Goal: Task Accomplishment & Management: Manage account settings

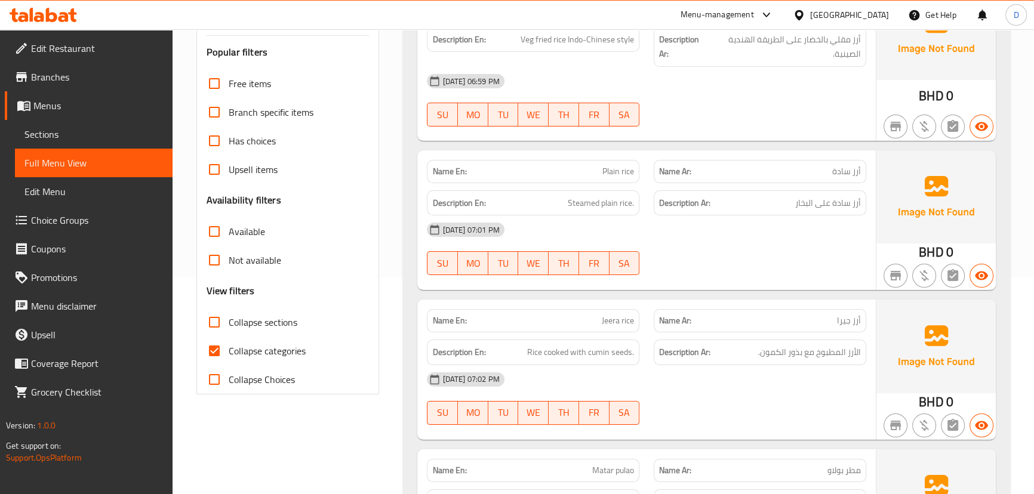
scroll to position [217, 0]
click at [226, 340] on input "Collapse categories" at bounding box center [214, 351] width 29 height 29
checkbox input "false"
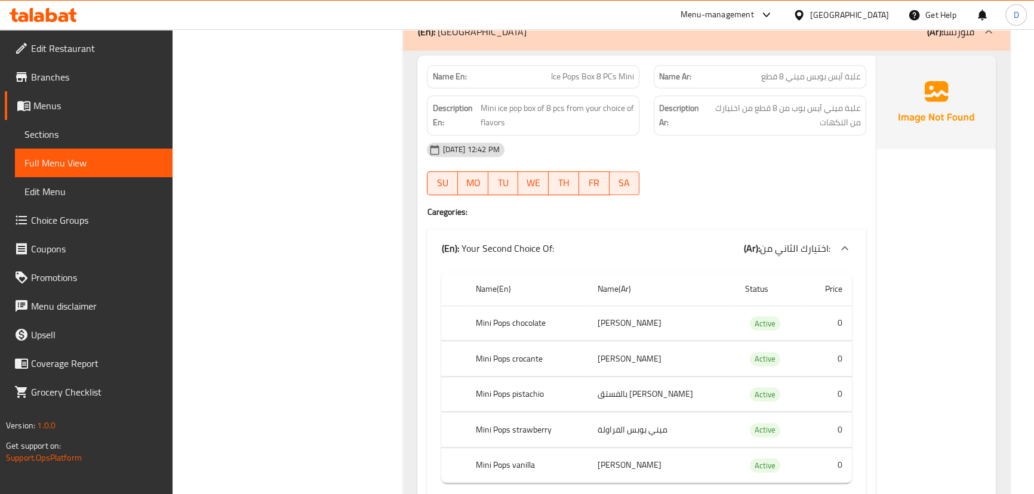
scroll to position [1101, 0]
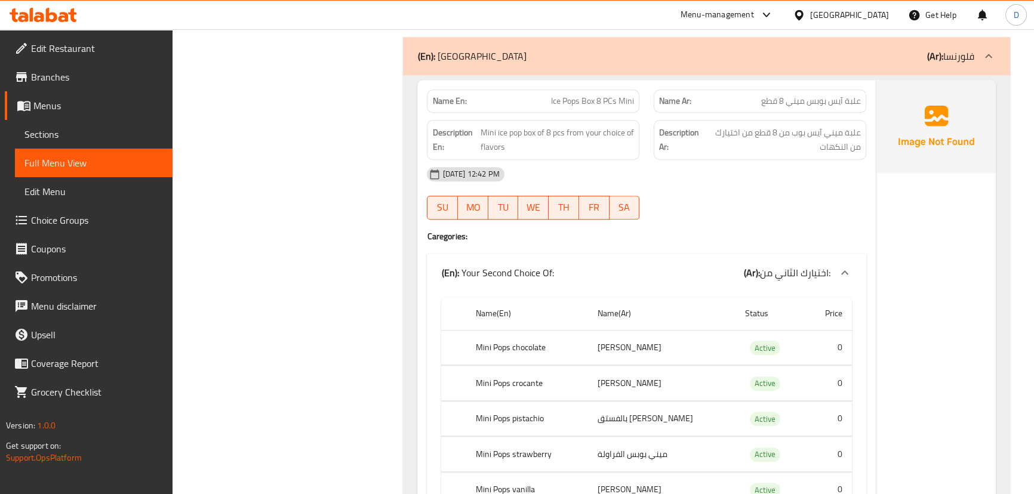
click at [575, 101] on span "Ice Pops Box 8 PCs Mini" at bounding box center [592, 101] width 83 height 13
copy span "Ice Pops Box 8 PCs Mini"
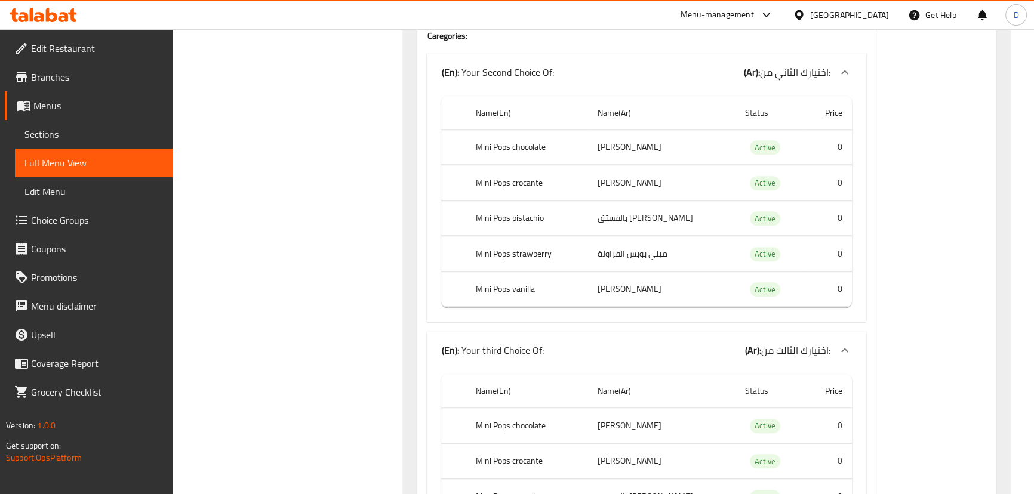
scroll to position [1372, 0]
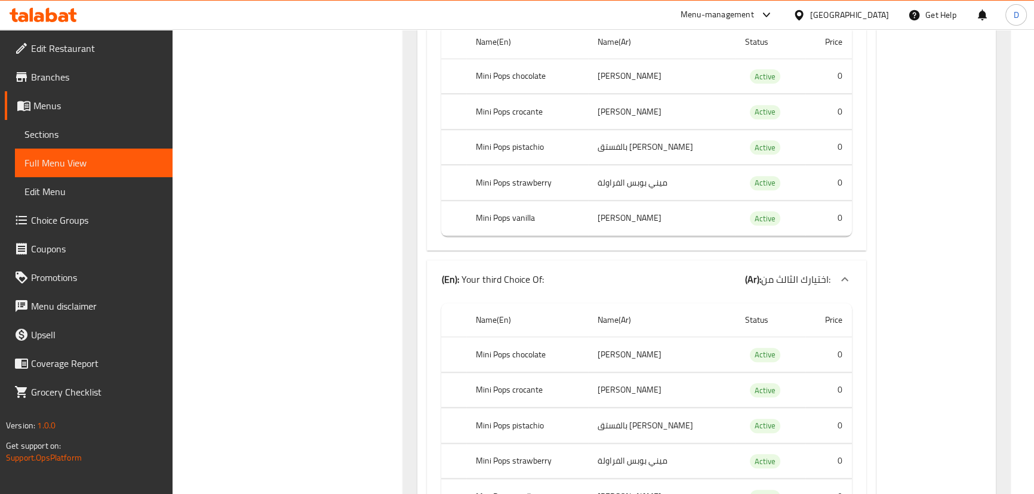
click at [518, 118] on th "Mini Pops crocante" at bounding box center [527, 111] width 122 height 35
copy th "crocante"
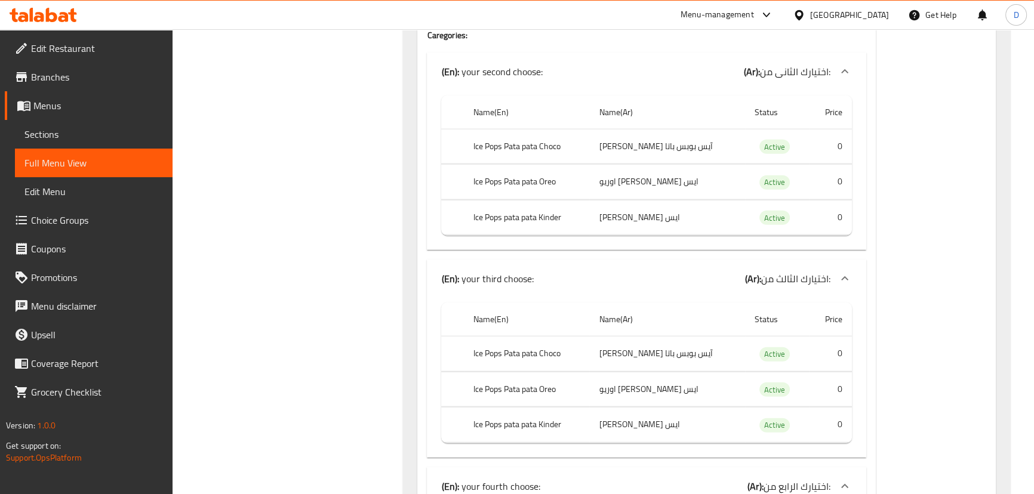
scroll to position [3706, 0]
drag, startPoint x: 638, startPoint y: 143, endPoint x: 698, endPoint y: 156, distance: 61.7
click at [698, 156] on td "آيس بوبس باتا باتا شوكو" at bounding box center [667, 144] width 156 height 35
copy td "آيس بوبس باتا باتا"
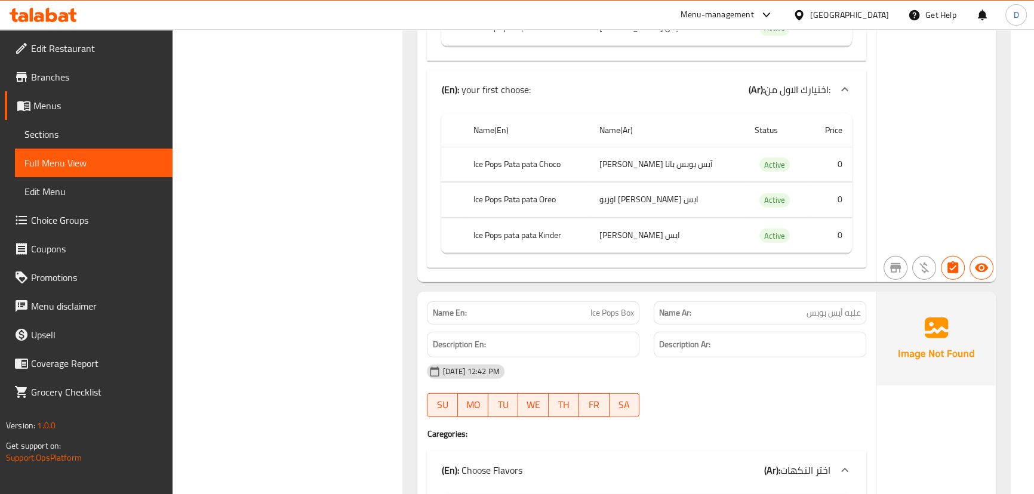
scroll to position [4574, 0]
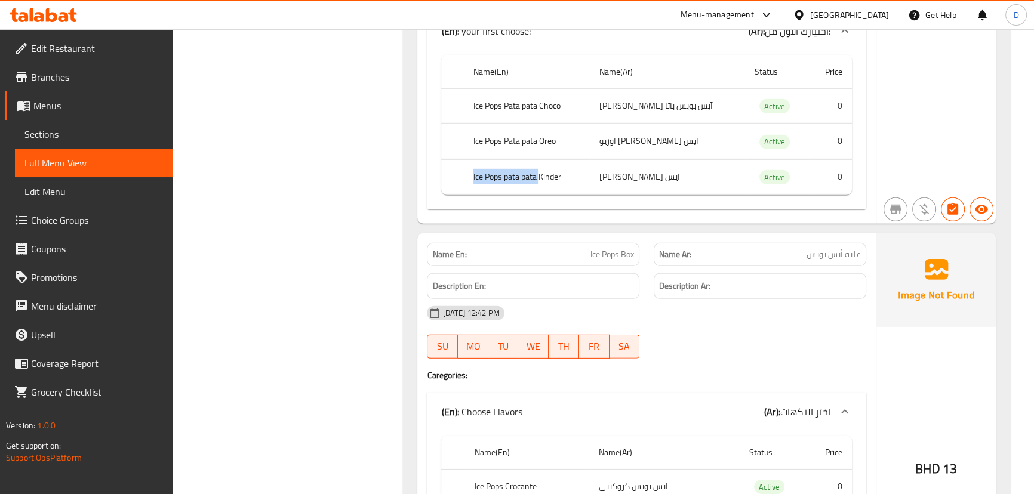
drag, startPoint x: 542, startPoint y: 178, endPoint x: 470, endPoint y: 167, distance: 73.2
click at [470, 167] on th "Ice Pops pata pata Kinder" at bounding box center [526, 176] width 125 height 35
copy th "Ice Pops pata pata"
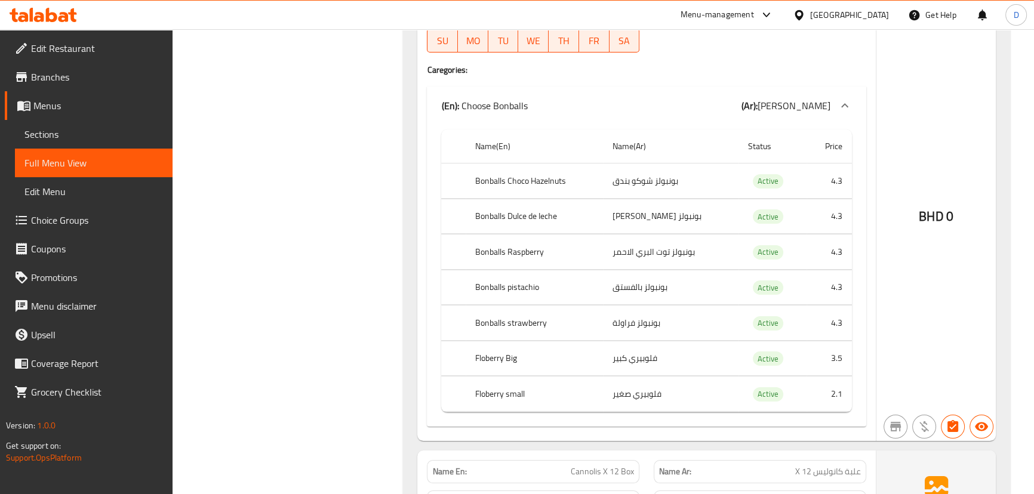
scroll to position [5713, 0]
click at [481, 361] on th "Floberry Big" at bounding box center [534, 357] width 137 height 35
copy th "Floberry"
click at [484, 291] on th "Bonballs pistachio" at bounding box center [534, 286] width 137 height 35
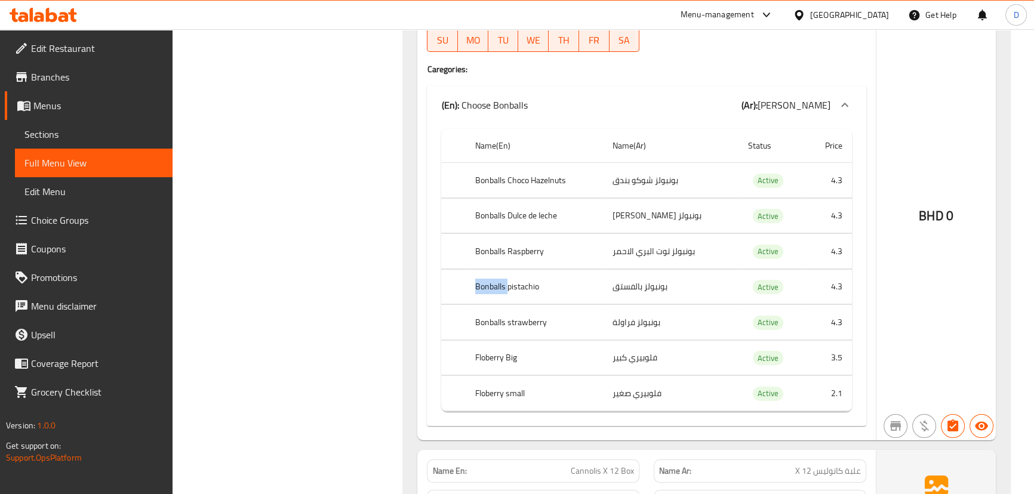
click at [484, 291] on th "Bonballs pistachio" at bounding box center [534, 286] width 137 height 35
copy th "Bonballs"
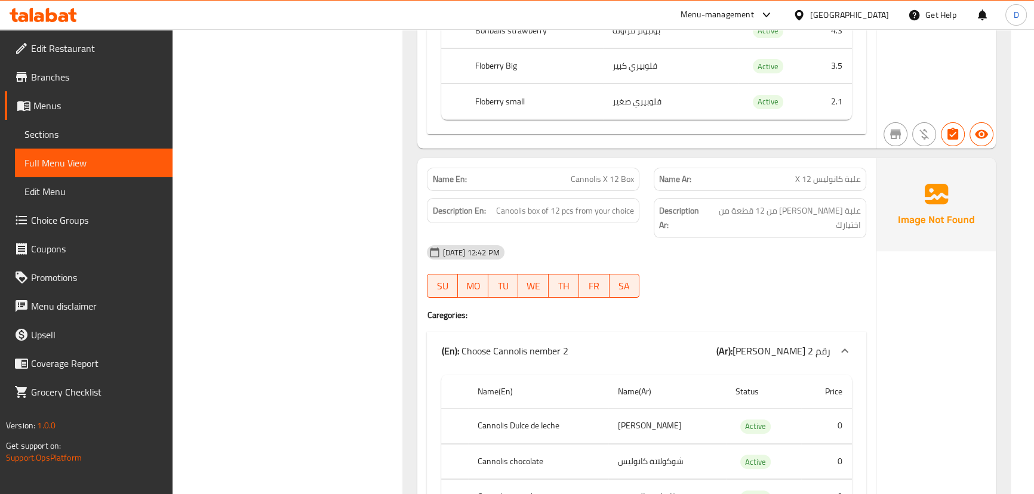
scroll to position [5985, 0]
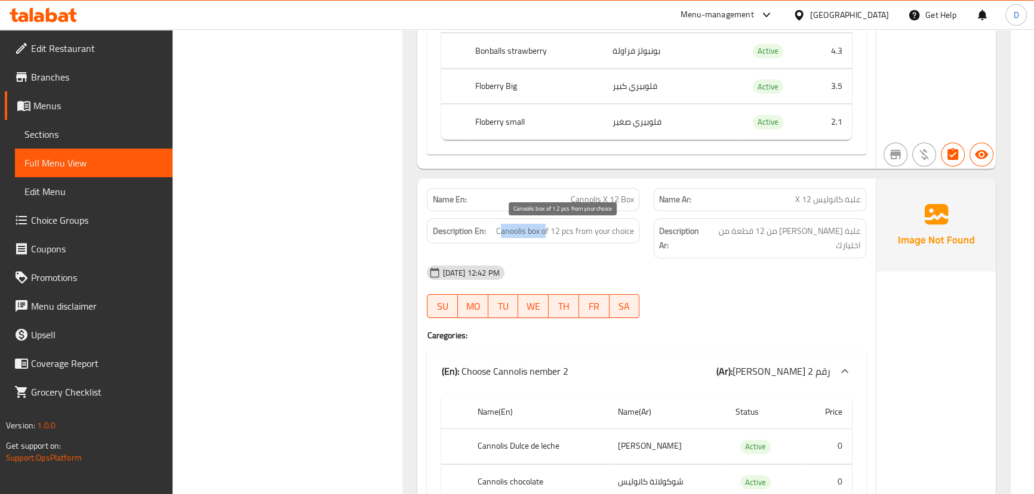
drag, startPoint x: 498, startPoint y: 234, endPoint x: 545, endPoint y: 230, distance: 47.3
click at [545, 230] on span "Canoolis box of 12 pcs from your choice" at bounding box center [565, 231] width 138 height 15
click at [578, 199] on span "Cannolis X 12 Box" at bounding box center [602, 199] width 63 height 13
copy span "Cannolis"
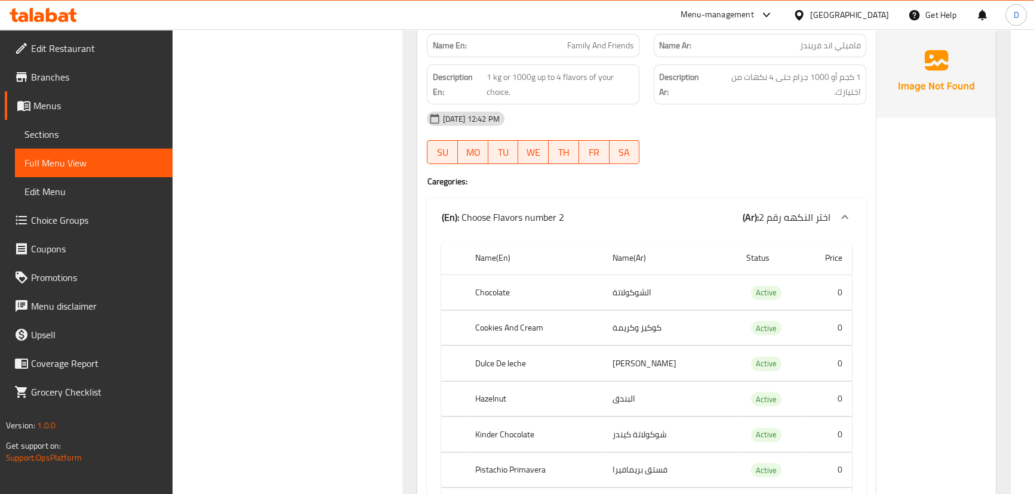
scroll to position [10543, 0]
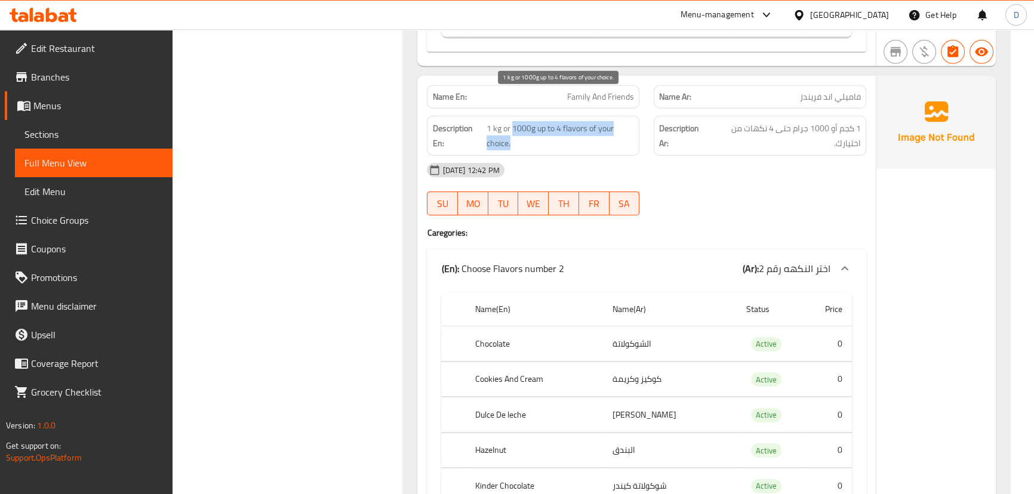
drag, startPoint x: 511, startPoint y: 97, endPoint x: 598, endPoint y: 112, distance: 87.9
click at [598, 121] on span "1 kg or 1000g up to 4 flavors of your choice." at bounding box center [560, 135] width 148 height 29
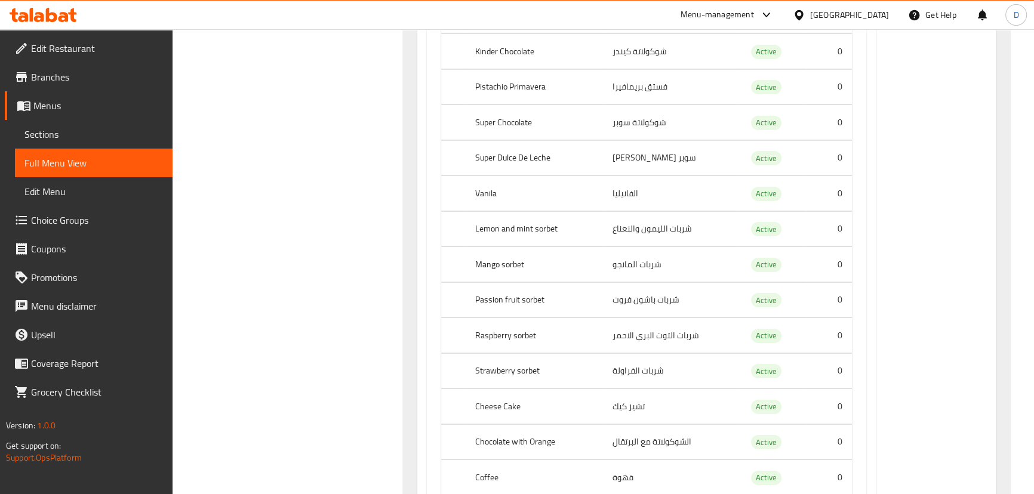
scroll to position [11031, 0]
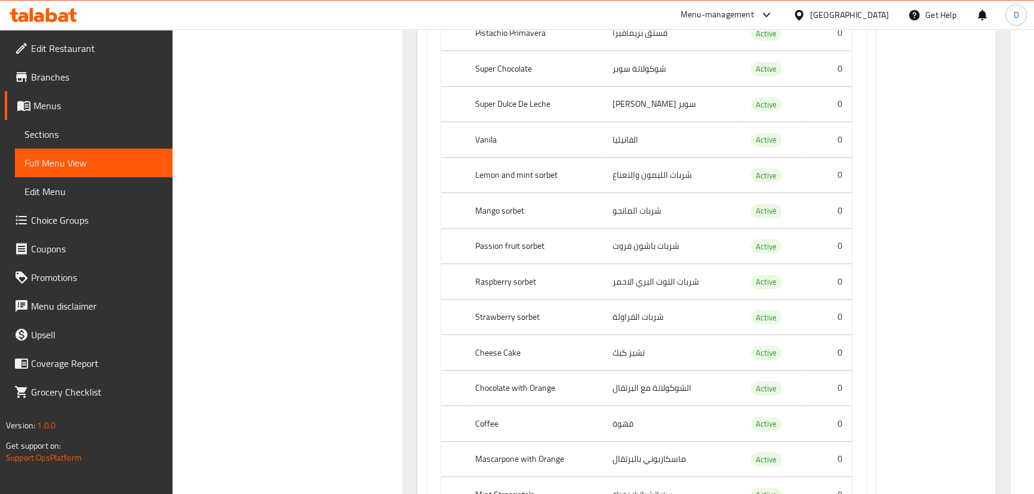
click at [542, 158] on th "Lemon and mint sorbet" at bounding box center [534, 175] width 137 height 35
copy th "sorbet"
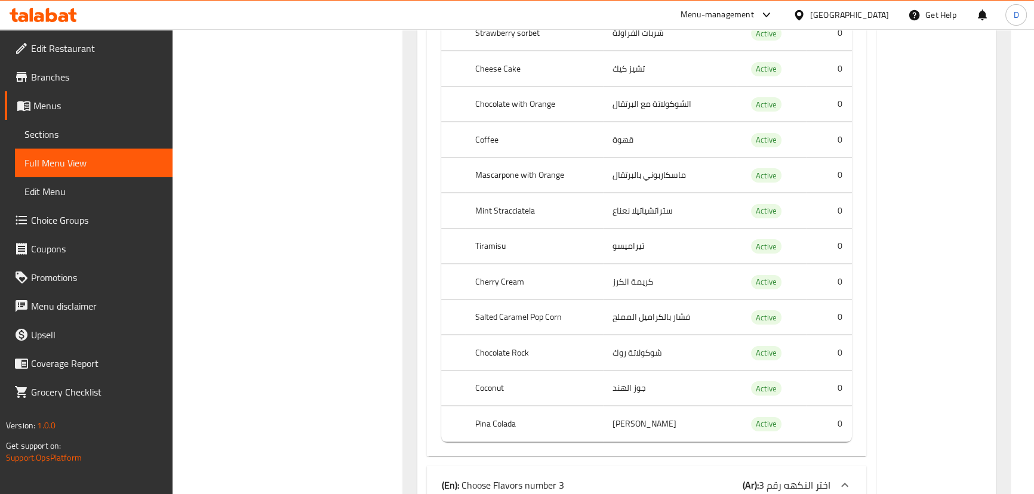
scroll to position [11357, 0]
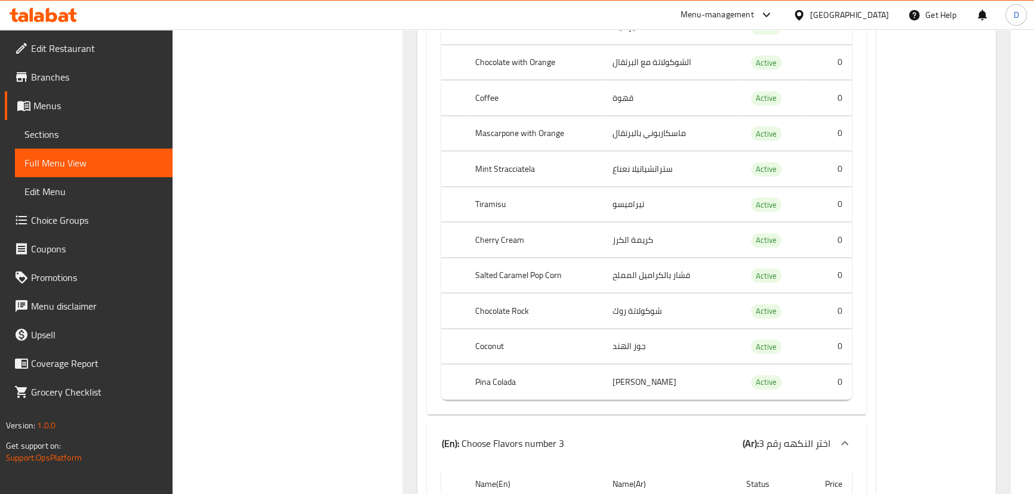
click at [505, 152] on th "Mint Stracciatela" at bounding box center [534, 169] width 137 height 35
click at [506, 152] on th "Mint Stracciatela" at bounding box center [534, 169] width 137 height 35
copy th "Stracciatela"
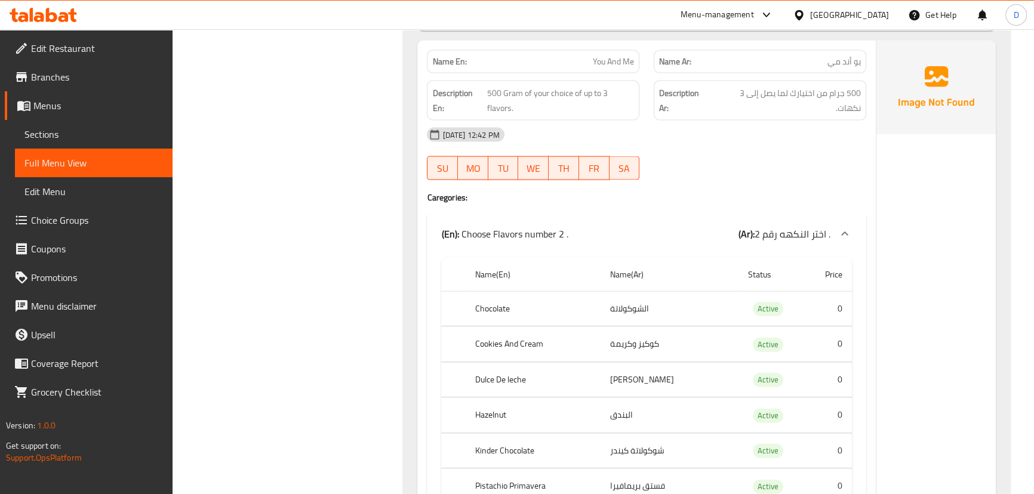
scroll to position [14667, 0]
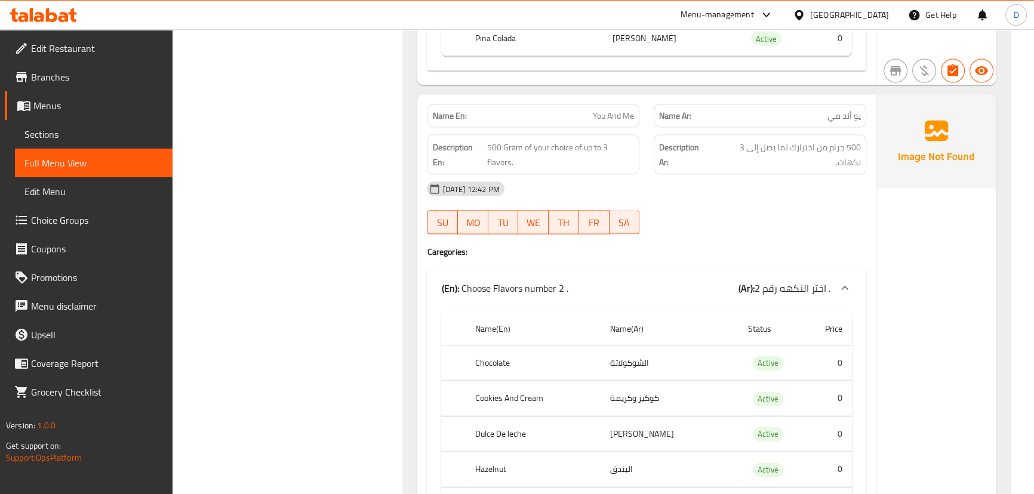
click at [602, 110] on span "You And Me" at bounding box center [613, 116] width 41 height 13
copy span "You And Me"
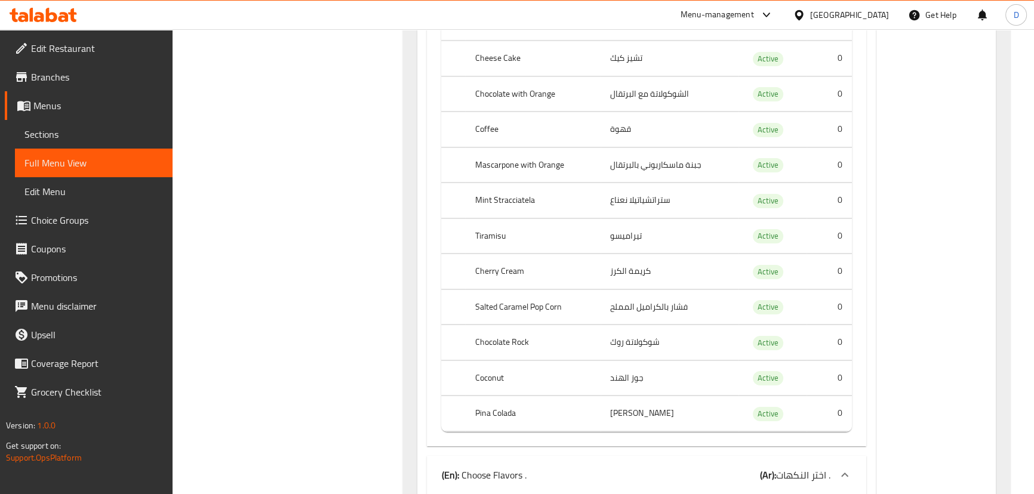
scroll to position [16512, 0]
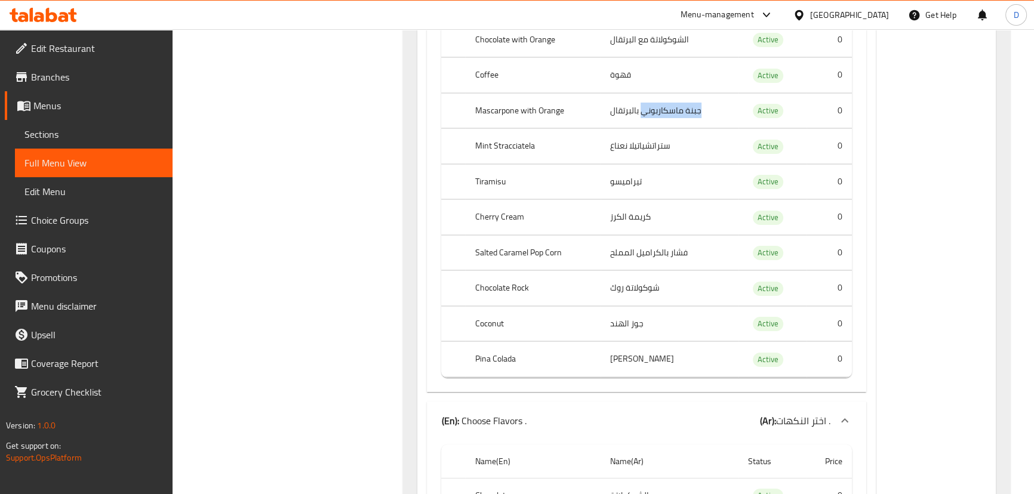
drag, startPoint x: 641, startPoint y: 88, endPoint x: 703, endPoint y: 96, distance: 62.0
click at [703, 96] on td "جبنة ماسكاربوني بالبرتقال" at bounding box center [670, 110] width 138 height 35
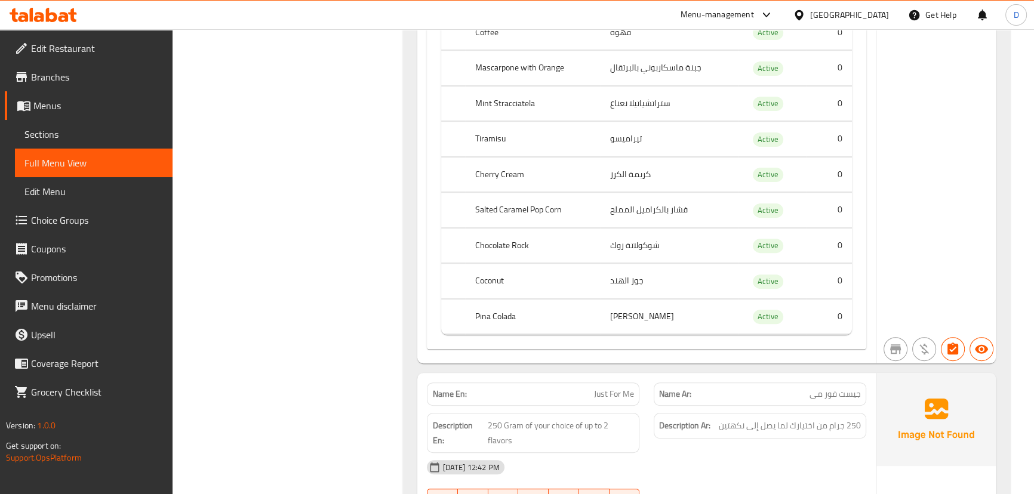
scroll to position [17490, 0]
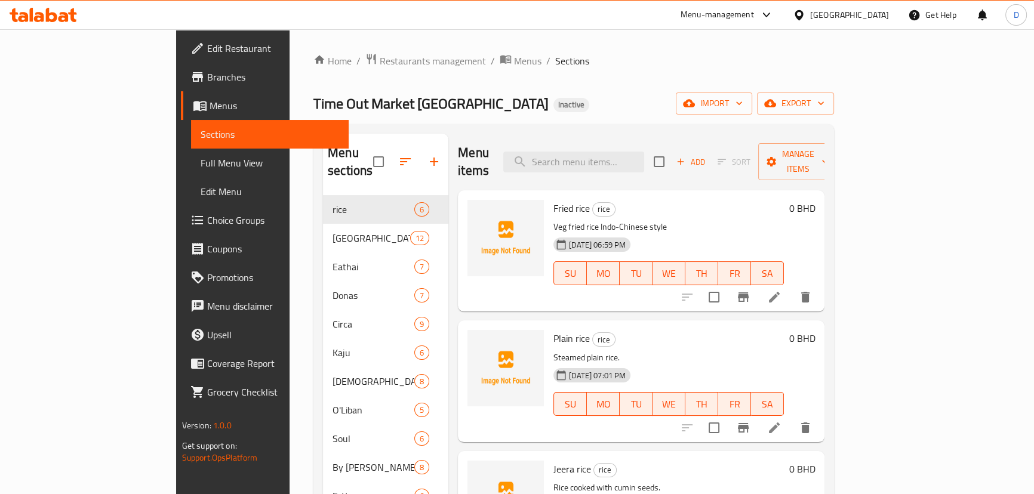
click at [586, 142] on div "Menu items Add Sort Manage items" at bounding box center [641, 162] width 367 height 57
click at [593, 153] on input "search" at bounding box center [573, 162] width 141 height 21
paste input "Ice Pops Box 8 PCs Mini"
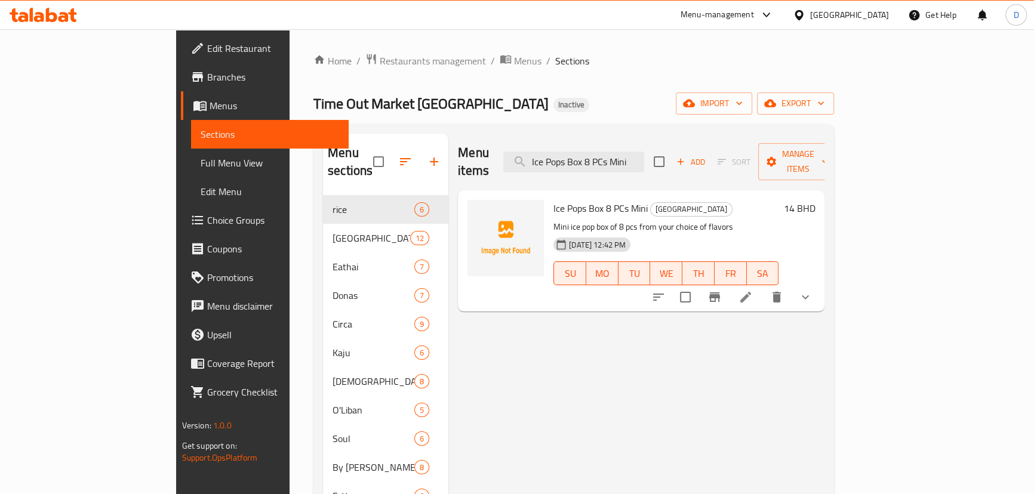
type input "Ice Pops Box 8 PCs Mini"
click at [762, 287] on li at bounding box center [745, 297] width 33 height 21
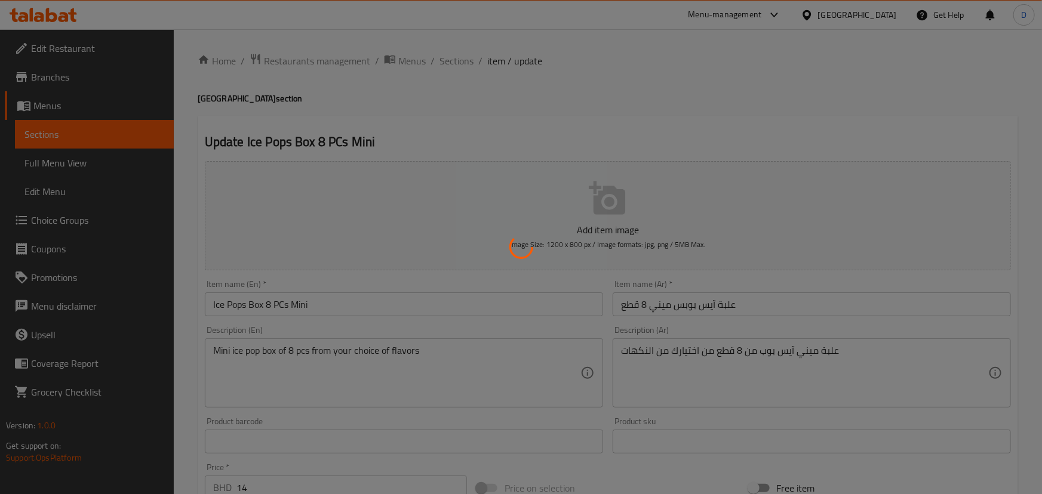
type input "اختيارك الثاني من:"
type input "1"
type input "اختيارك الثالث من:"
type input "1"
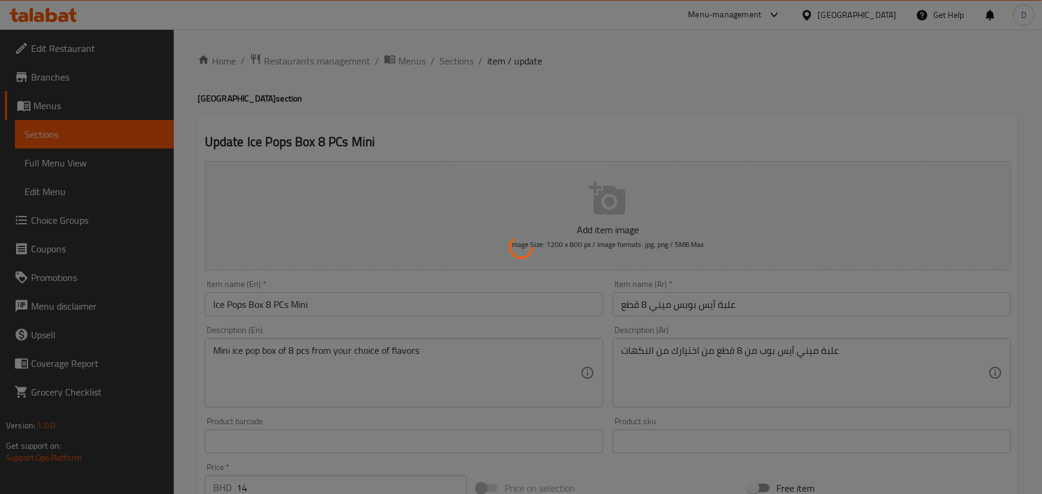
type input "1"
type input "اختيارك الرابع من:"
type input "1"
type input "اختيارك الخامس من:"
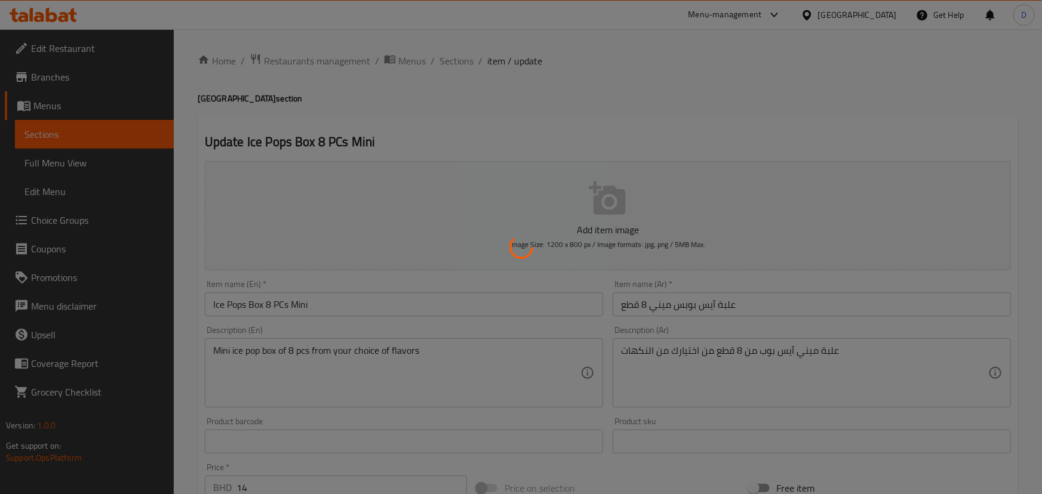
type input "1"
type input "اختيارك السادس من:"
type input "1"
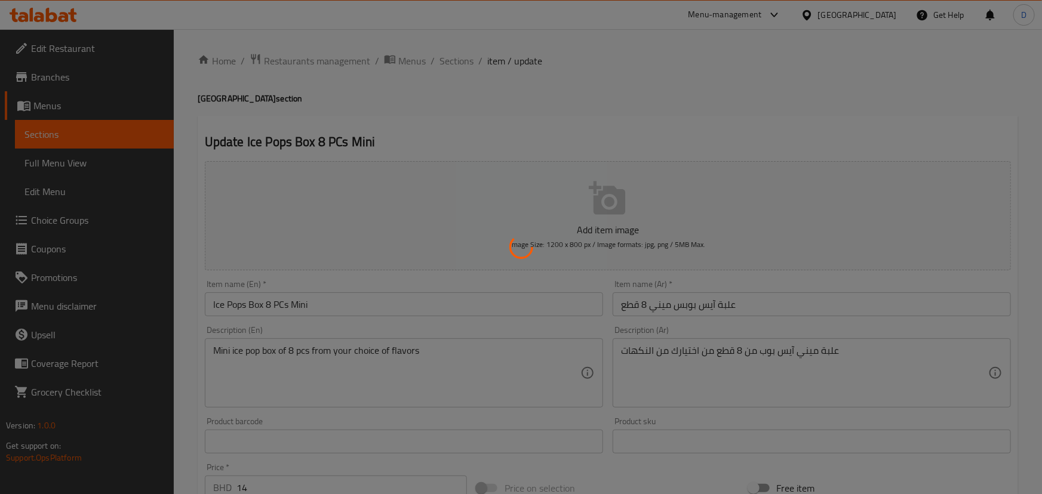
type input "اختيارك السابع من:"
type input "1"
type input "اختيارك الثامن من:"
type input "1"
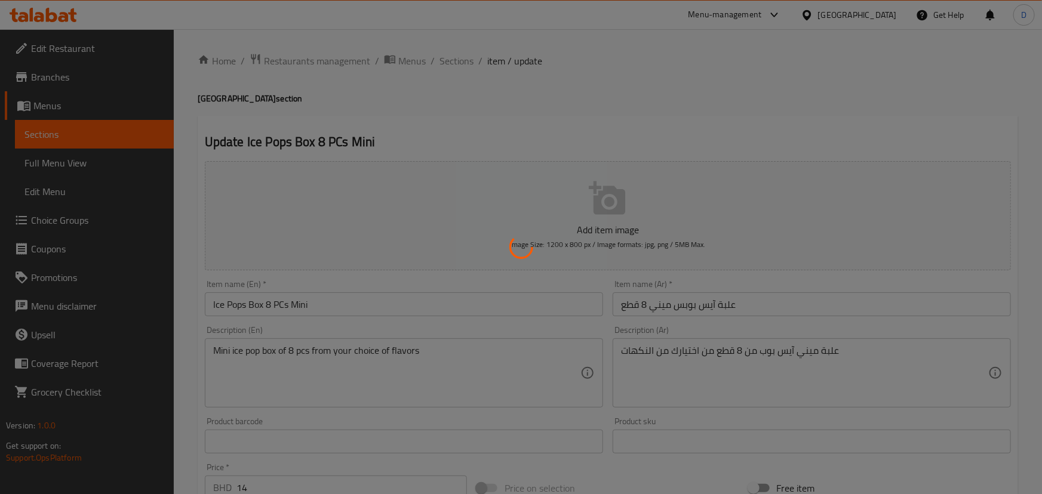
type input "1"
type input "اختيارك الاول من:"
type input "1"
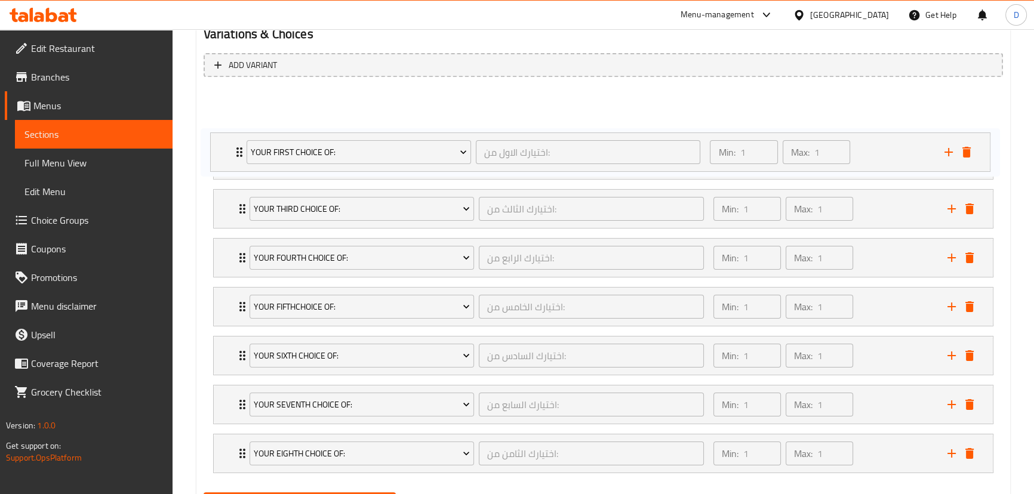
scroll to position [624, 0]
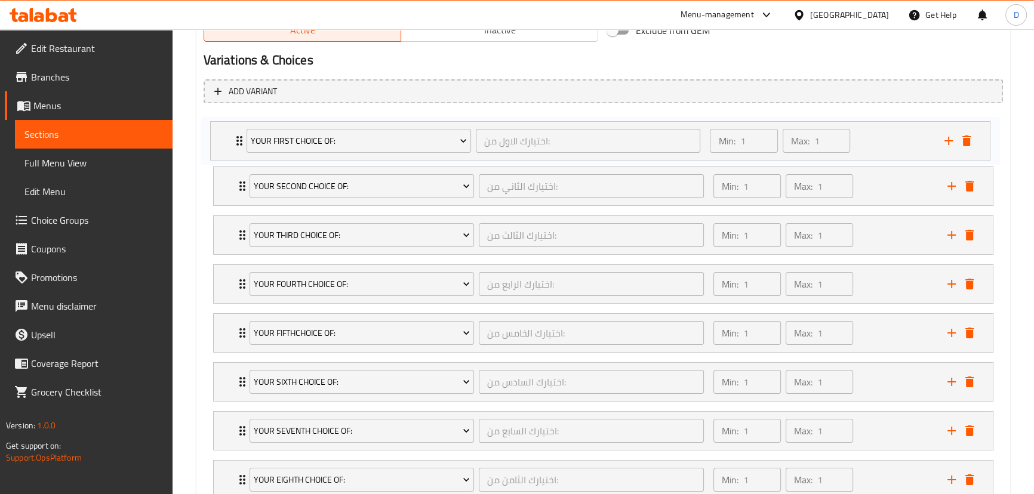
drag, startPoint x: 235, startPoint y: 386, endPoint x: 237, endPoint y: 130, distance: 255.5
click at [237, 130] on div "Your Second Choice Of: اختيارك الثاني من: ​ Min: 1 ​ Max: 1 ​ Mini Pops chocola…" at bounding box center [603, 309] width 799 height 392
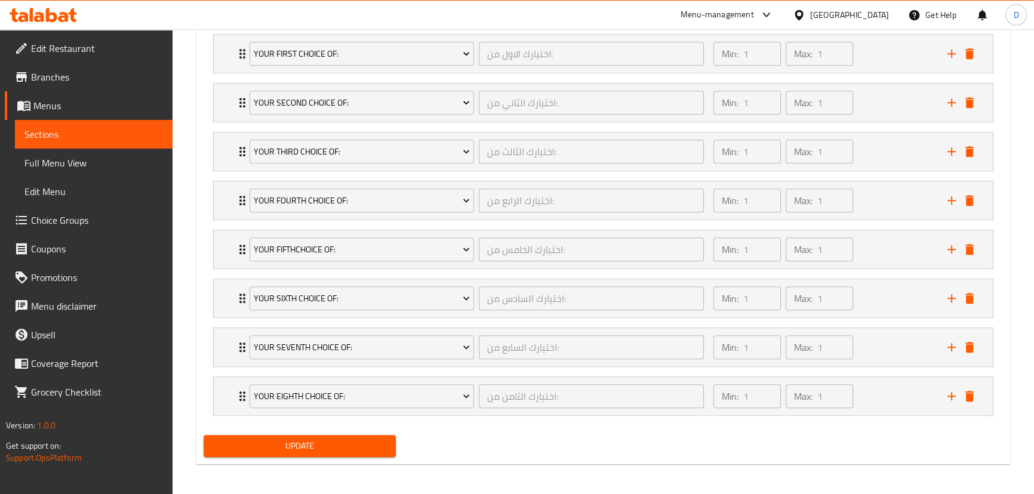
scroll to position [710, 0]
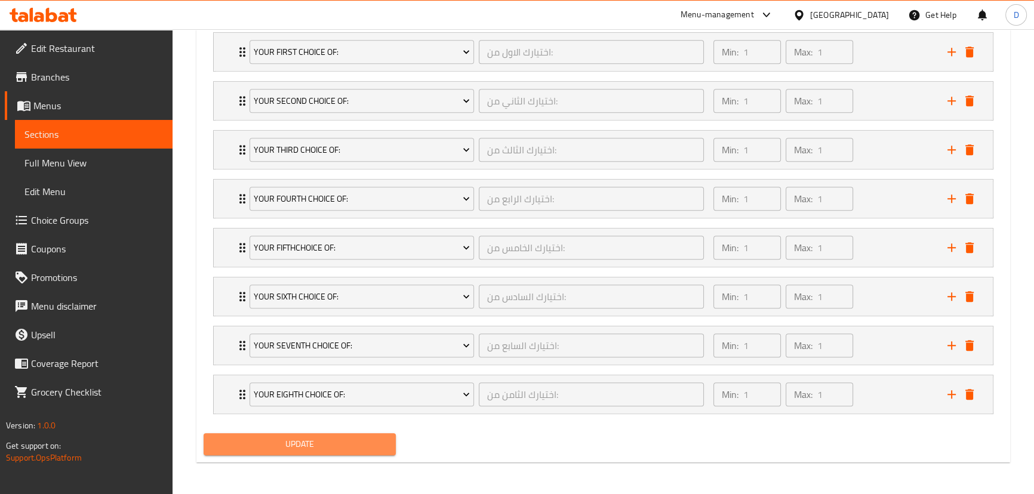
click at [274, 442] on span "Update" at bounding box center [300, 444] width 174 height 15
drag, startPoint x: 274, startPoint y: 449, endPoint x: 202, endPoint y: 201, distance: 257.9
click at [274, 449] on span "Update" at bounding box center [300, 444] width 174 height 15
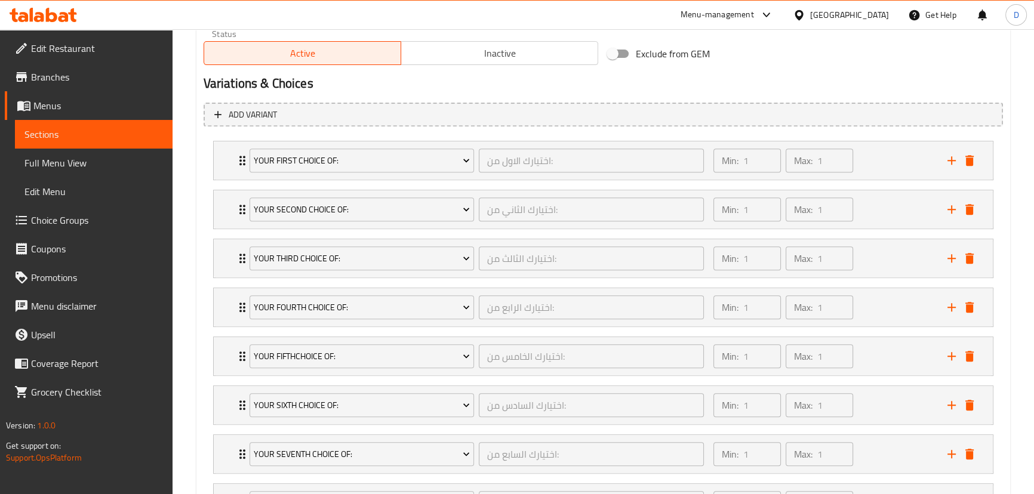
scroll to position [547, 0]
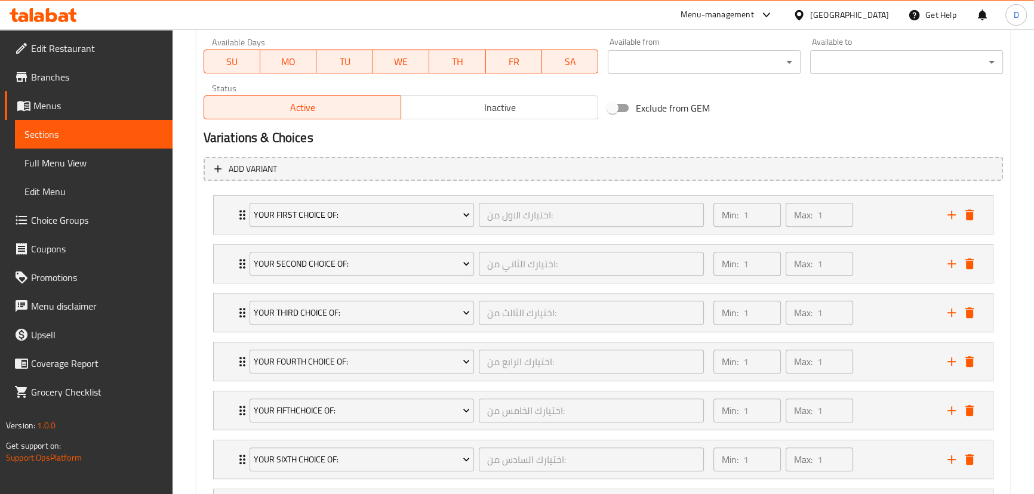
click at [134, 128] on span "Sections" at bounding box center [93, 134] width 138 height 14
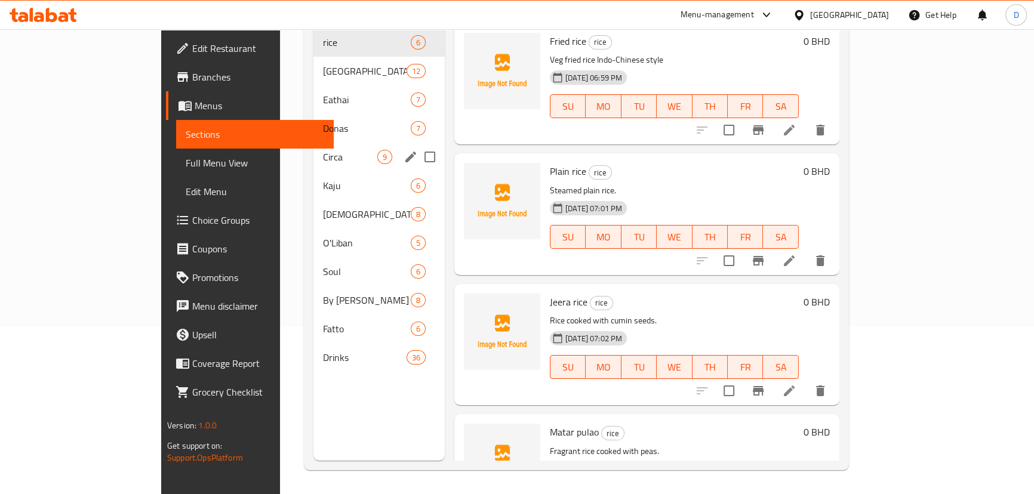
scroll to position [167, 0]
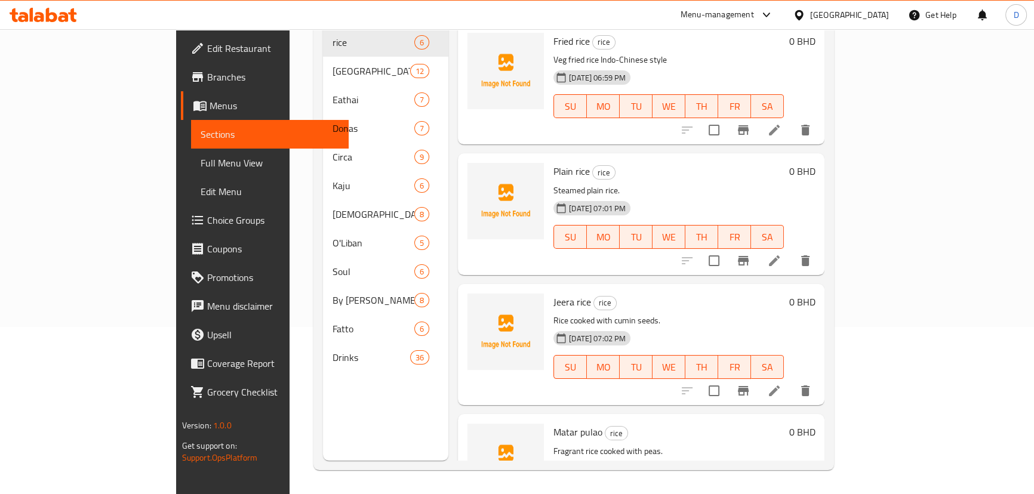
click at [207, 220] on span "Choice Groups" at bounding box center [273, 220] width 132 height 14
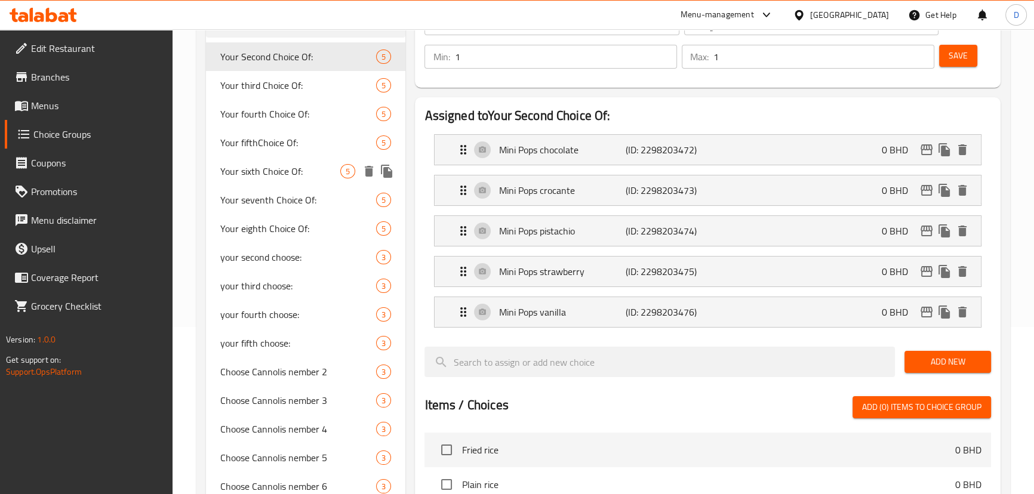
scroll to position [113, 0]
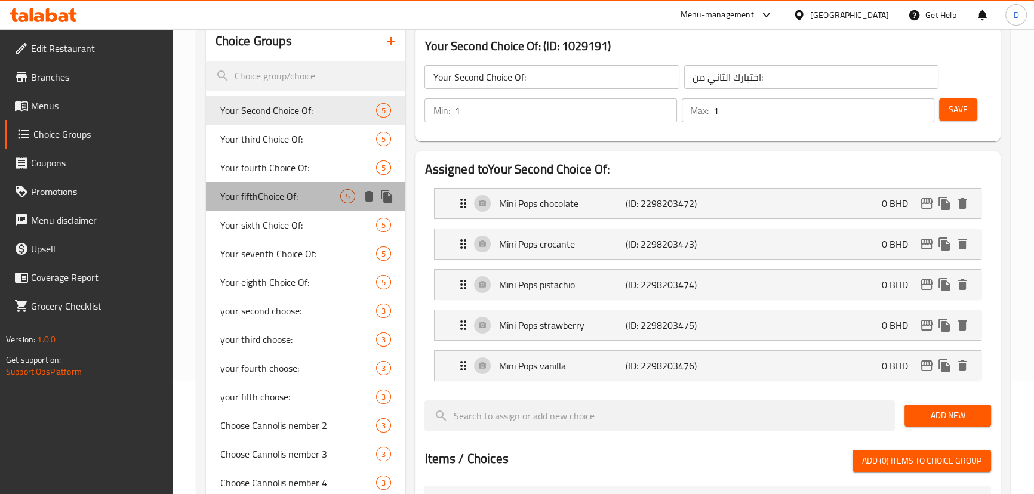
click at [266, 202] on span "Your fifthChoice Of:" at bounding box center [280, 196] width 121 height 14
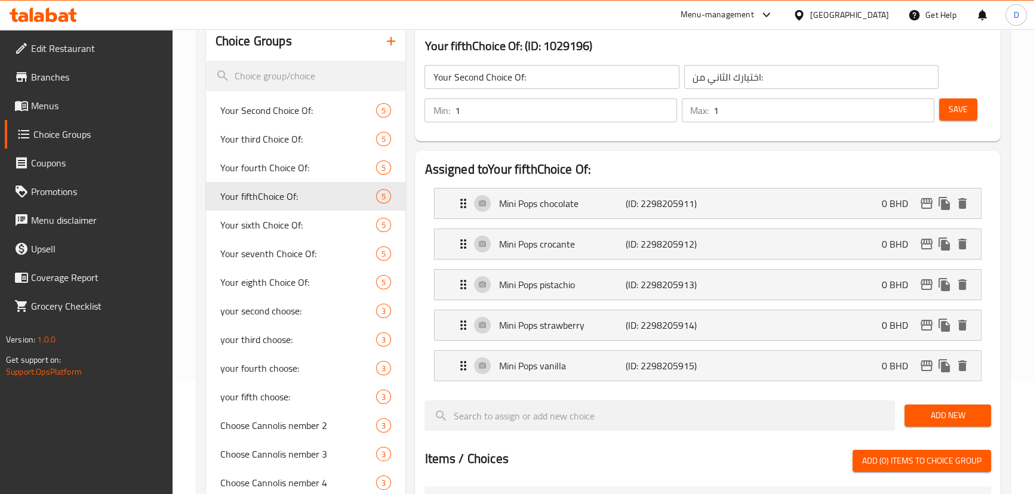
type input "Your fifthChoice Of:"
type input "اختيارك الخامس من:"
click at [470, 75] on input "Your fifthChoice Of:" at bounding box center [551, 77] width 254 height 24
type input "Your fifth Choice Of:"
click at [968, 106] on button "Save" at bounding box center [958, 109] width 38 height 22
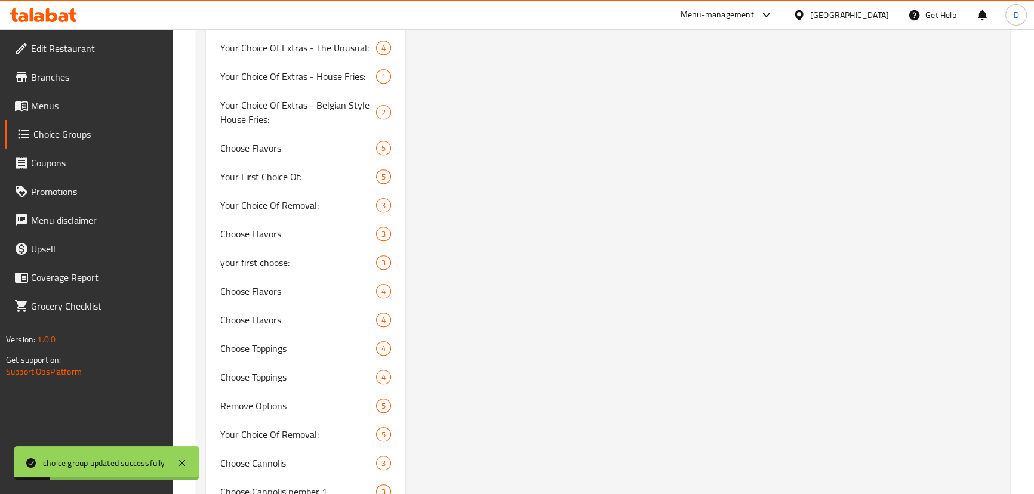
scroll to position [602, 0]
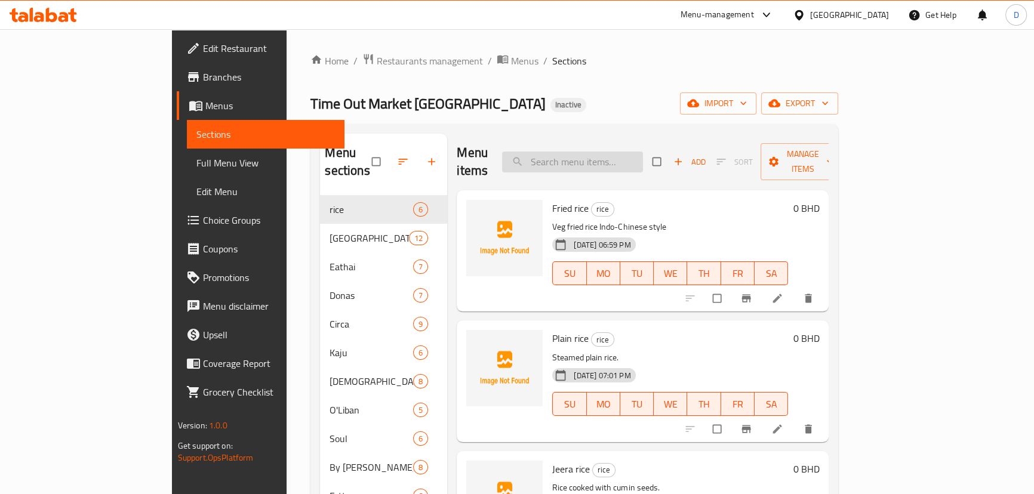
click at [581, 155] on input "search" at bounding box center [572, 162] width 141 height 21
paste input "Pata ice pop box of 5 pcs from your choice"
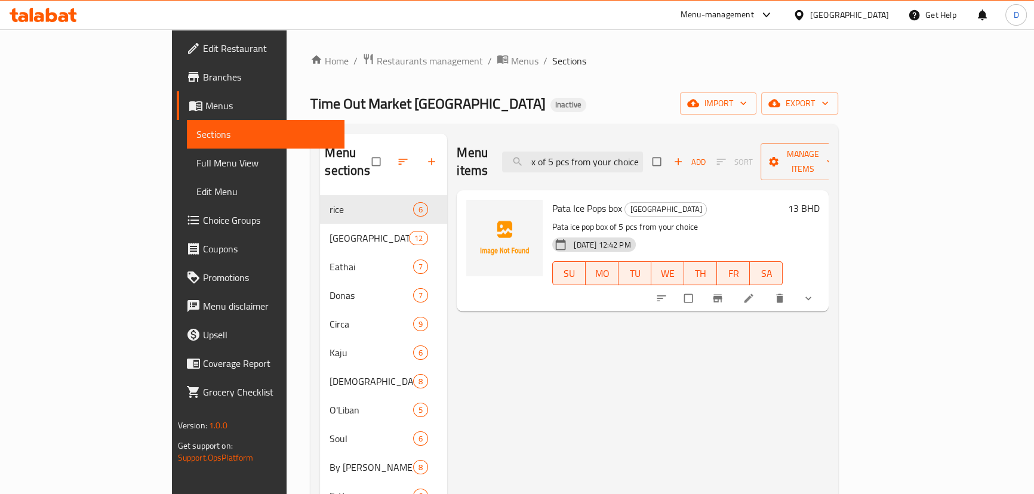
type input "Pata ice pop box of 5 pcs from your choice"
click at [755, 292] on icon at bounding box center [749, 298] width 12 height 12
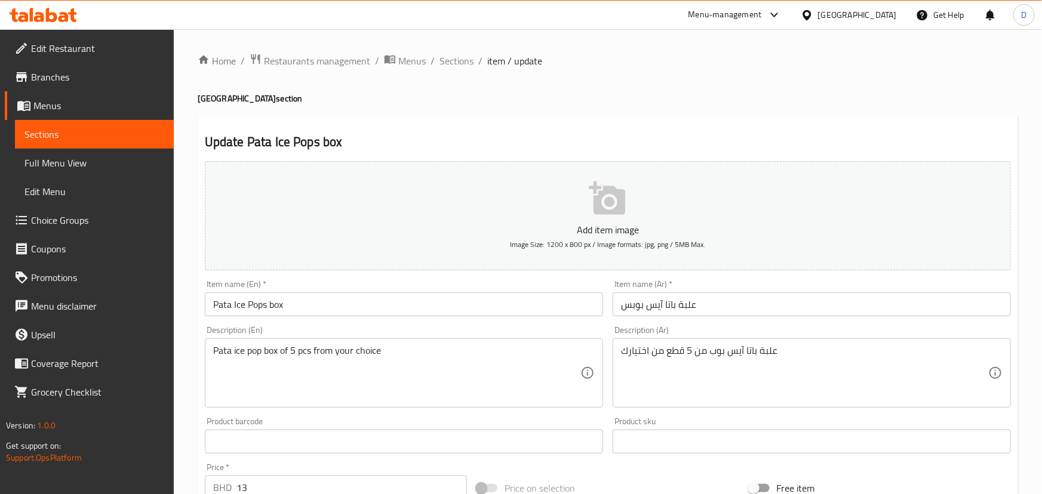
type input "اختيارك الثانى من:"
type input "1"
type input "اختيارك الثالث من:"
type input "1"
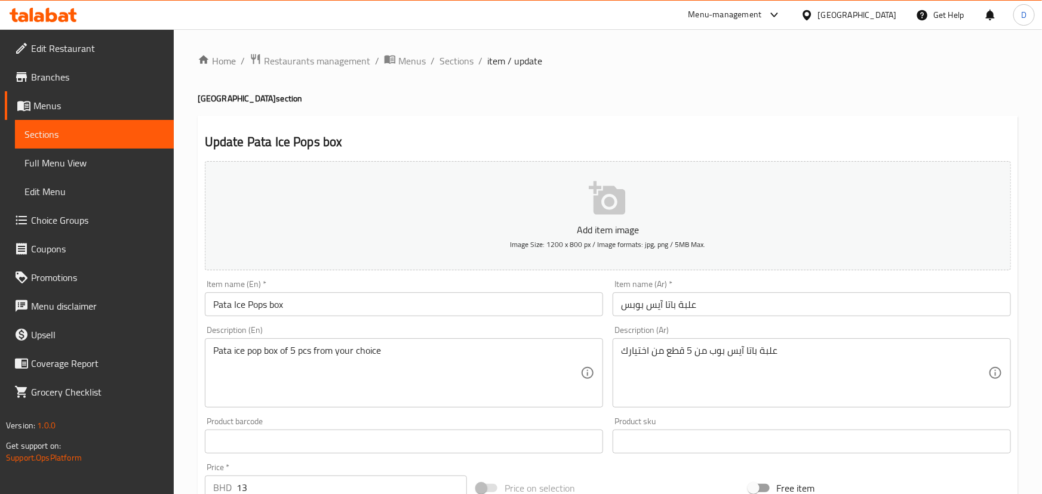
type input "1"
type input "اختيارك الرابع من:"
type input "1"
type input "اختيارك الخامس من:"
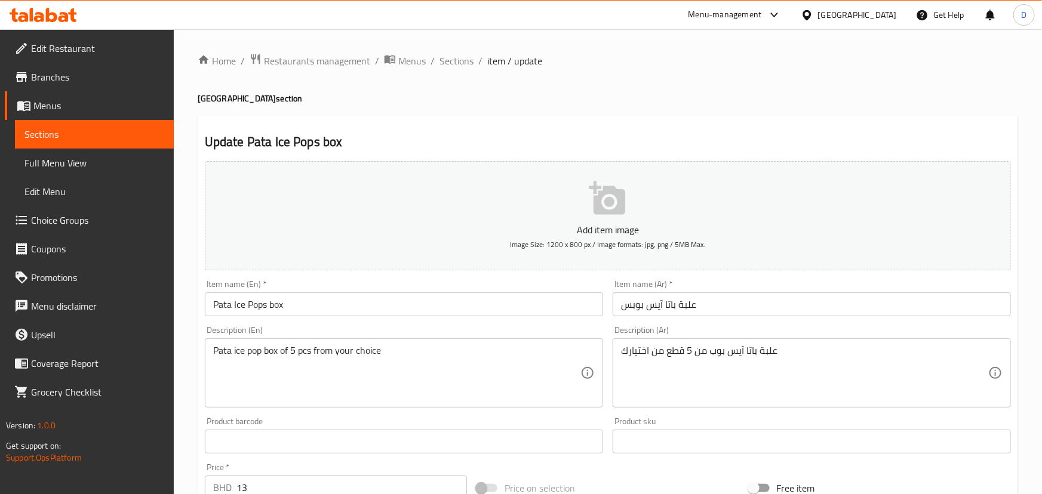
type input "1"
type input "اختيارك الاول من:"
type input "1"
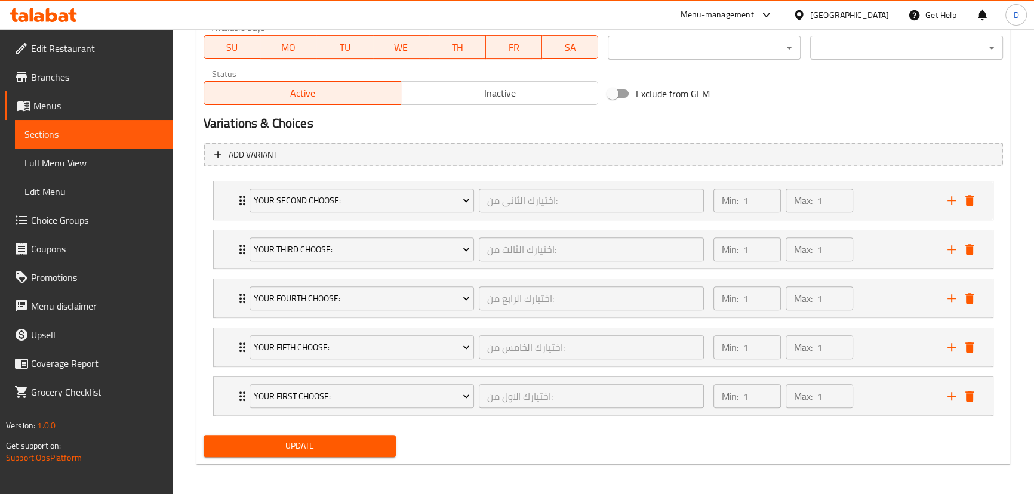
scroll to position [563, 0]
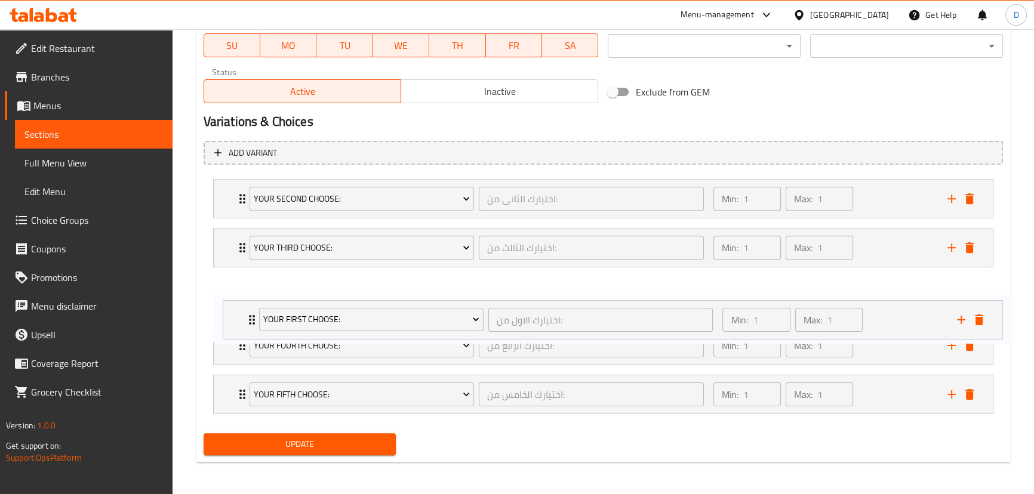
drag, startPoint x: 224, startPoint y: 394, endPoint x: 233, endPoint y: 313, distance: 81.1
click at [233, 313] on div "your second choose: اختيارك الثانى من: ​ Min: 1 ​ Max: 1 ​ Ice Pops Pata pata C…" at bounding box center [603, 296] width 799 height 245
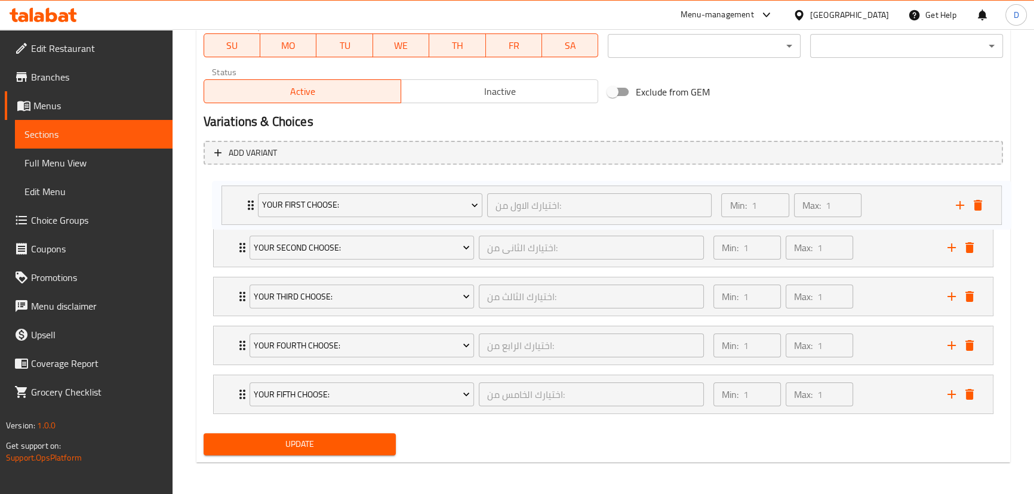
drag, startPoint x: 238, startPoint y: 304, endPoint x: 247, endPoint y: 207, distance: 97.7
click at [247, 207] on div "your second choose: اختيارك الثانى من: ​ Min: 1 ​ Max: 1 ​ Ice Pops Pata pata C…" at bounding box center [603, 296] width 799 height 245
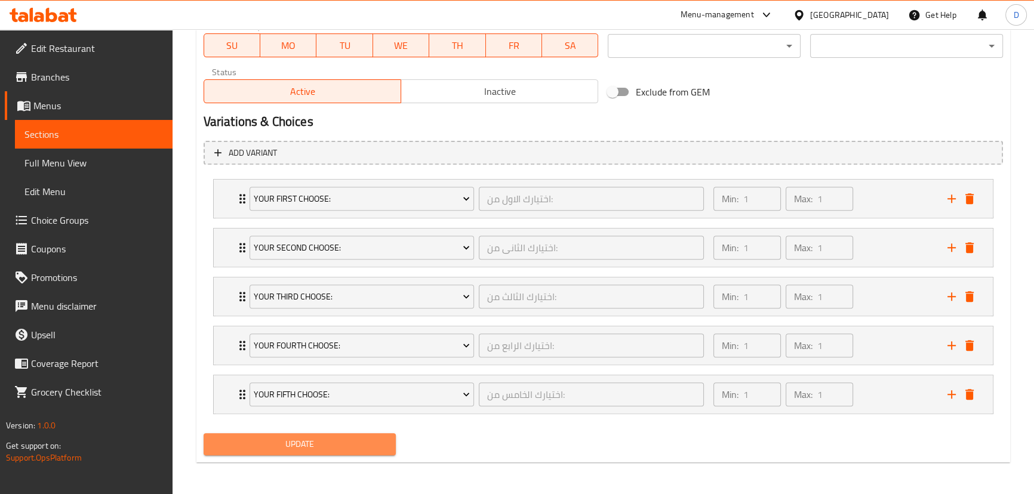
click at [322, 443] on span "Update" at bounding box center [300, 444] width 174 height 15
click at [275, 442] on span "Update" at bounding box center [300, 444] width 174 height 15
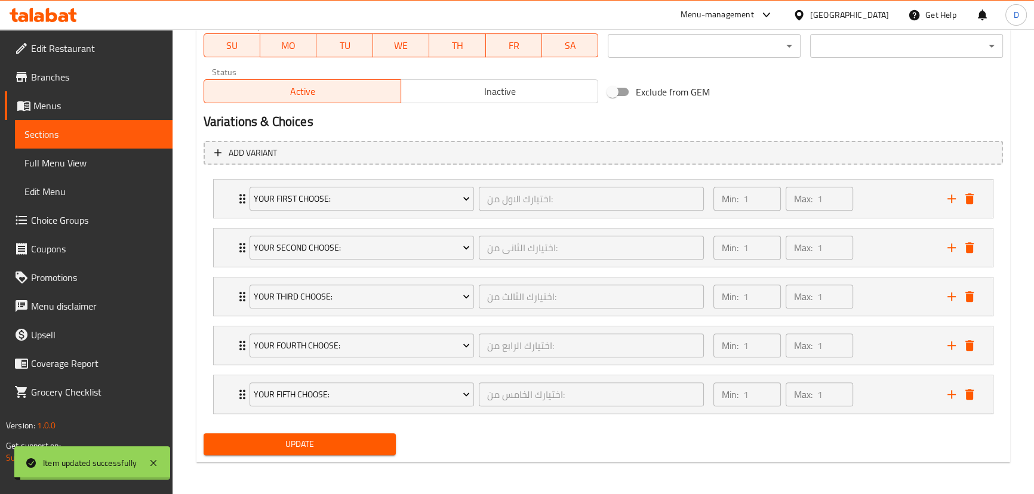
click at [107, 136] on span "Sections" at bounding box center [93, 134] width 138 height 14
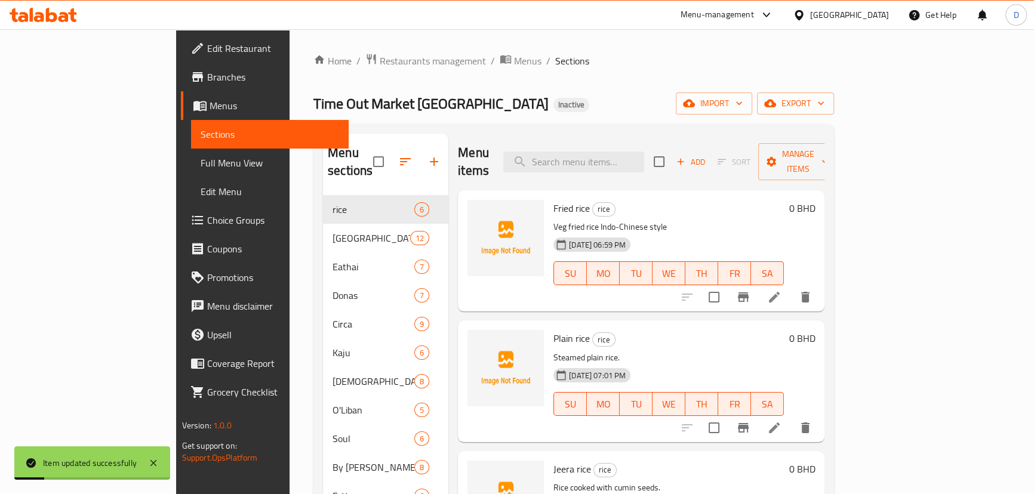
click at [598, 165] on div "Menu items Add Sort Manage items" at bounding box center [641, 162] width 367 height 57
click at [598, 158] on input "search" at bounding box center [573, 162] width 141 height 21
paste input "Canoolis box of 6 pcs from your choice"
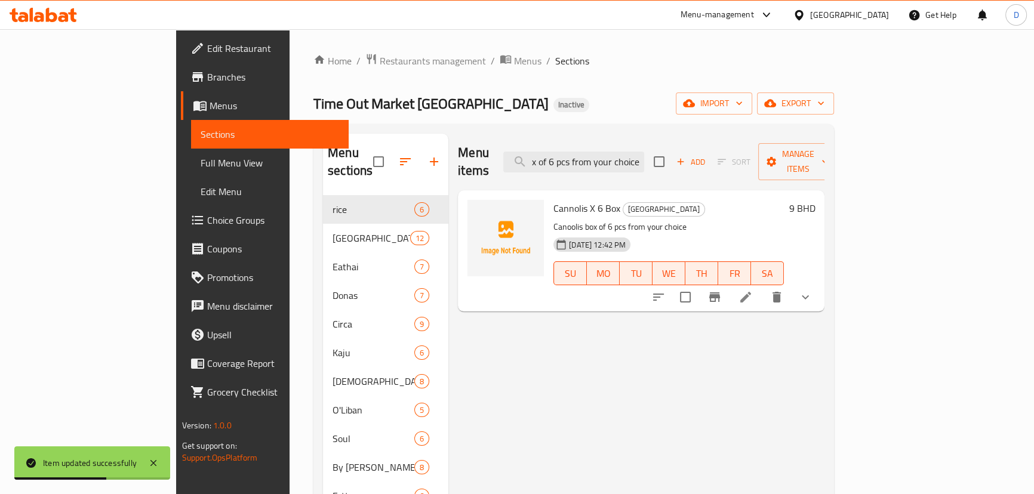
type input "Canoolis box of 6 pcs from your choice"
click at [762, 288] on li at bounding box center [745, 297] width 33 height 21
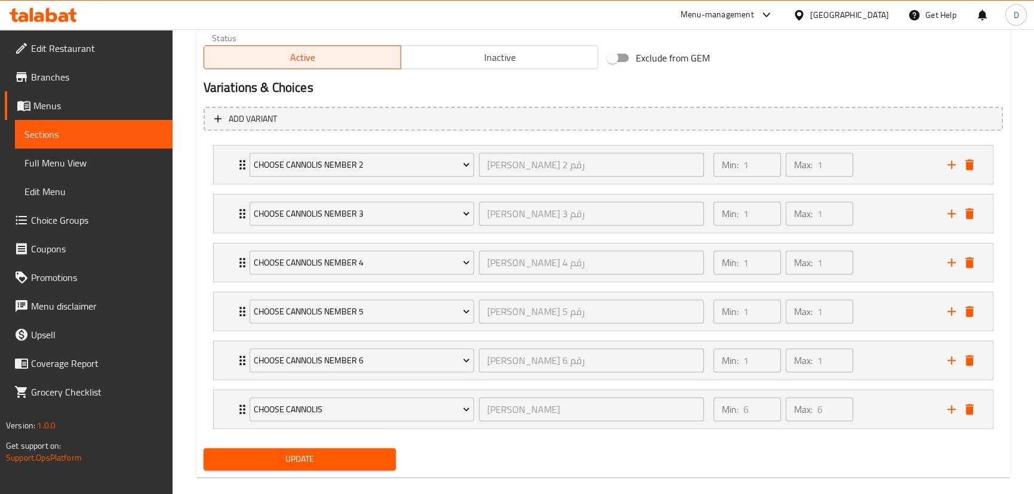
scroll to position [612, 0]
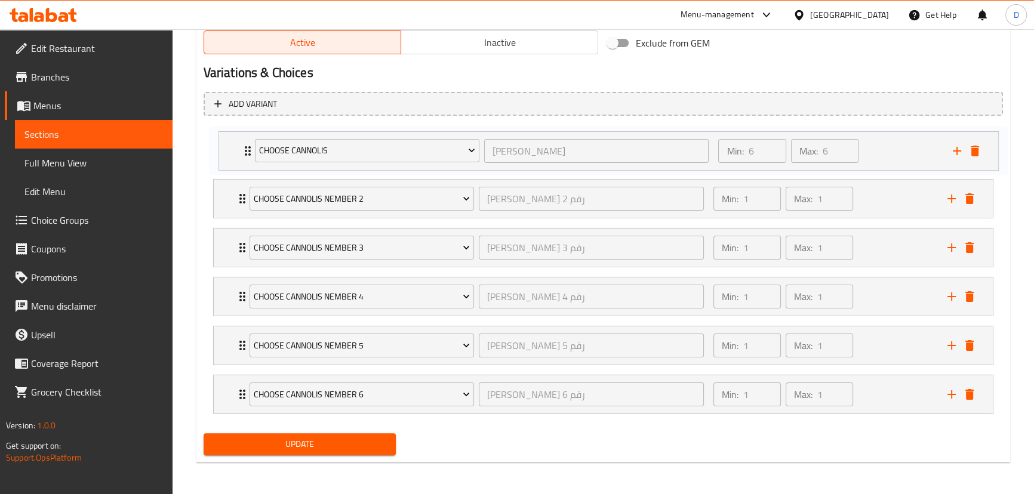
drag, startPoint x: 227, startPoint y: 393, endPoint x: 236, endPoint y: 150, distance: 243.7
click at [236, 150] on div "Choose Cannolis nember 2 اختر كانوليس رقم 2 ​ Min: 1 ​ Max: 1 ​ Cannolis Dulce …" at bounding box center [603, 272] width 799 height 294
click at [306, 439] on span "Update" at bounding box center [300, 444] width 174 height 15
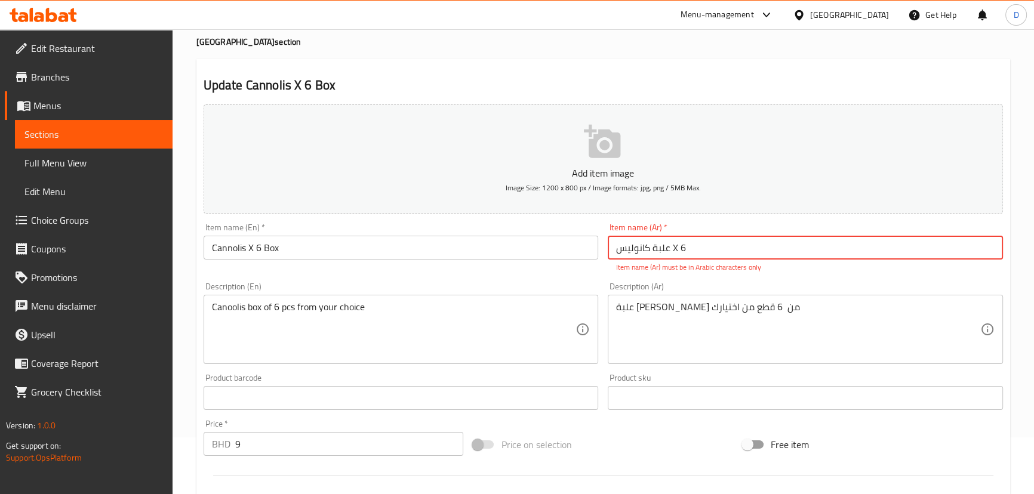
scroll to position [111, 0]
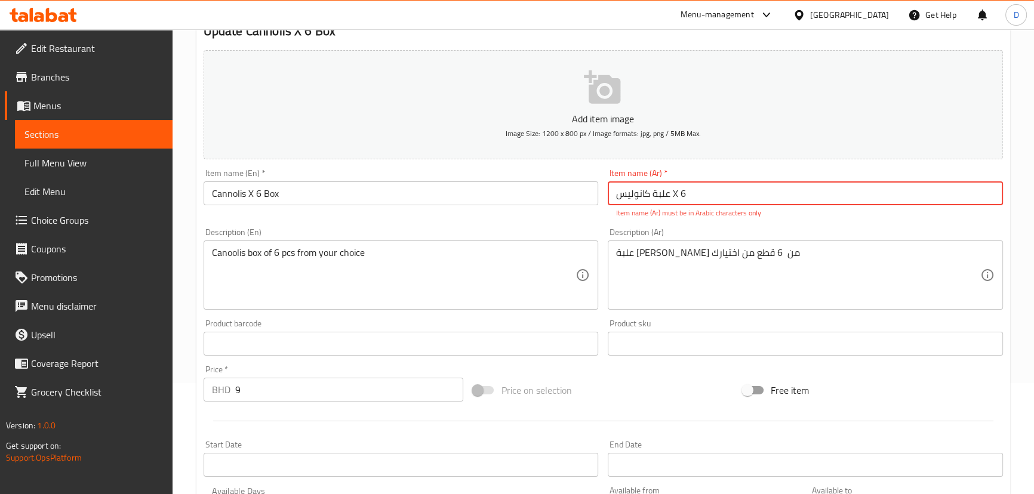
click at [669, 199] on input "علبة كانوليس X 6" at bounding box center [805, 193] width 395 height 24
drag, startPoint x: 669, startPoint y: 199, endPoint x: 679, endPoint y: 199, distance: 10.1
click at [679, 199] on input "علبة كانوليس X 6" at bounding box center [805, 193] width 395 height 24
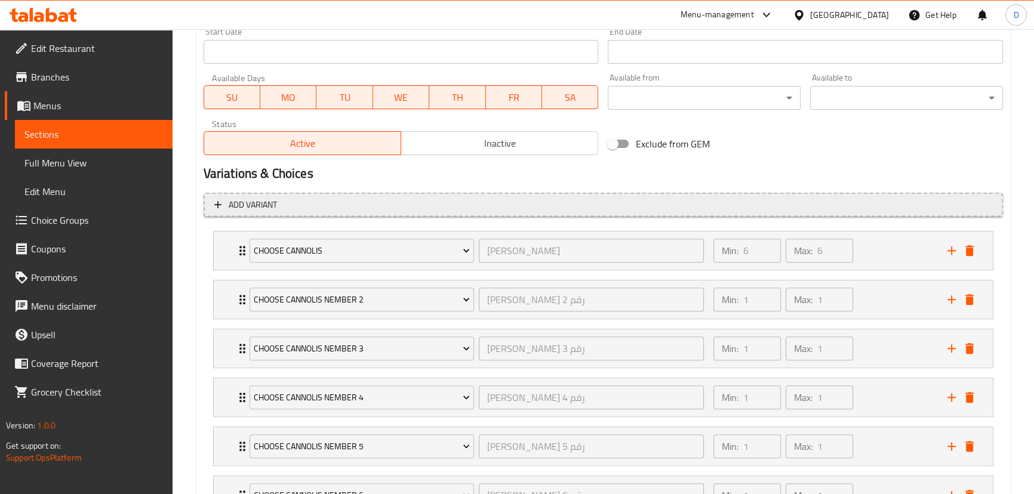
scroll to position [612, 0]
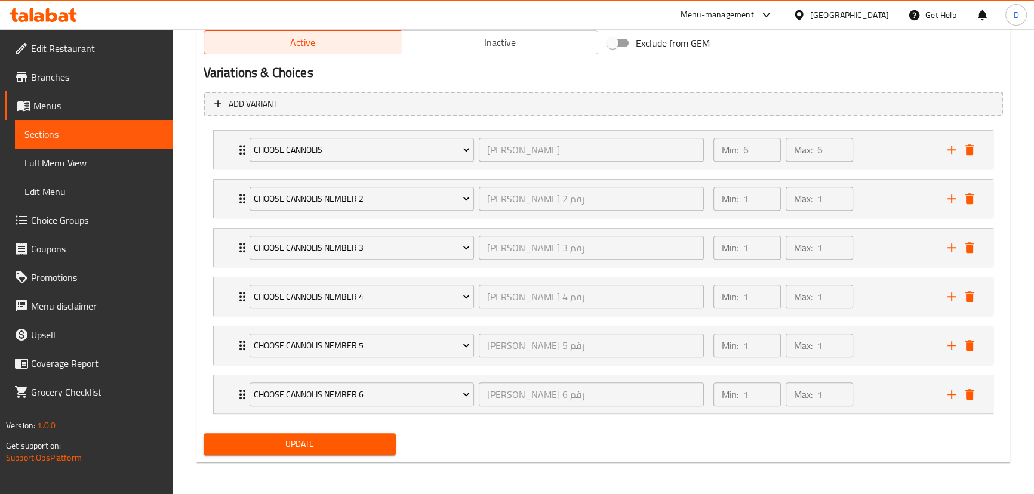
click at [355, 438] on span "Update" at bounding box center [300, 444] width 174 height 15
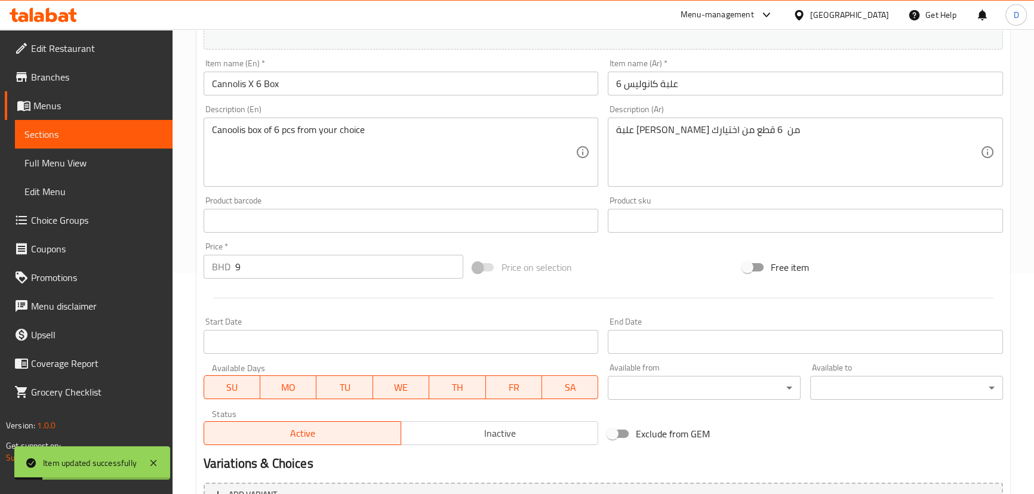
scroll to position [124, 0]
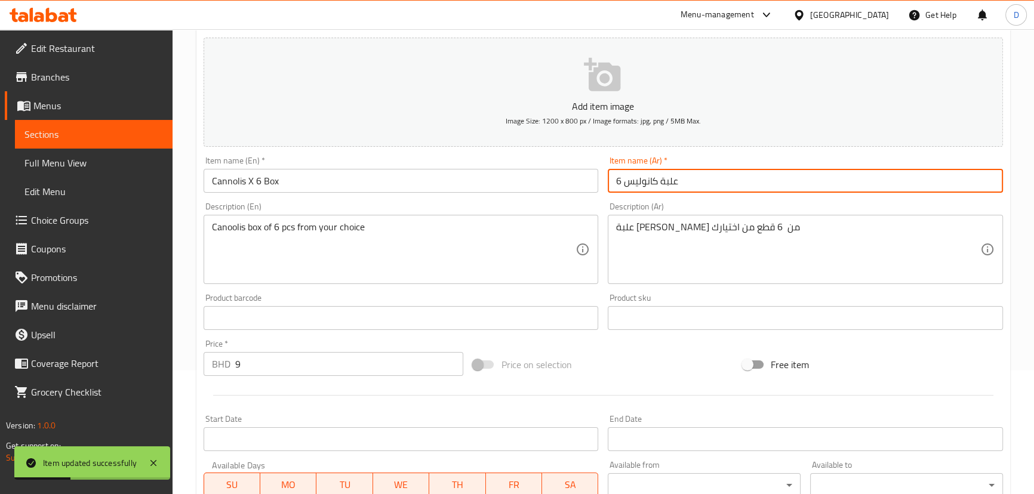
click at [621, 179] on input "علبة كانوليس 6" at bounding box center [805, 181] width 395 height 24
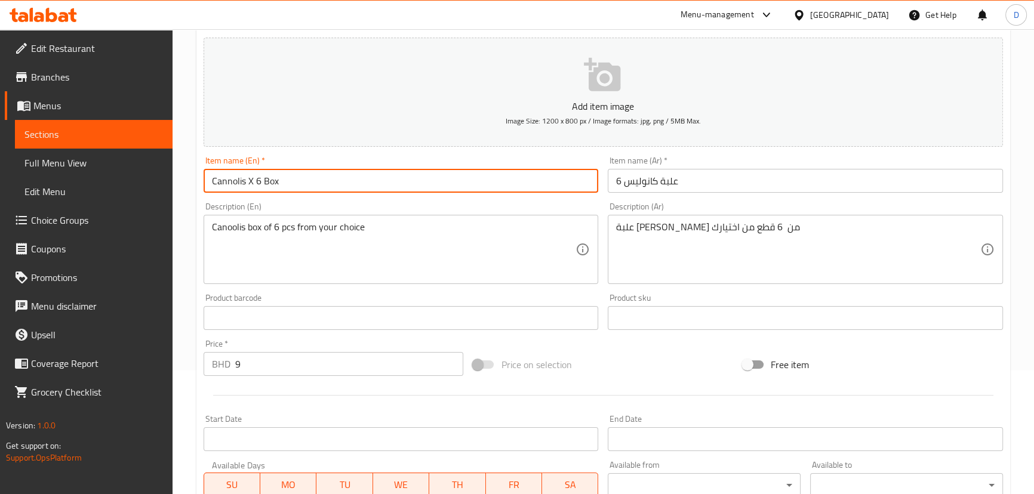
drag, startPoint x: 248, startPoint y: 187, endPoint x: 259, endPoint y: 185, distance: 11.5
click at [259, 185] on input "Cannolis X 6 Box" at bounding box center [401, 181] width 395 height 24
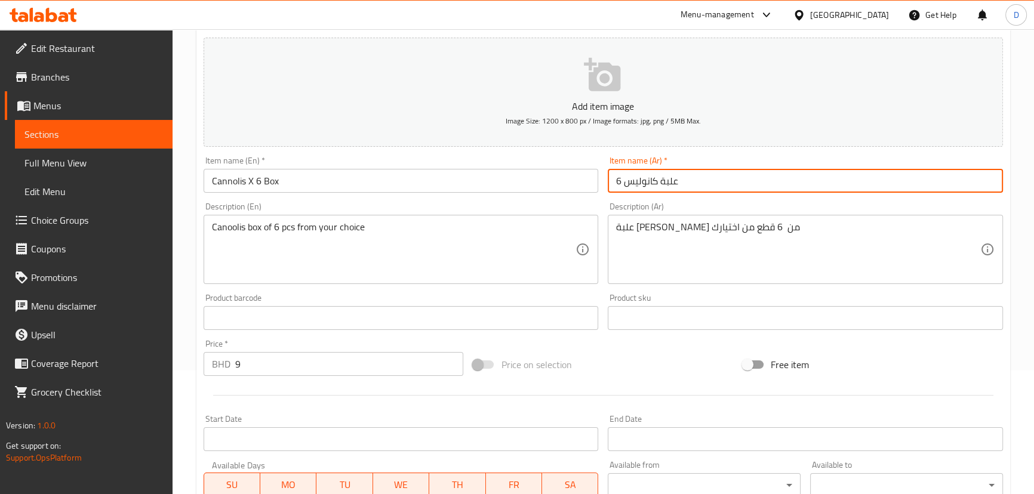
drag, startPoint x: 621, startPoint y: 180, endPoint x: 608, endPoint y: 180, distance: 12.5
click at [608, 180] on input "علبة كانوليس 6" at bounding box center [805, 181] width 395 height 24
paste input "X"
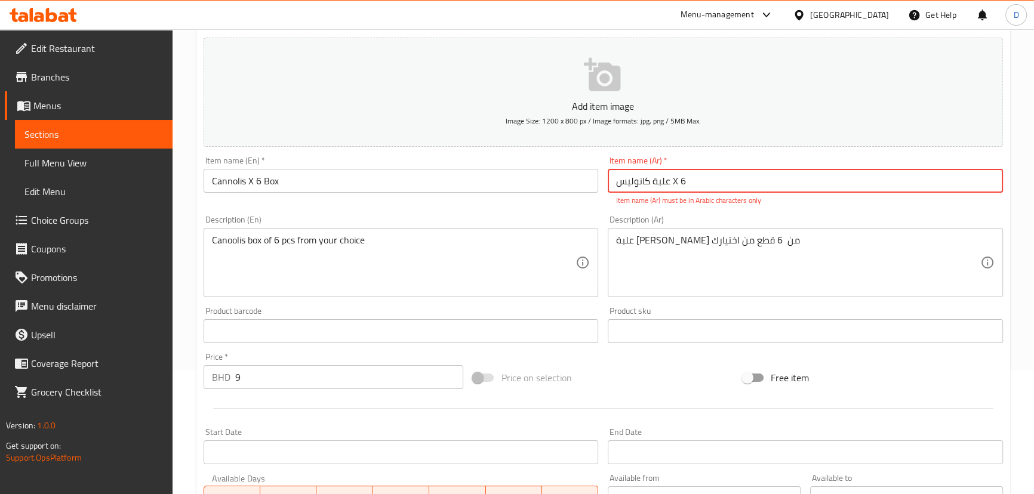
click at [673, 184] on input "علبة كانوليس X 6" at bounding box center [805, 181] width 395 height 24
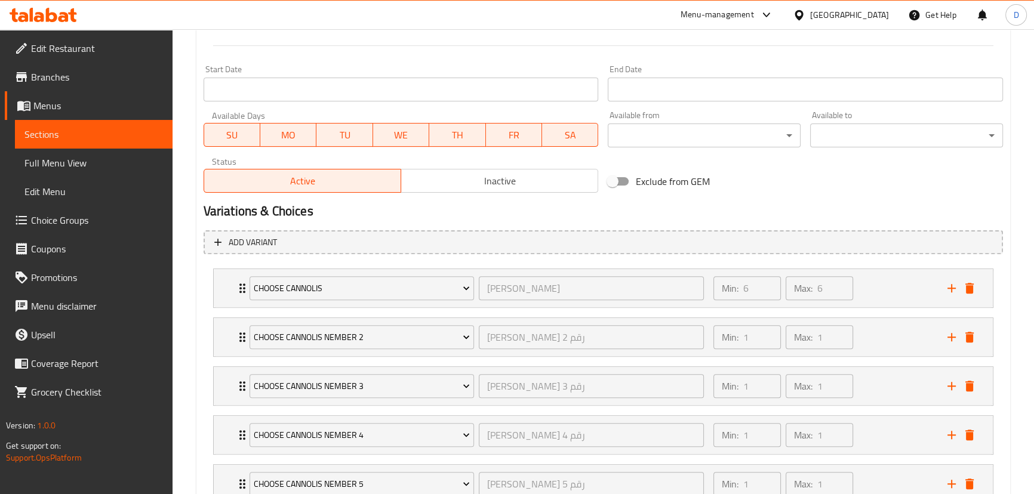
scroll to position [612, 0]
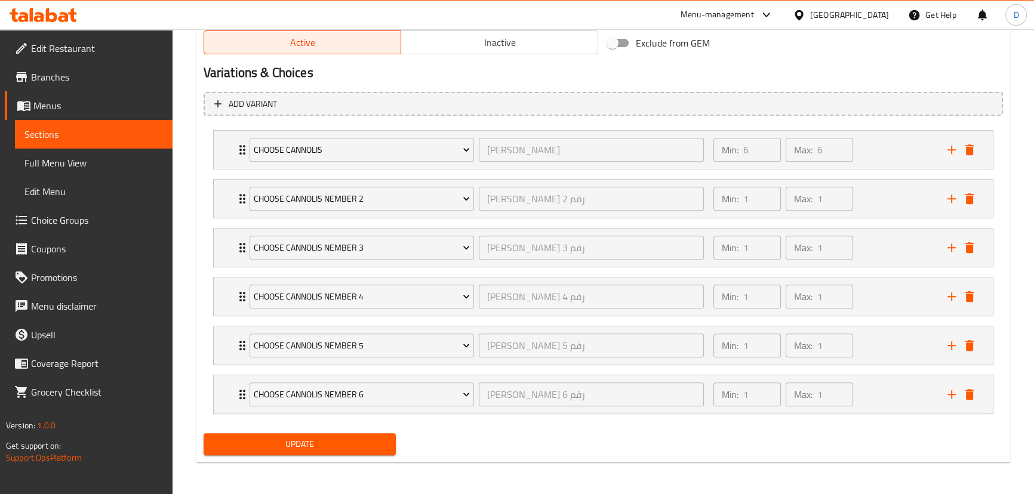
type input "علبة كانوليس اكس 6"
click at [325, 438] on span "Update" at bounding box center [300, 444] width 174 height 15
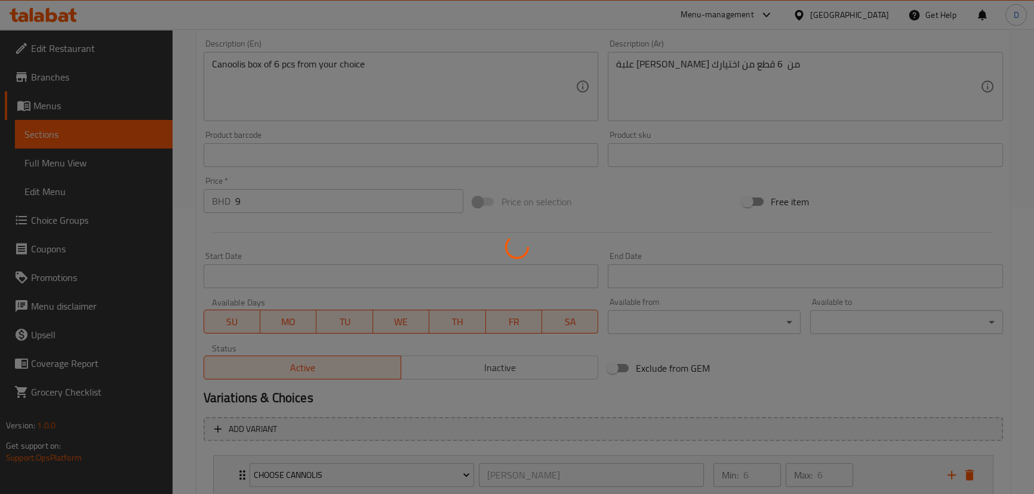
scroll to position [178, 0]
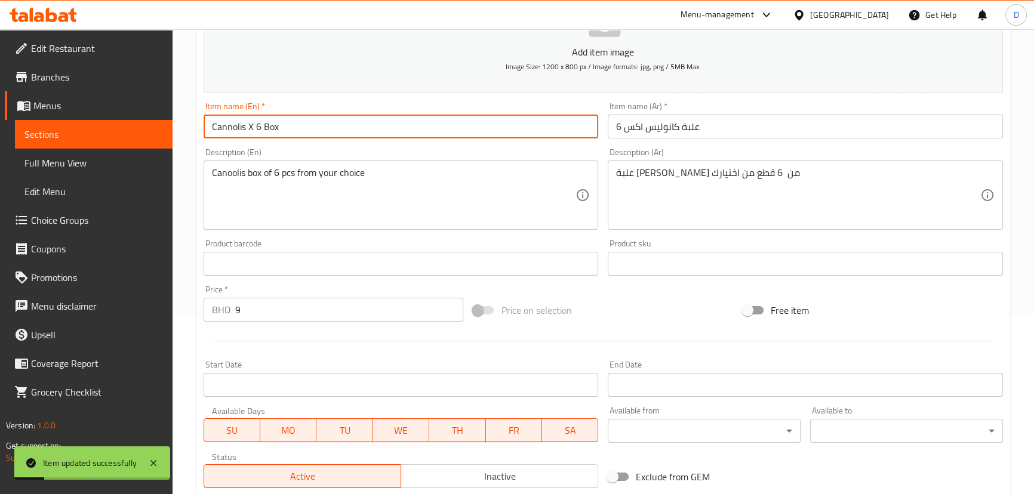
click at [219, 125] on input "Cannolis X 6 Box" at bounding box center [401, 127] width 395 height 24
click at [143, 128] on span "Sections" at bounding box center [93, 134] width 138 height 14
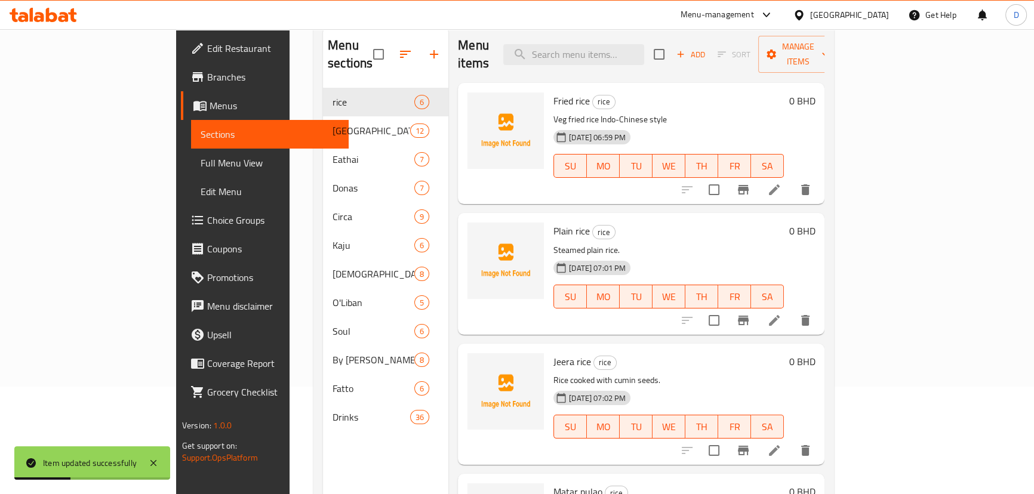
scroll to position [59, 0]
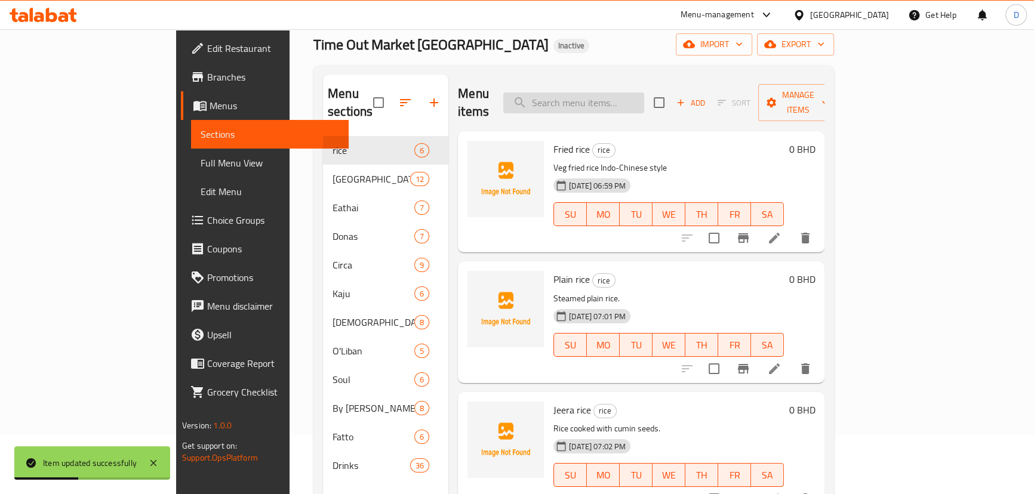
click at [593, 94] on input "search" at bounding box center [573, 103] width 141 height 21
paste input "Cannolis"
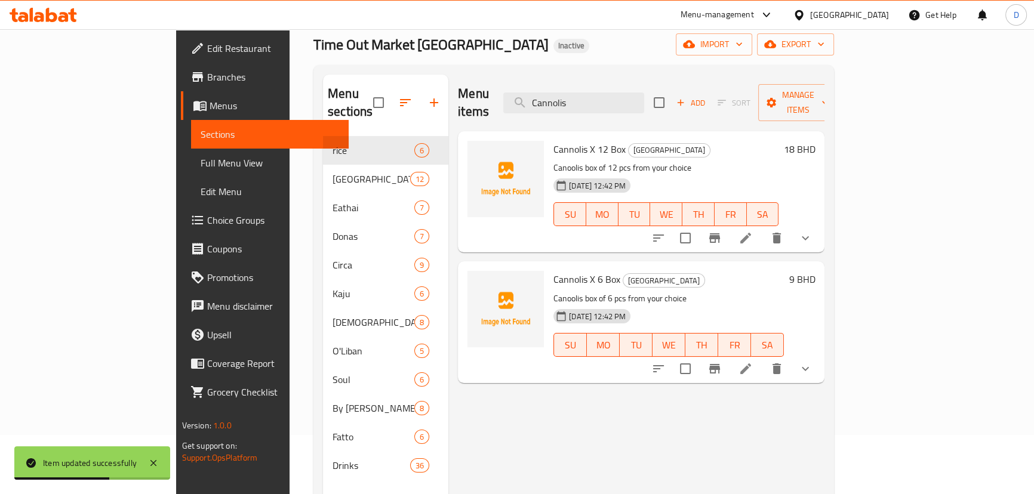
type input "Cannolis"
click at [753, 231] on icon at bounding box center [745, 238] width 14 height 14
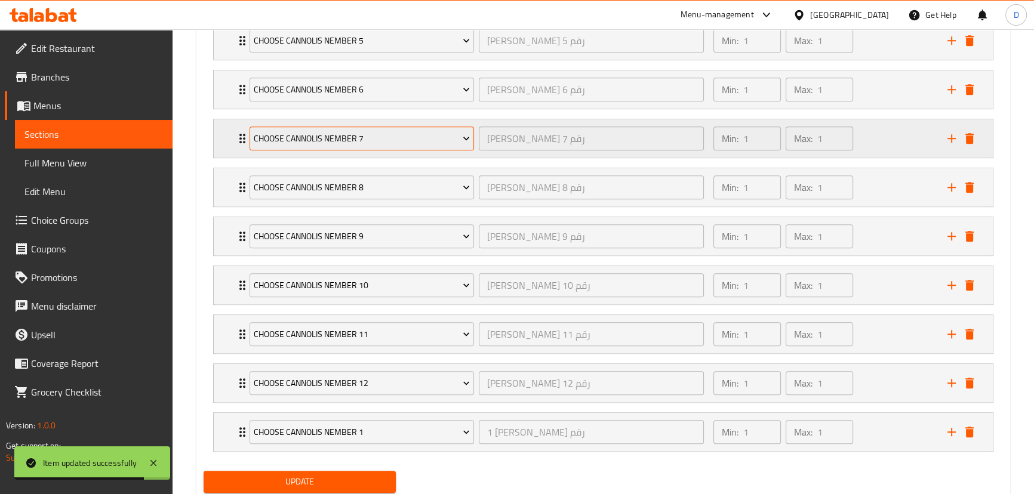
scroll to position [905, 0]
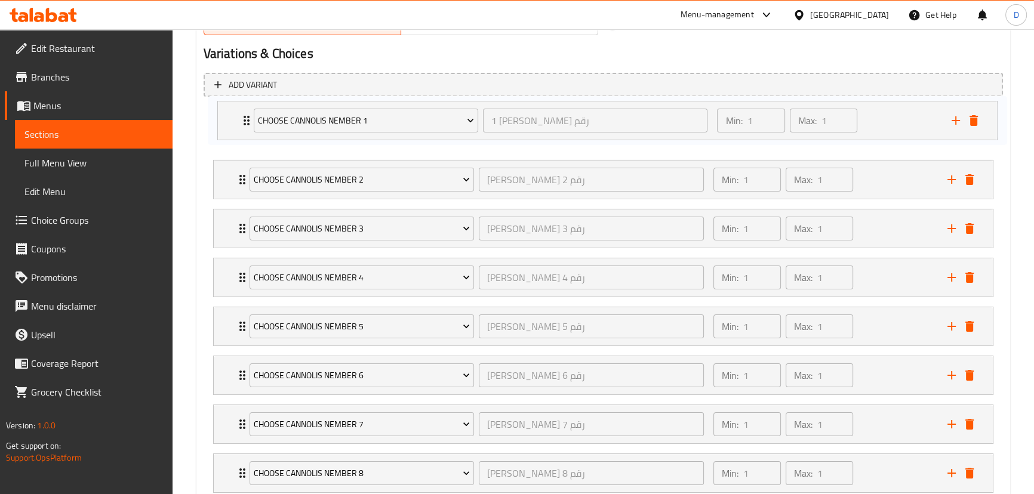
drag, startPoint x: 241, startPoint y: 396, endPoint x: 247, endPoint y: 113, distance: 282.4
click at [247, 113] on div "Choose Cannolis nember 2 اختر كانوليس رقم 2 ​ Min: 1 ​ Max: 1 ​ Cannolis Dulce …" at bounding box center [603, 399] width 799 height 587
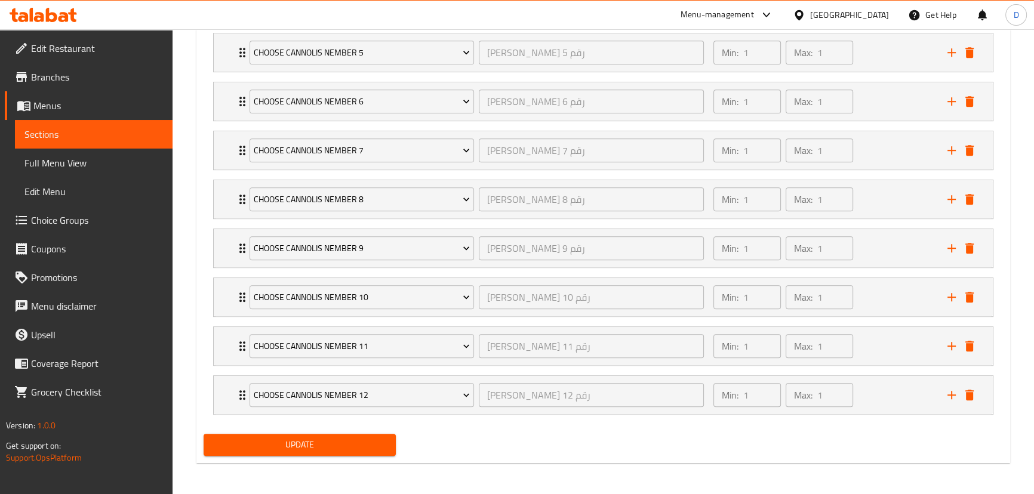
click at [319, 440] on span "Update" at bounding box center [300, 445] width 174 height 15
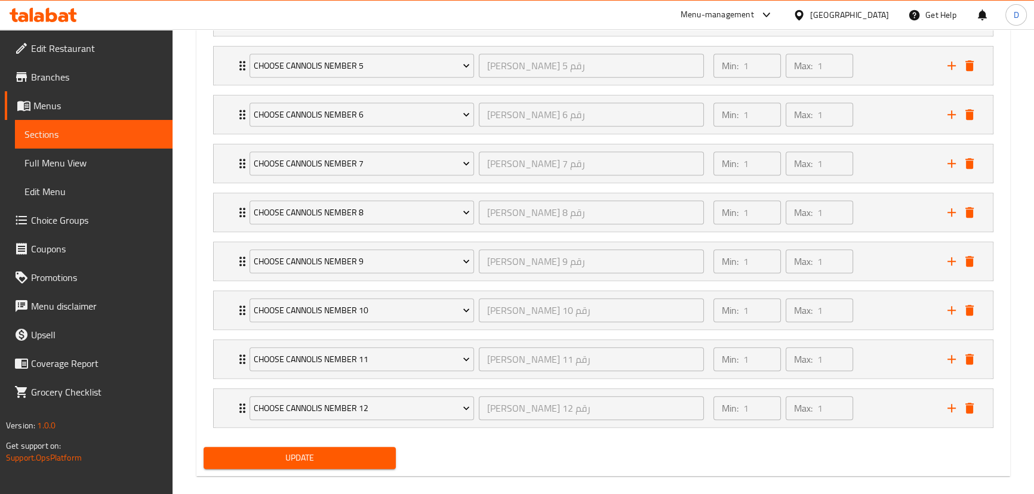
scroll to position [57, 0]
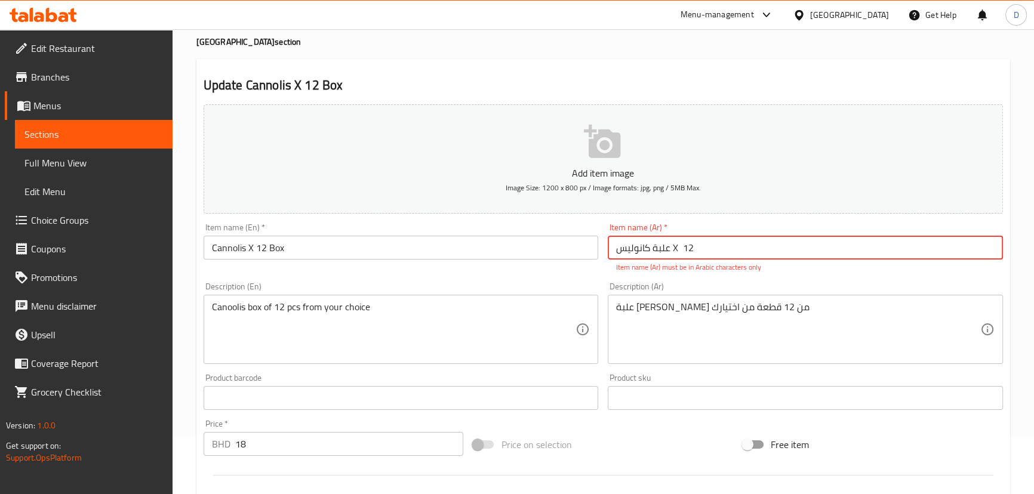
click at [673, 245] on input "علبة كانوليس X 12" at bounding box center [805, 248] width 395 height 24
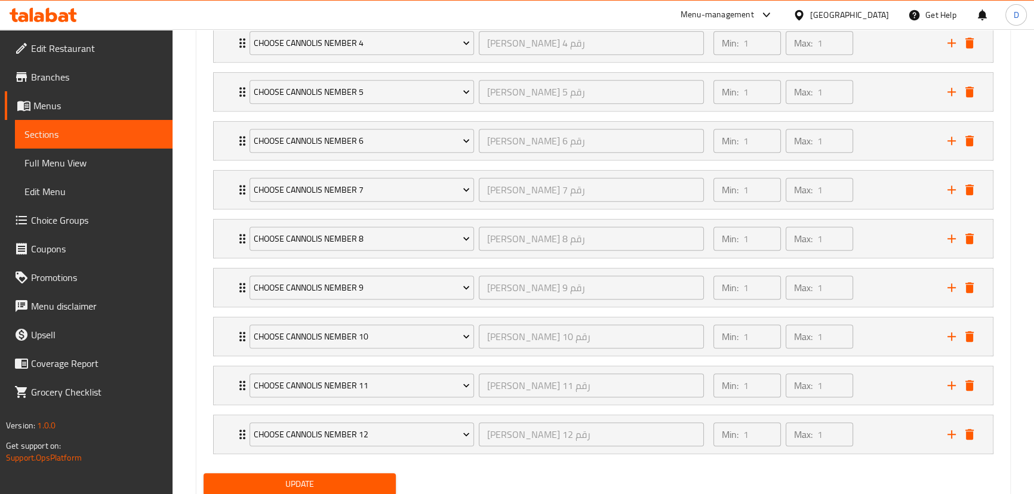
scroll to position [905, 0]
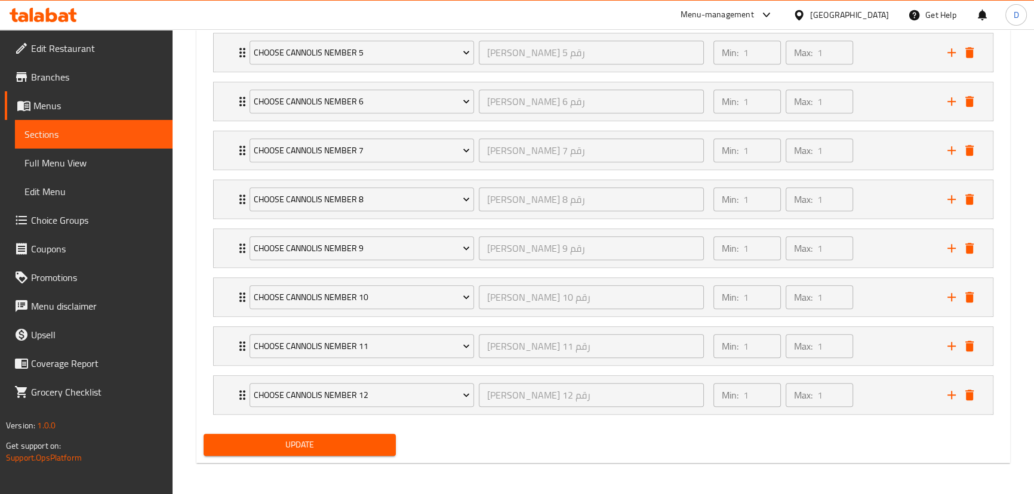
type input "علبة كانوليس اكس 12"
click at [311, 438] on span "Update" at bounding box center [300, 445] width 174 height 15
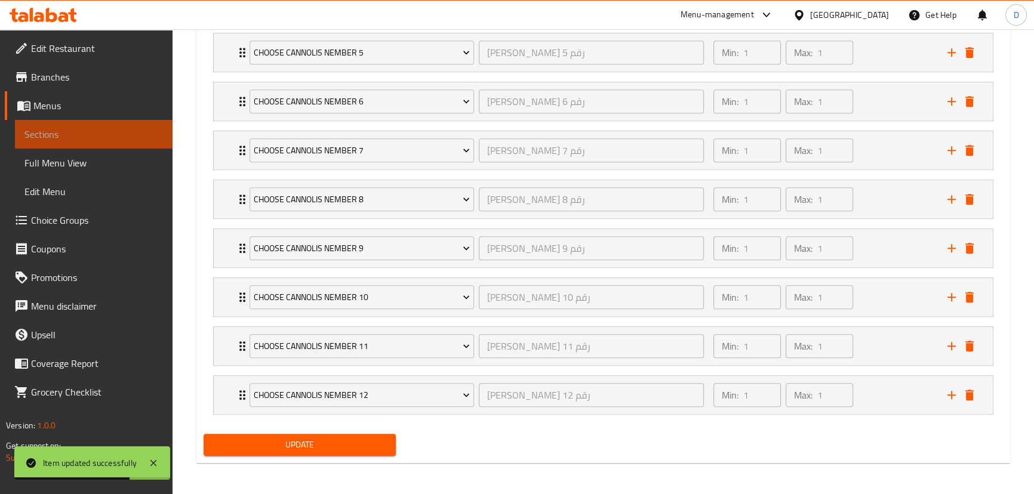
click at [112, 133] on span "Sections" at bounding box center [93, 134] width 138 height 14
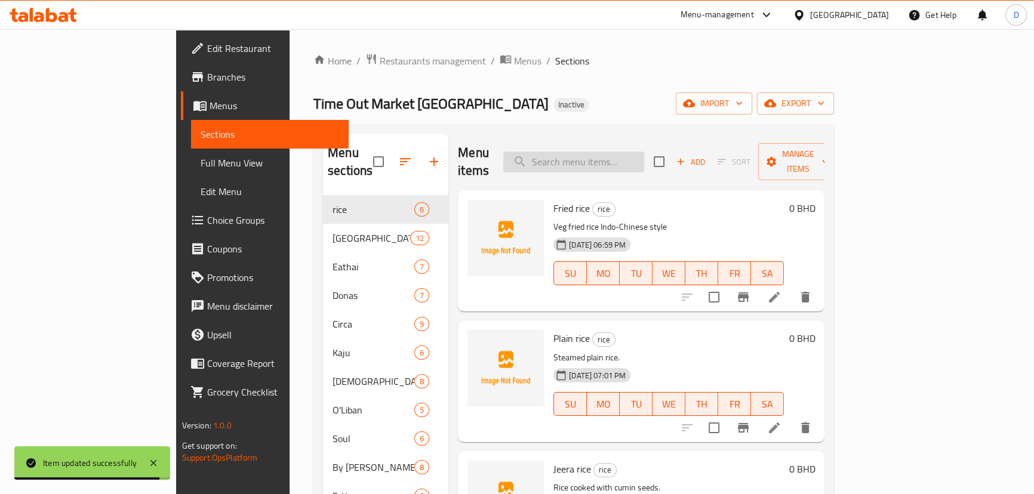
click at [641, 152] on input "search" at bounding box center [573, 162] width 141 height 21
paste input "1 kg or 1000g up to 4 flavors of your choice."
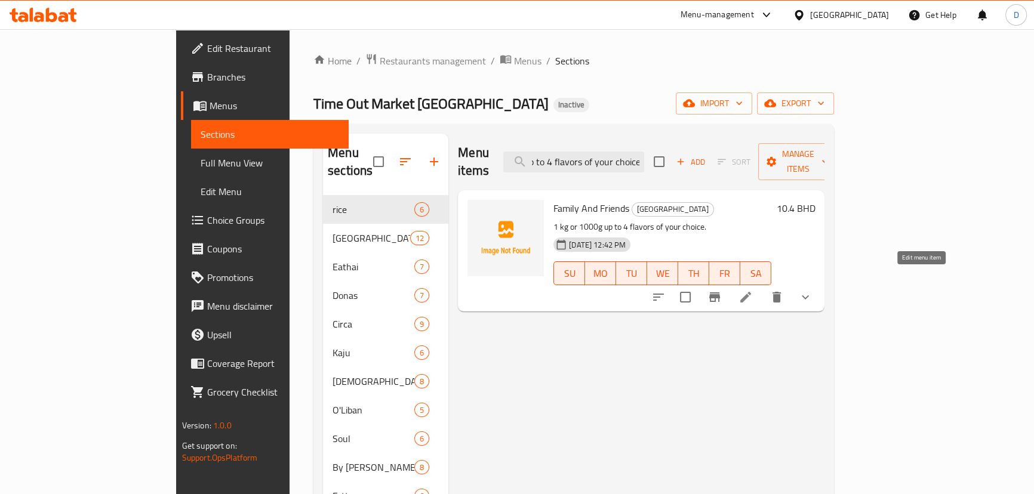
type input "1 kg or 1000g up to 4 flavors of your choice."
click at [753, 290] on icon at bounding box center [745, 297] width 14 height 14
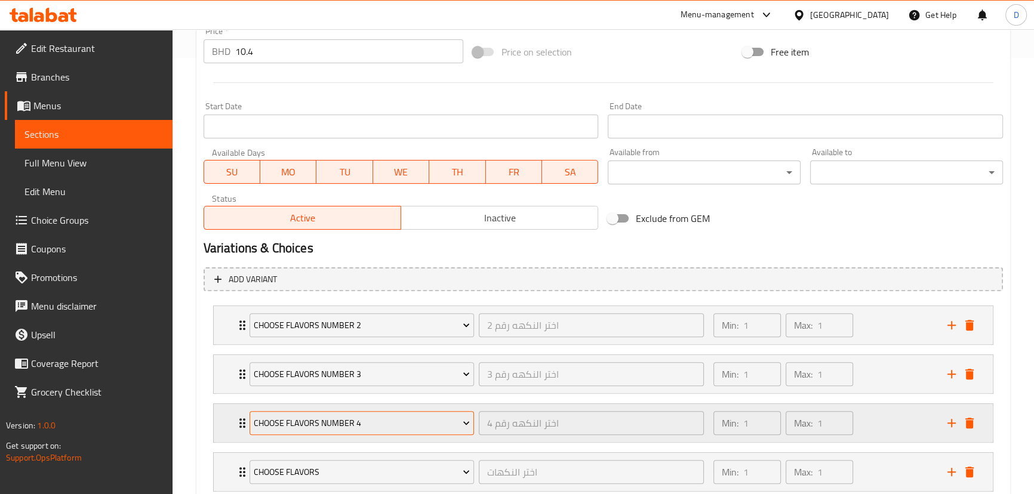
scroll to position [514, 0]
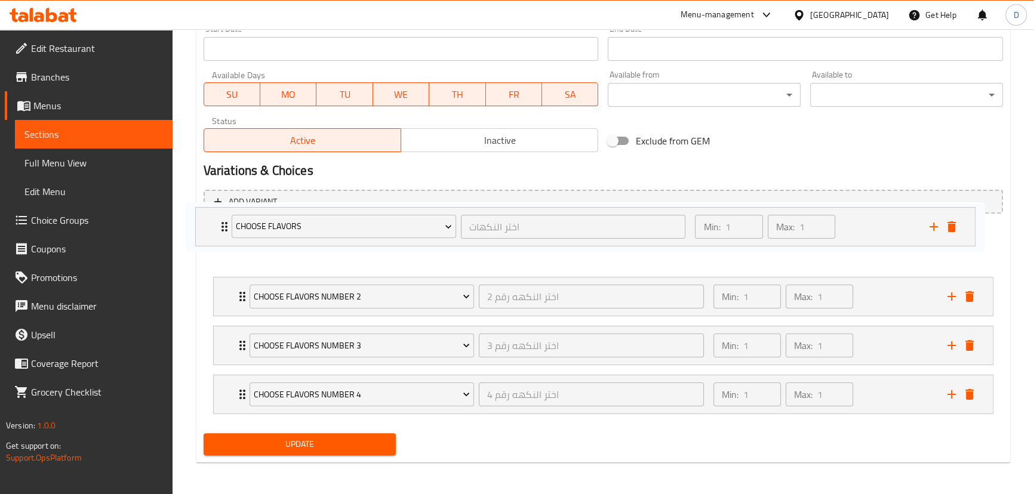
drag, startPoint x: 241, startPoint y: 390, endPoint x: 224, endPoint y: 218, distance: 172.7
click at [224, 218] on nav "Choose Flavors number 2 اختر النكهه رقم 2 ​ Min: 1 ​ Max: 1 ​ Chocolate (ID: 22…" at bounding box center [603, 320] width 799 height 205
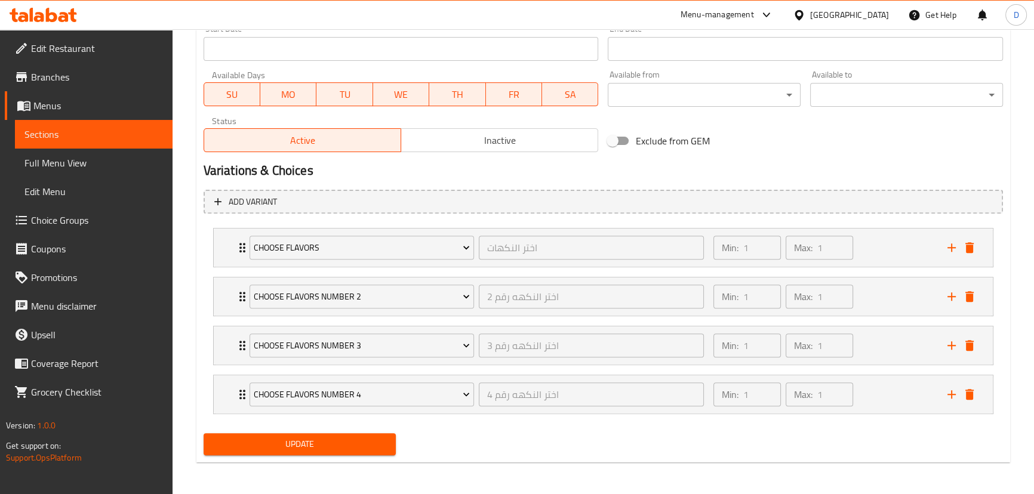
click at [332, 438] on span "Update" at bounding box center [300, 444] width 174 height 15
click at [359, 442] on span "Update" at bounding box center [300, 444] width 174 height 15
click at [374, 440] on span "Update" at bounding box center [300, 444] width 174 height 15
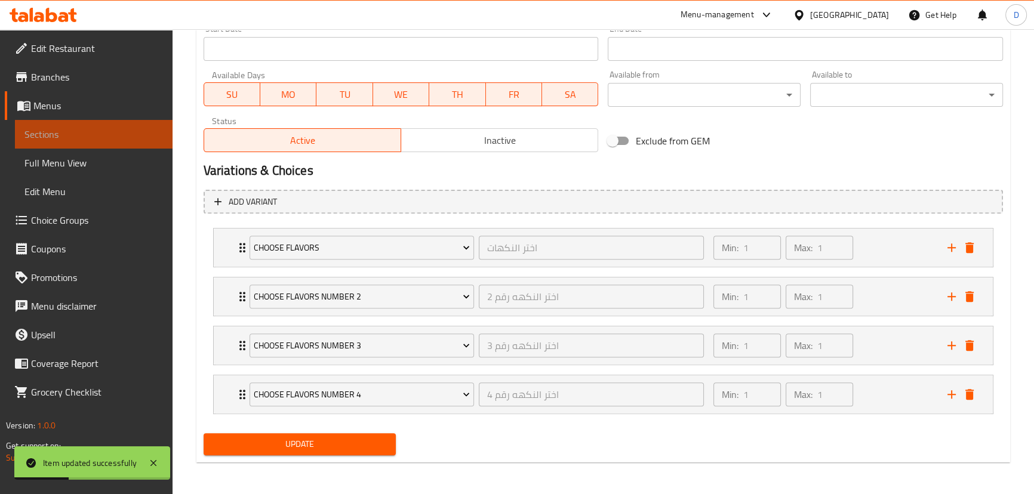
click at [146, 128] on span "Sections" at bounding box center [93, 134] width 138 height 14
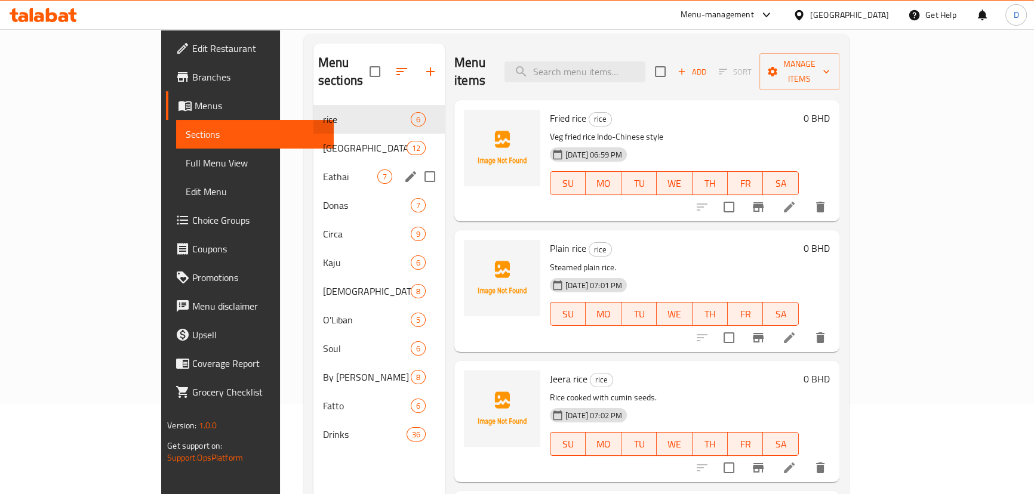
scroll to position [59, 0]
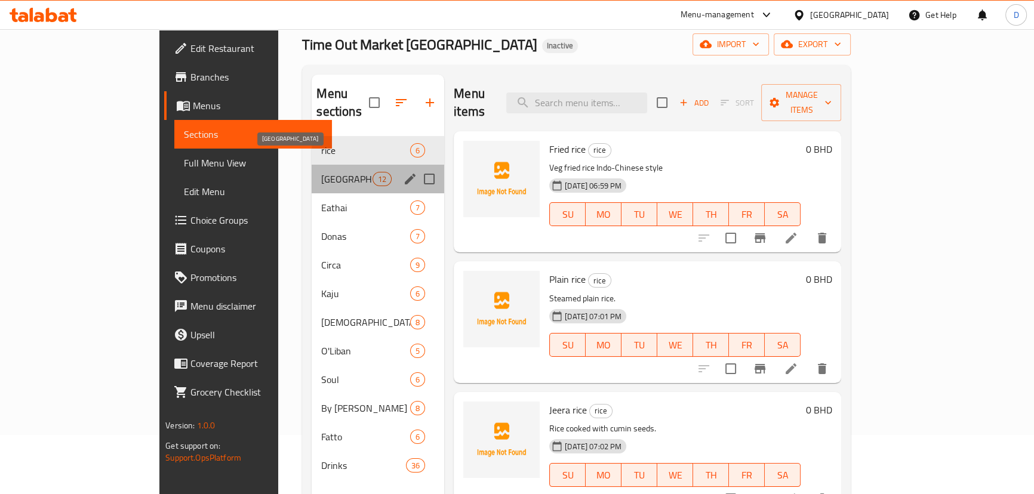
click at [321, 172] on span "Florencia" at bounding box center [346, 179] width 51 height 14
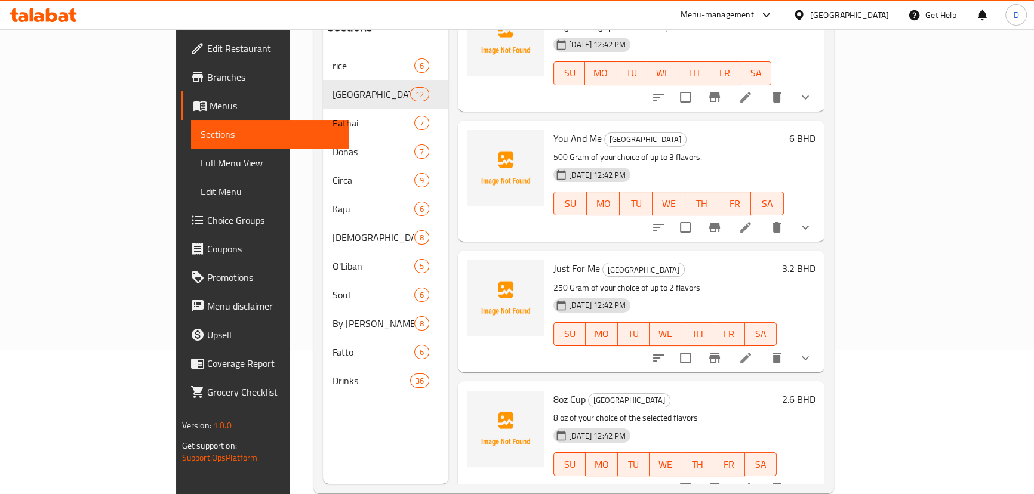
scroll to position [167, 0]
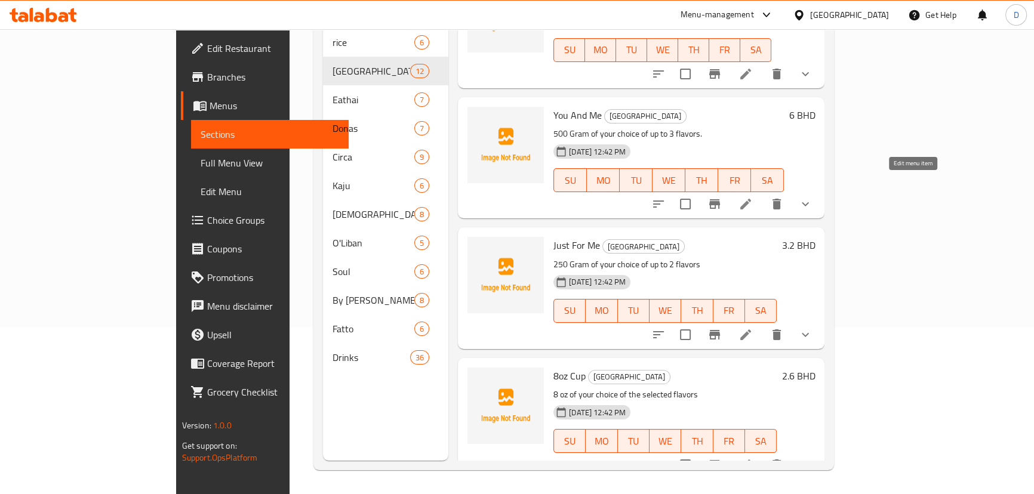
click at [753, 197] on icon at bounding box center [745, 204] width 14 height 14
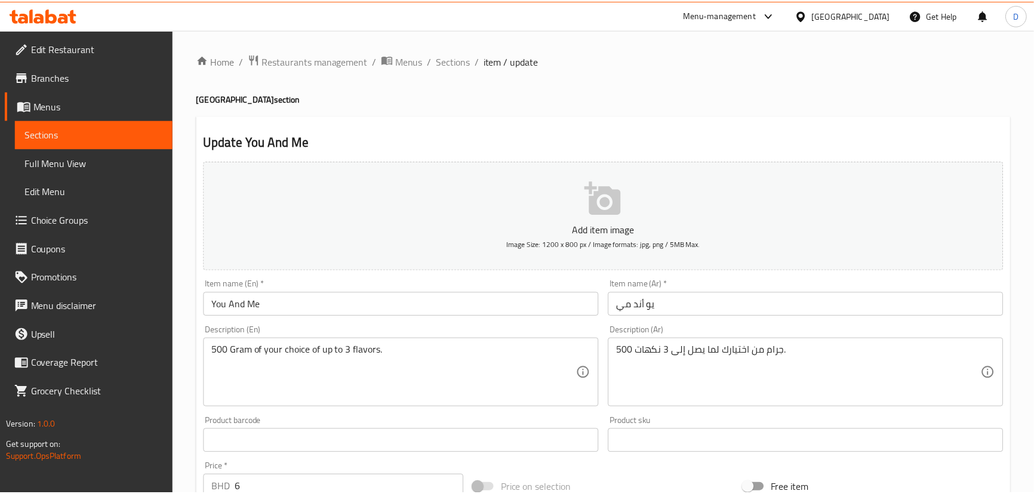
scroll to position [466, 0]
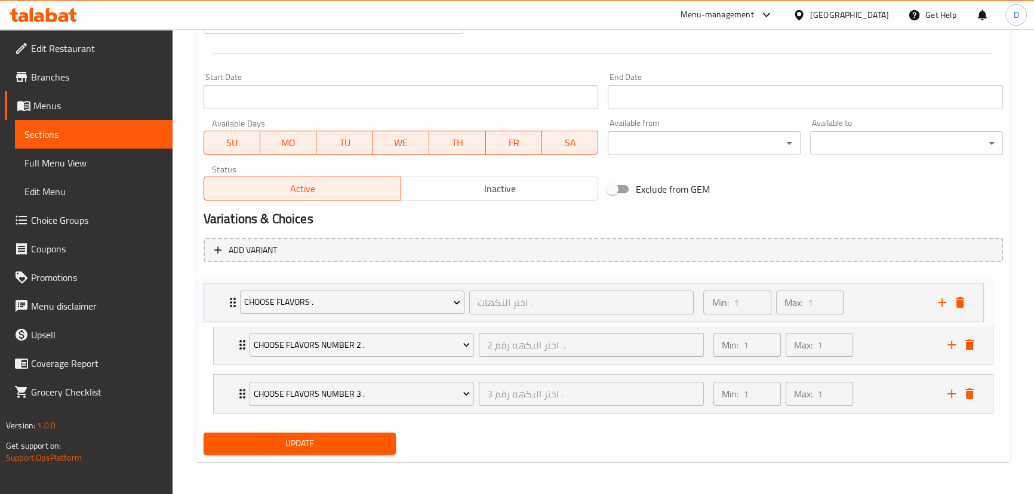
drag, startPoint x: 240, startPoint y: 394, endPoint x: 233, endPoint y: 297, distance: 97.6
click at [233, 297] on div "Choose Flavors number 2 . اختر النكهه رقم 2 . ​ Min: 1 ​ Max: 1 ​ Chocolate (ID…" at bounding box center [603, 345] width 799 height 147
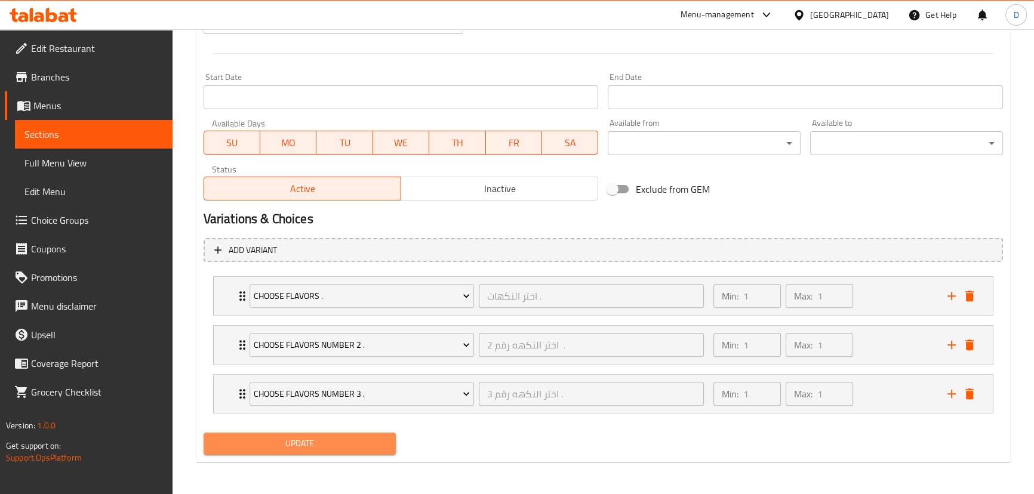
click at [289, 436] on span "Update" at bounding box center [300, 443] width 174 height 15
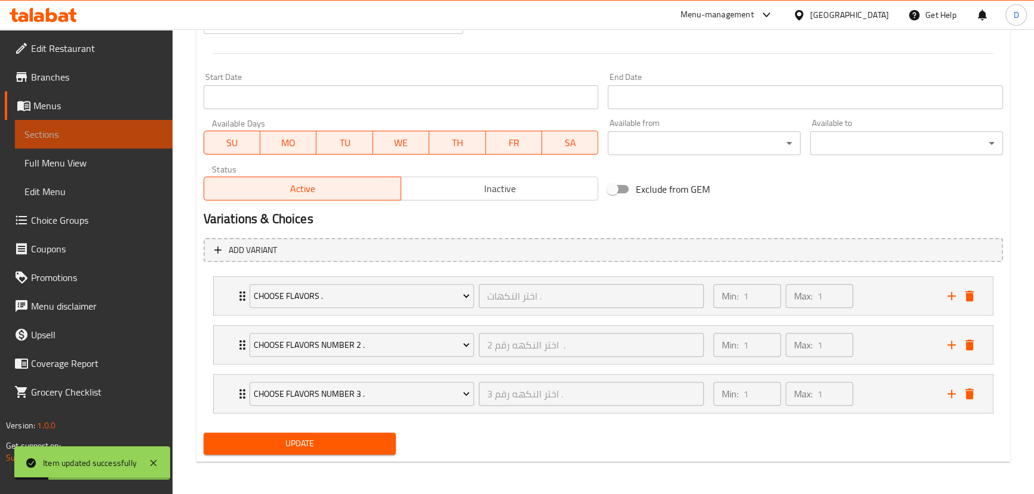
click at [132, 136] on span "Sections" at bounding box center [93, 134] width 138 height 14
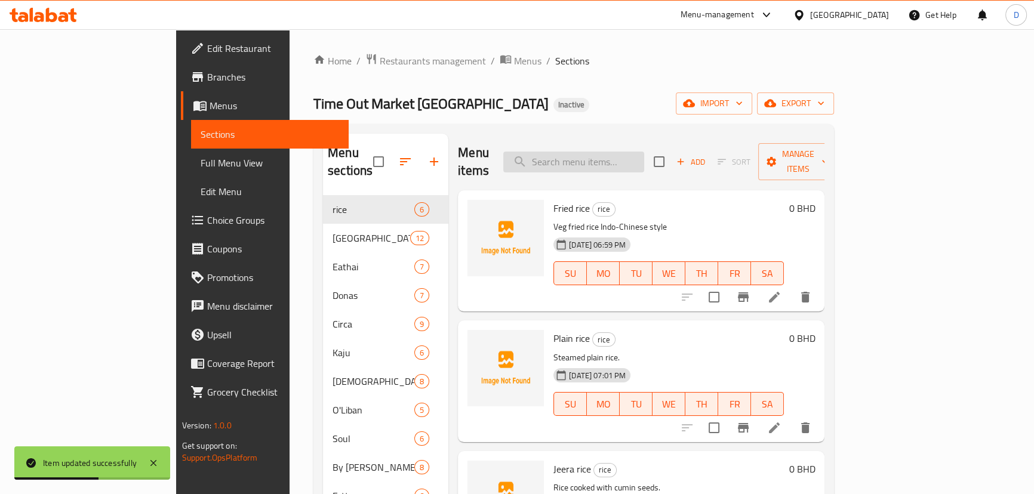
click at [613, 152] on input "search" at bounding box center [573, 162] width 141 height 21
paste input "250 Gram of your choice of up to 2 flavors"
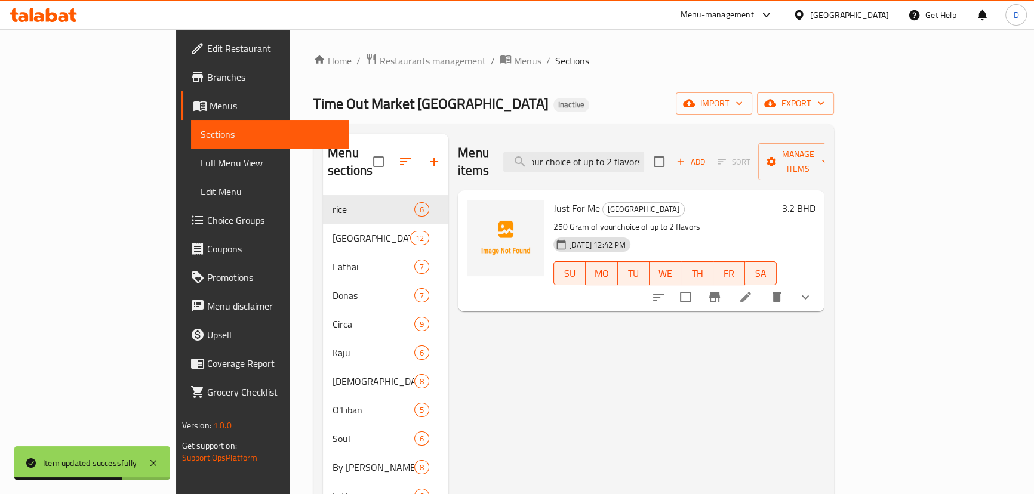
type input "250 Gram of your choice of up to 2 flavors"
click at [762, 289] on li at bounding box center [745, 297] width 33 height 21
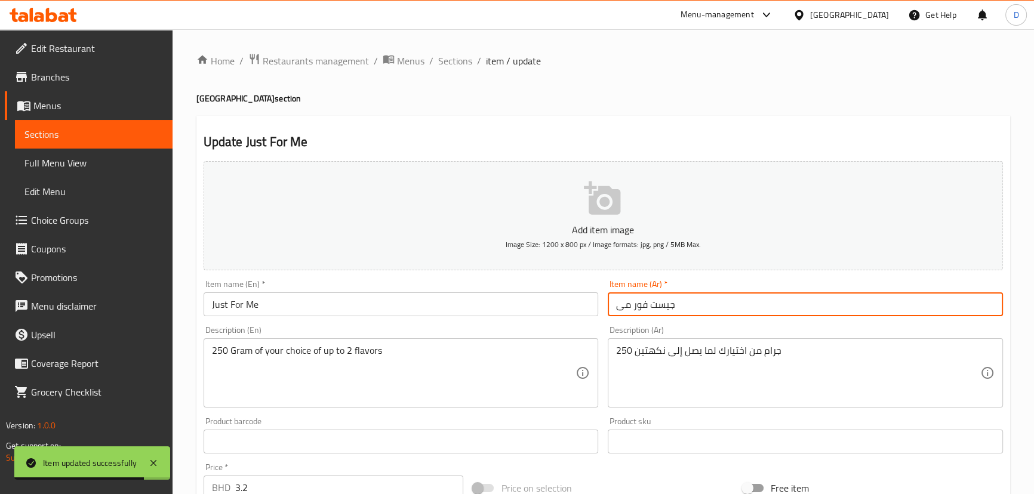
click at [664, 304] on input "جيست فور مى" at bounding box center [805, 304] width 395 height 24
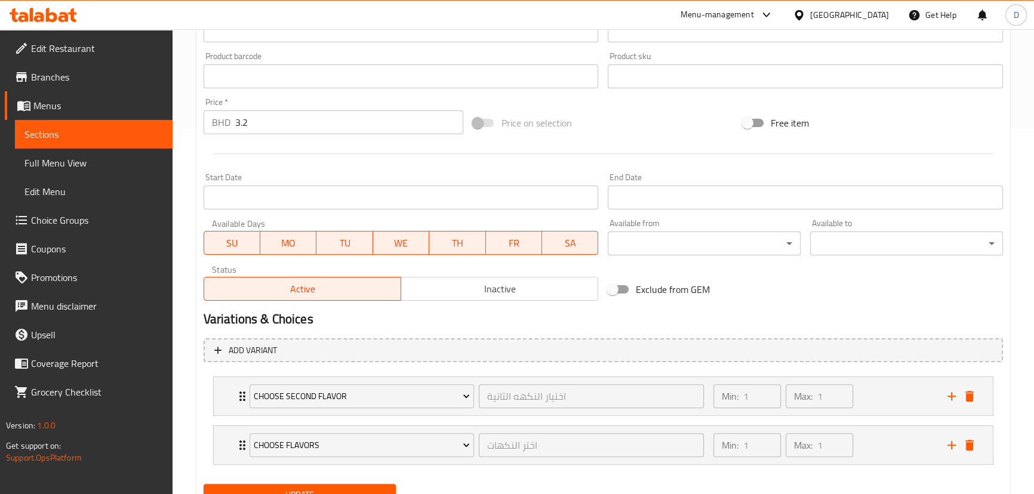
scroll to position [417, 0]
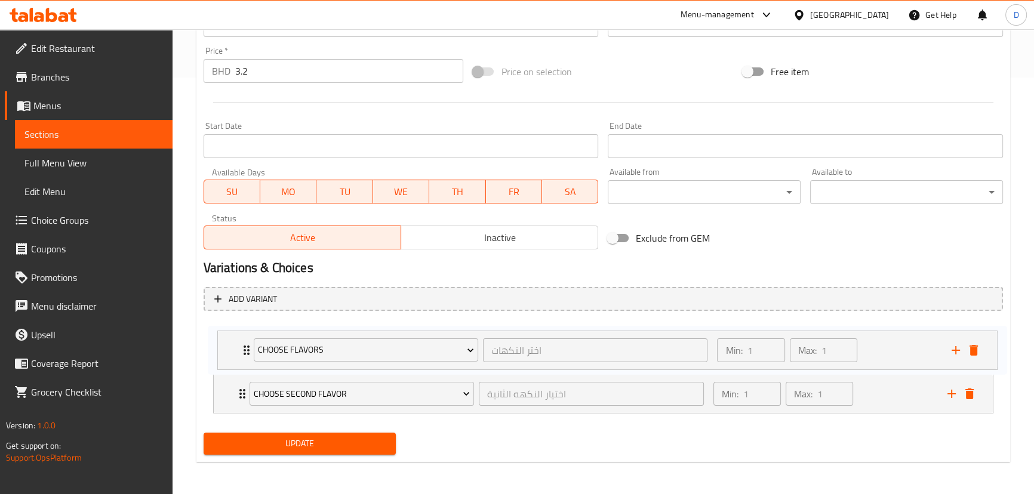
drag, startPoint x: 241, startPoint y: 389, endPoint x: 246, endPoint y: 340, distance: 49.2
click at [246, 340] on div "choose second flavor اختيار النكهه الثانية ​ Min: 1 ​ Max: 1 ​ Chocolate (ID: 2…" at bounding box center [603, 370] width 799 height 98
type input "جاست فور مى"
click at [287, 446] on span "Update" at bounding box center [300, 443] width 174 height 15
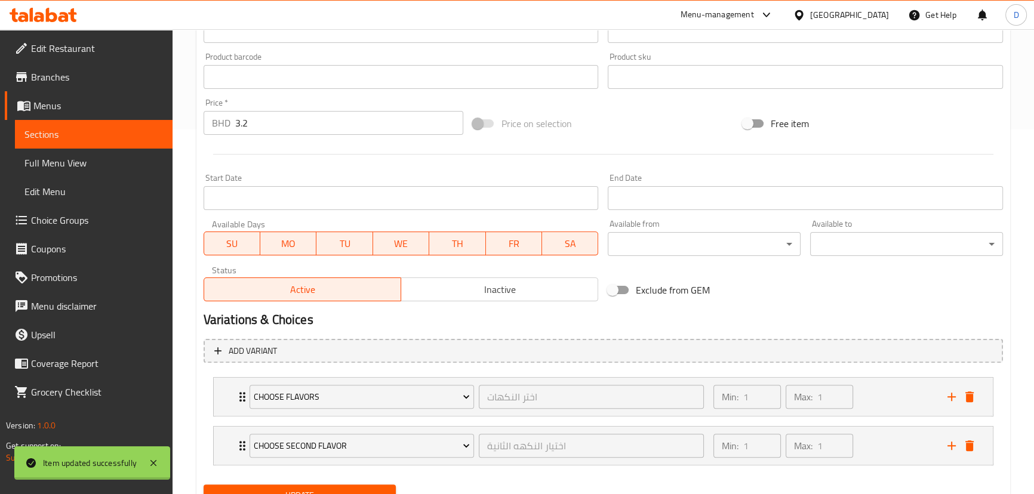
scroll to position [145, 0]
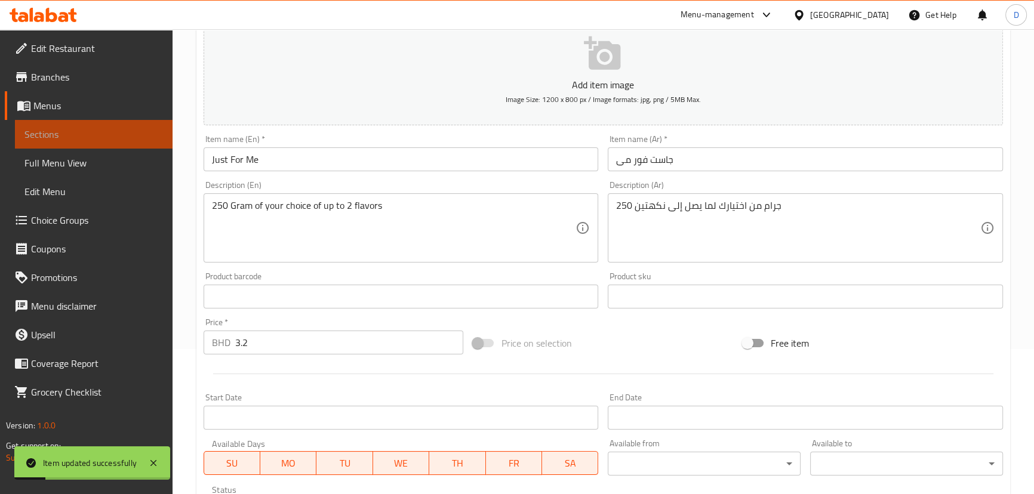
click at [145, 129] on span "Sections" at bounding box center [93, 134] width 138 height 14
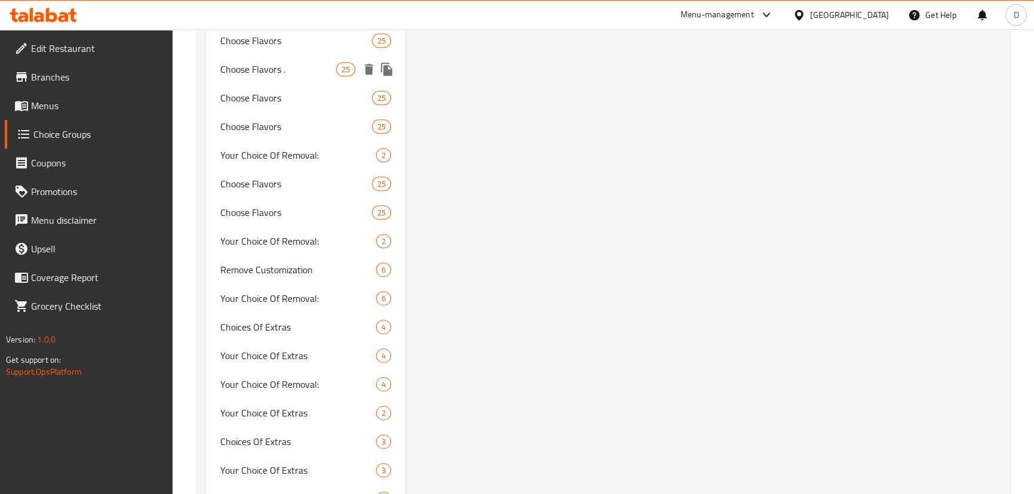
scroll to position [1801, 0]
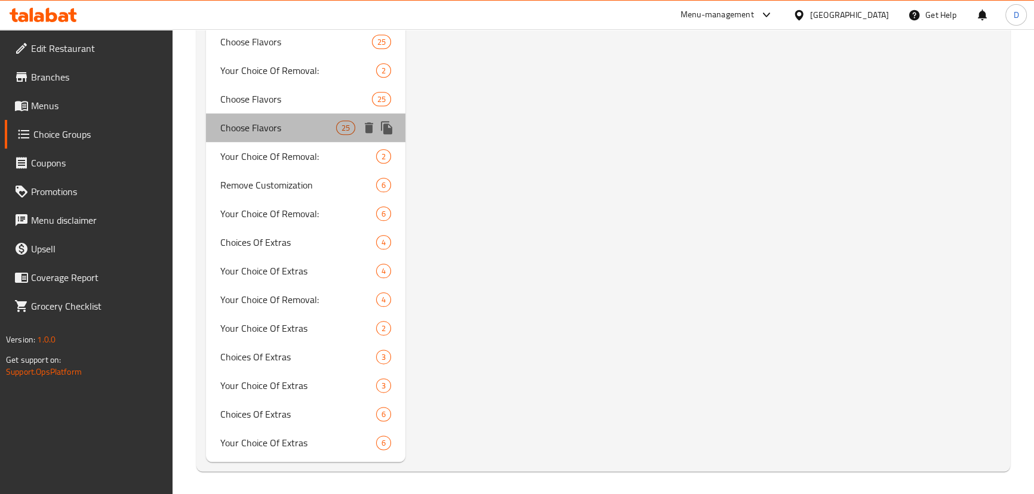
click at [269, 121] on span "Choose Flavors" at bounding box center [278, 128] width 116 height 14
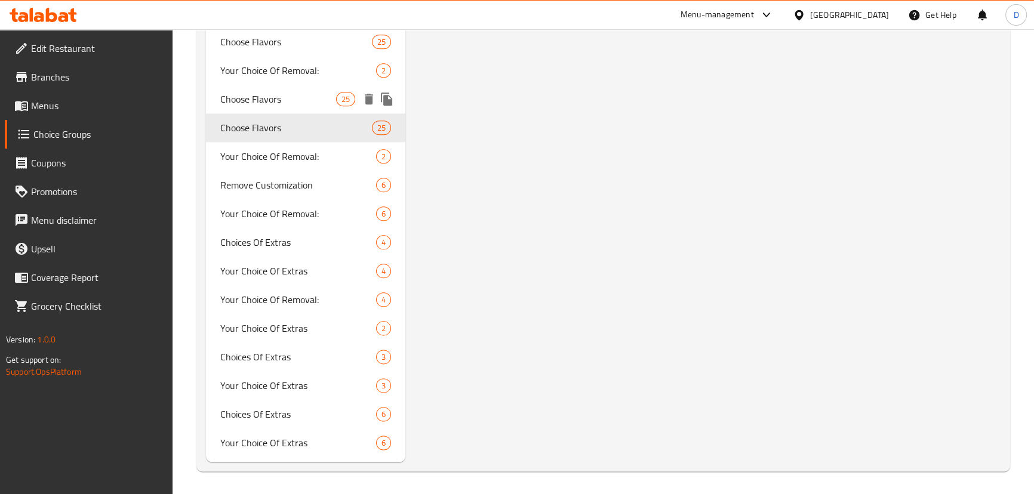
type input "Choose Flavors"
type input "اختر النكهات"
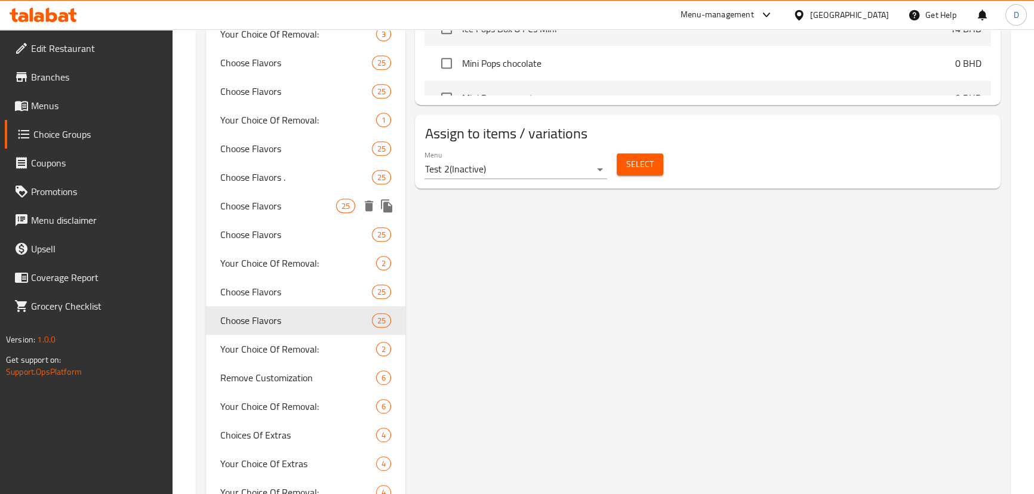
scroll to position [1584, 0]
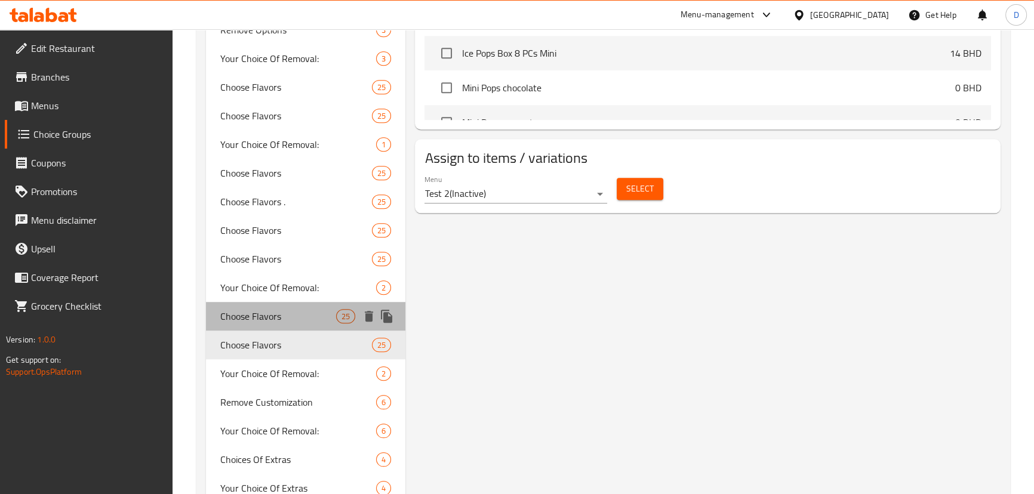
click at [241, 314] on span "Choose Flavors" at bounding box center [278, 316] width 116 height 14
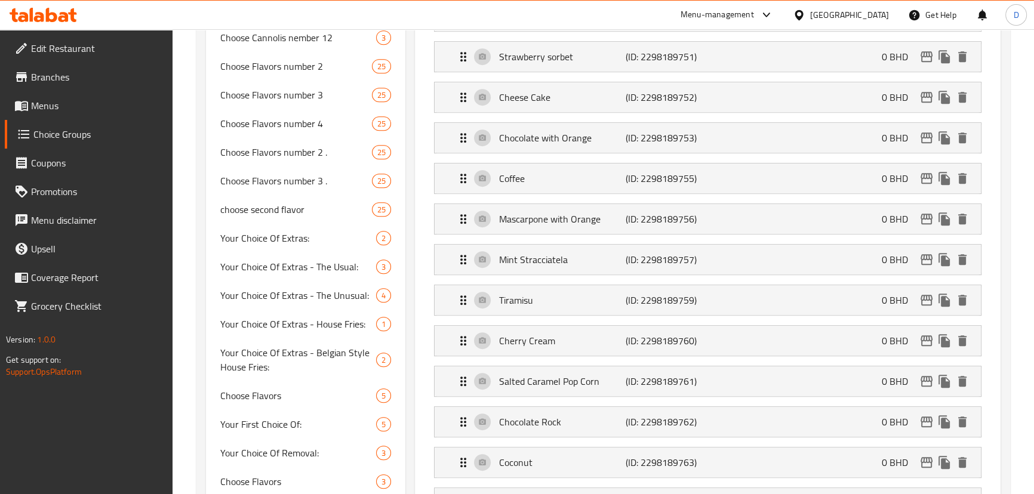
scroll to position [770, 0]
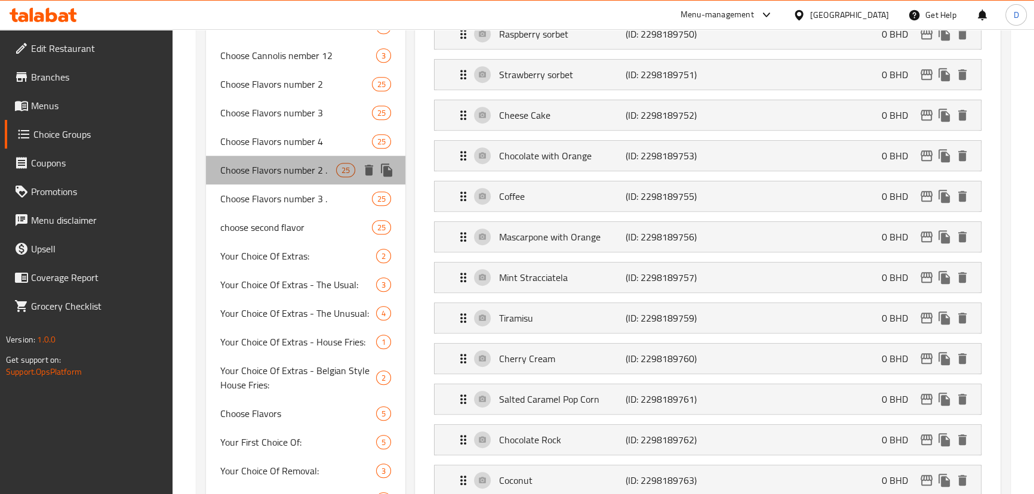
click at [264, 181] on div "Choose Flavors number 2 . 25" at bounding box center [306, 170] width 200 height 29
type input "Choose Flavors number 2 ."
type input "اختر النكهه رقم 2 ."
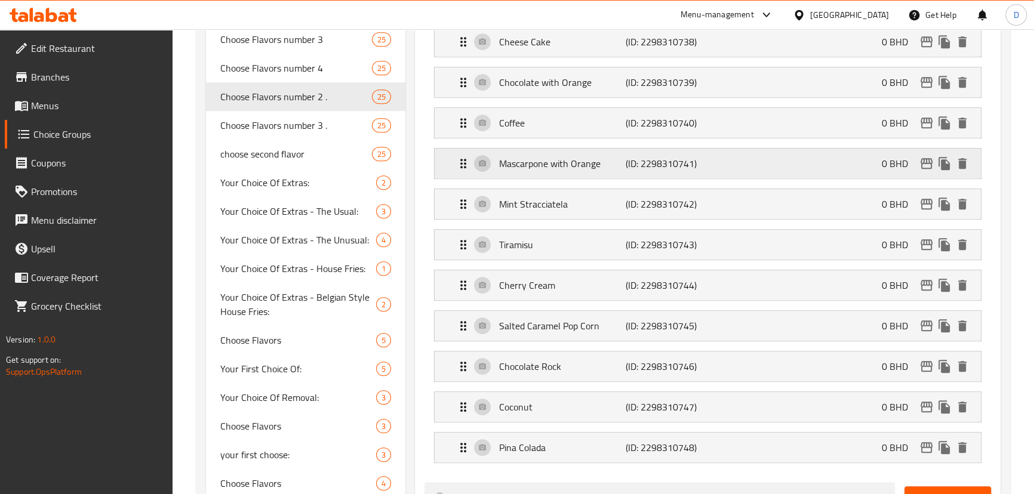
scroll to position [824, 0]
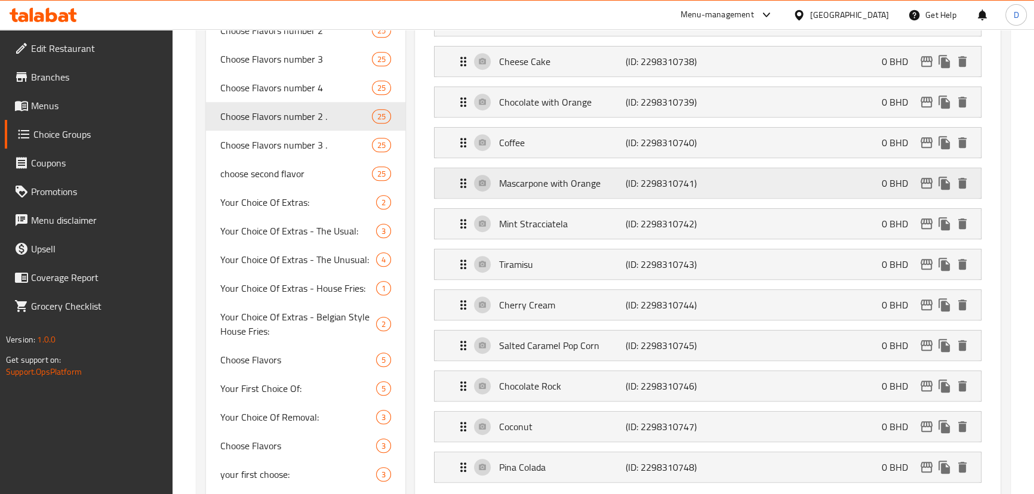
click at [572, 187] on p "Mascarpone with Orange" at bounding box center [561, 183] width 127 height 14
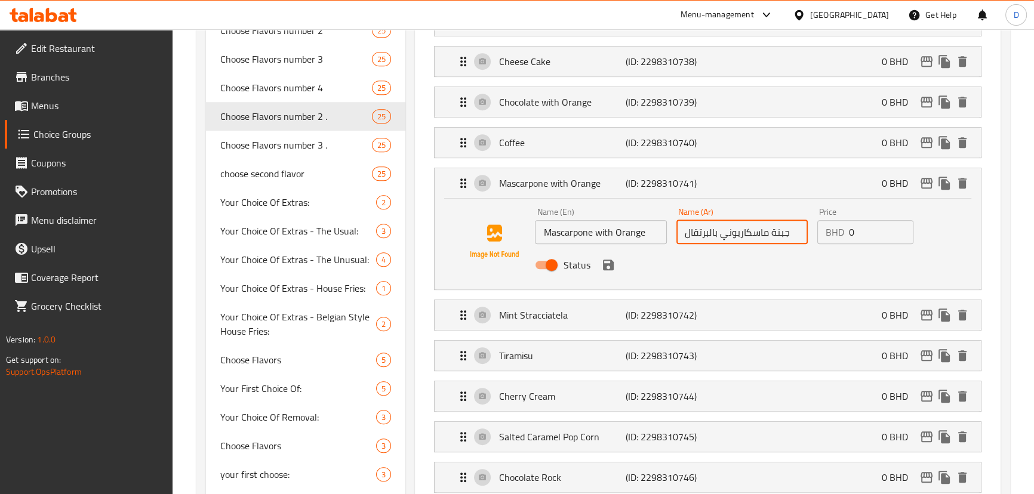
drag, startPoint x: 770, startPoint y: 232, endPoint x: 793, endPoint y: 236, distance: 23.1
click at [793, 236] on input "جبنة ماسكاربوني بالبرتقال" at bounding box center [741, 232] width 131 height 24
click at [601, 258] on icon "save" at bounding box center [608, 265] width 14 height 14
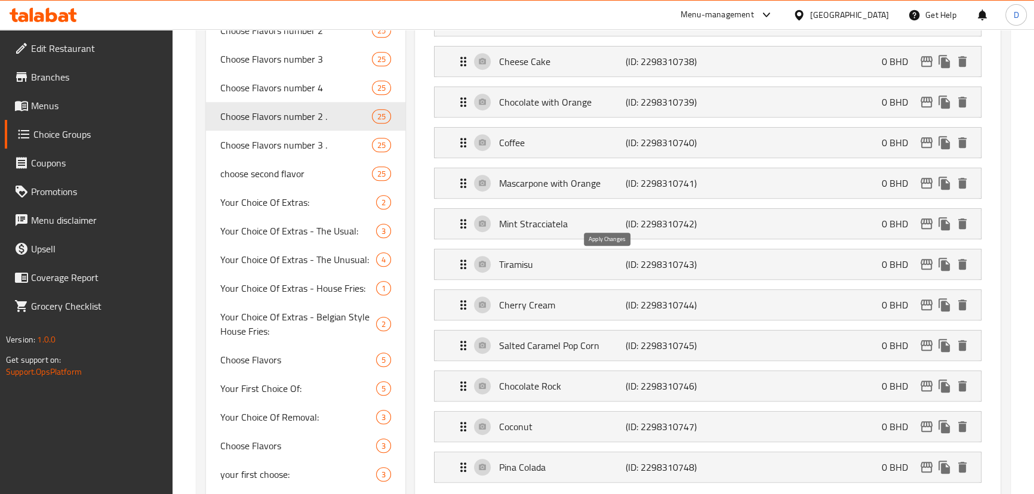
type input "ماسكاربوني بالبرتقال"
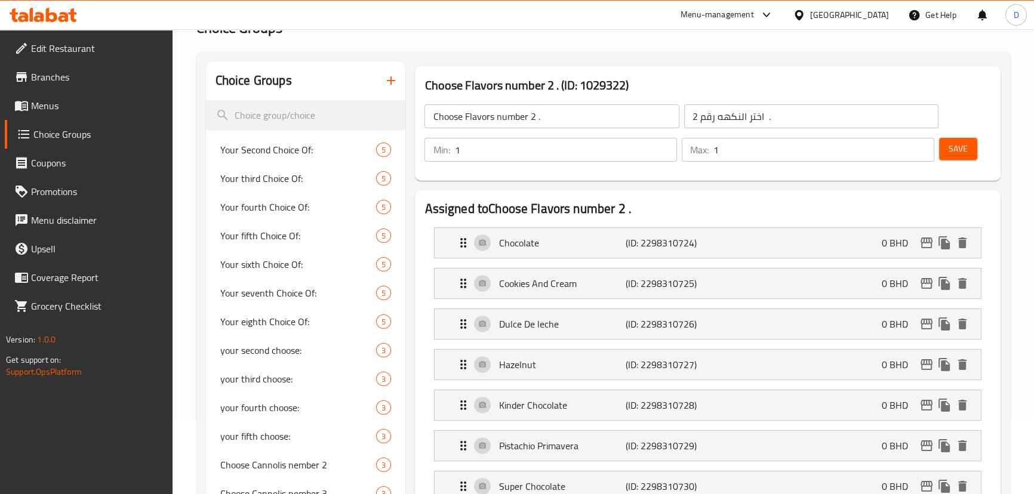
scroll to position [64, 0]
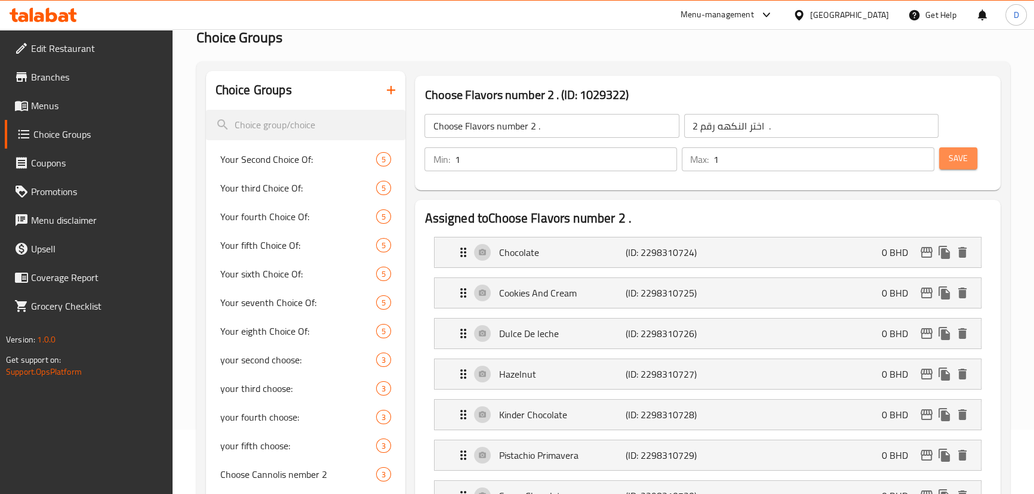
click at [954, 165] on span "Save" at bounding box center [958, 158] width 19 height 15
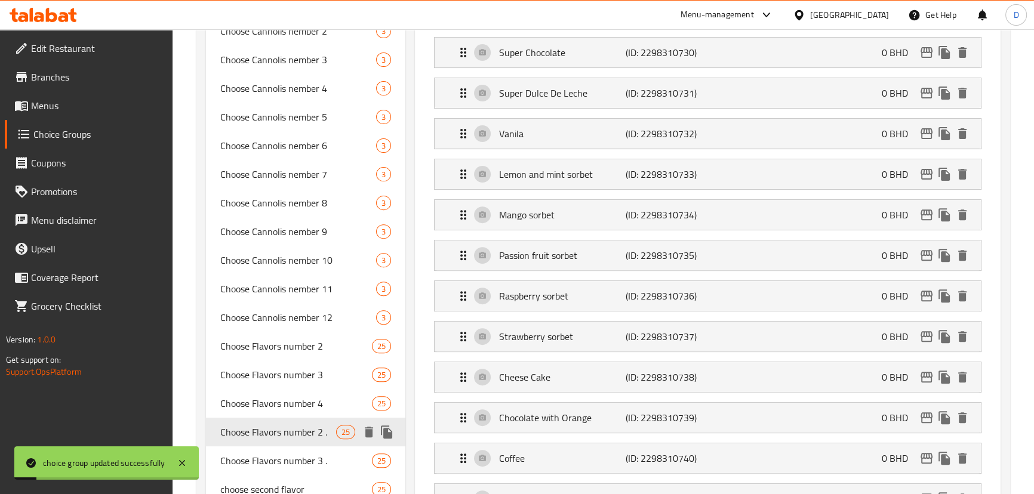
scroll to position [661, 0]
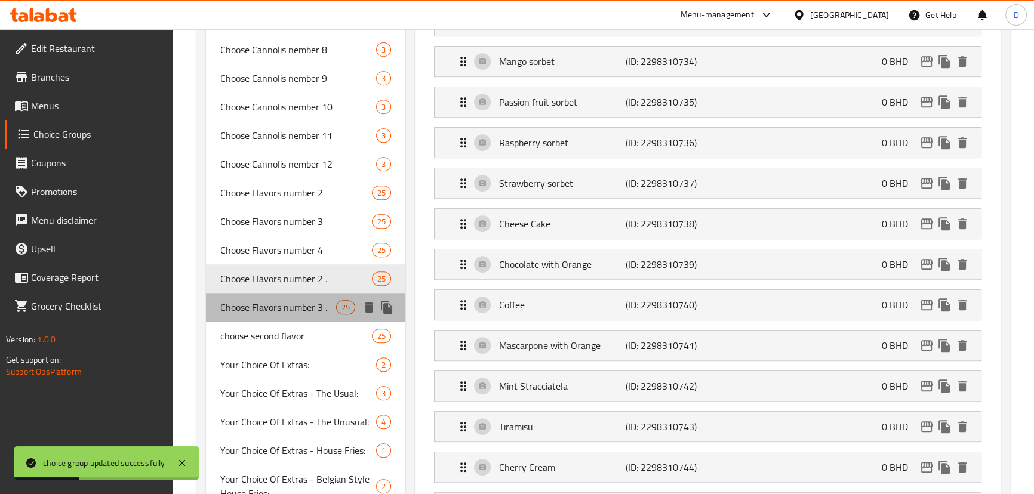
click at [320, 304] on span "Choose Flavors number 3 ." at bounding box center [278, 307] width 116 height 14
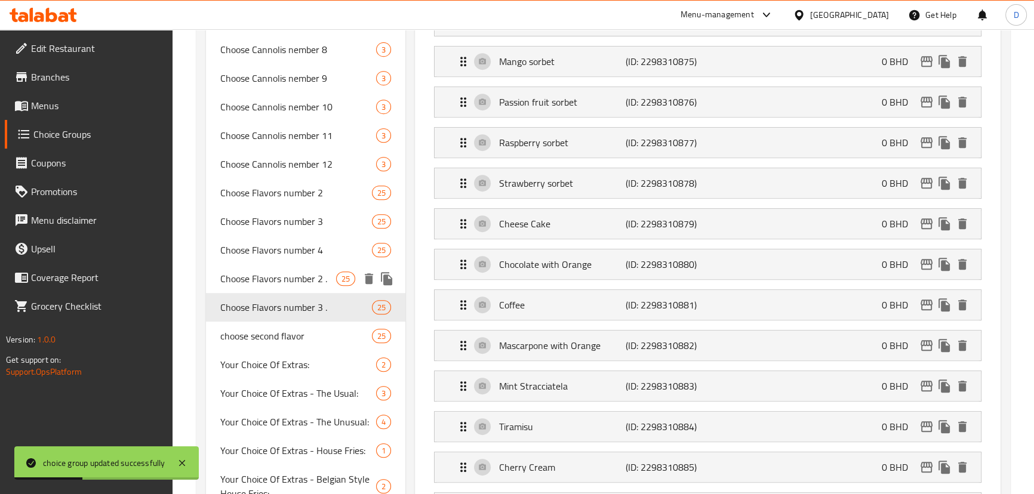
type input "Choose Flavors number 3 ."
type input "اختر النكهه رقم 3 ."
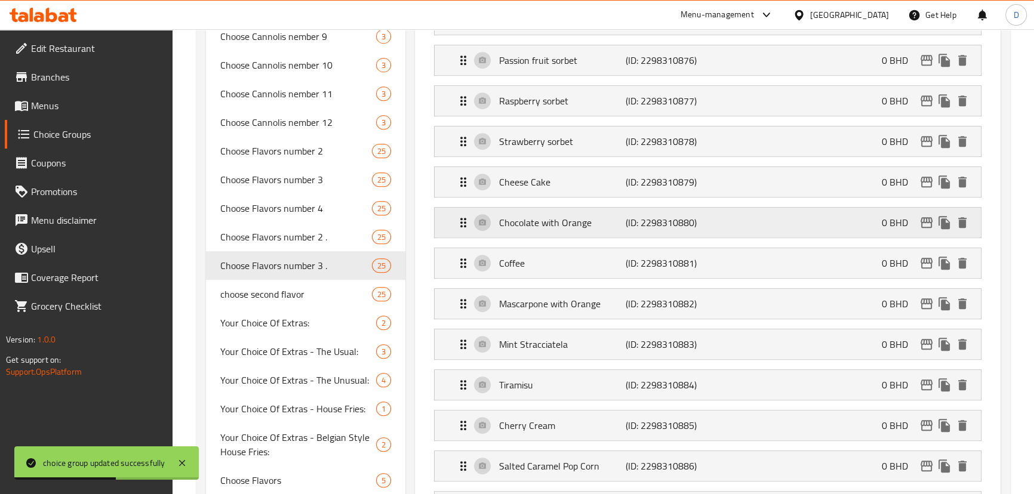
scroll to position [716, 0]
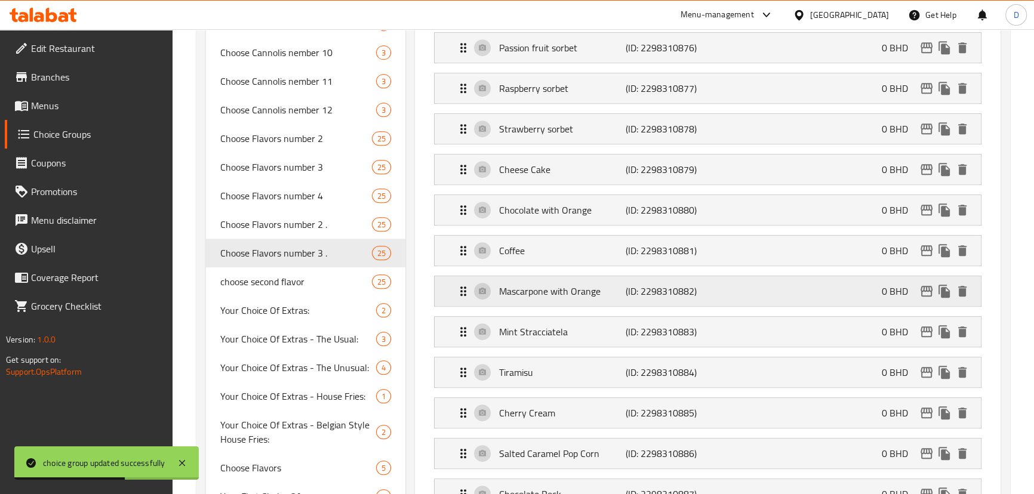
click at [708, 301] on div "Mascarpone with Orange (ID: 2298310882) 0 BHD" at bounding box center [711, 291] width 510 height 30
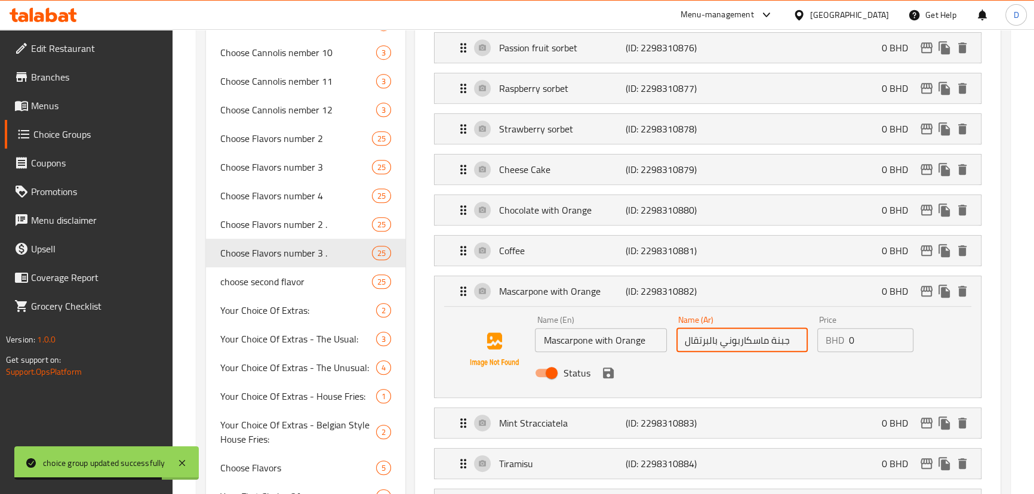
drag, startPoint x: 769, startPoint y: 338, endPoint x: 806, endPoint y: 340, distance: 36.5
click at [806, 340] on input "جبنة ماسكاربوني بالبرتقال" at bounding box center [741, 340] width 131 height 24
click at [608, 370] on icon "save" at bounding box center [608, 373] width 11 height 11
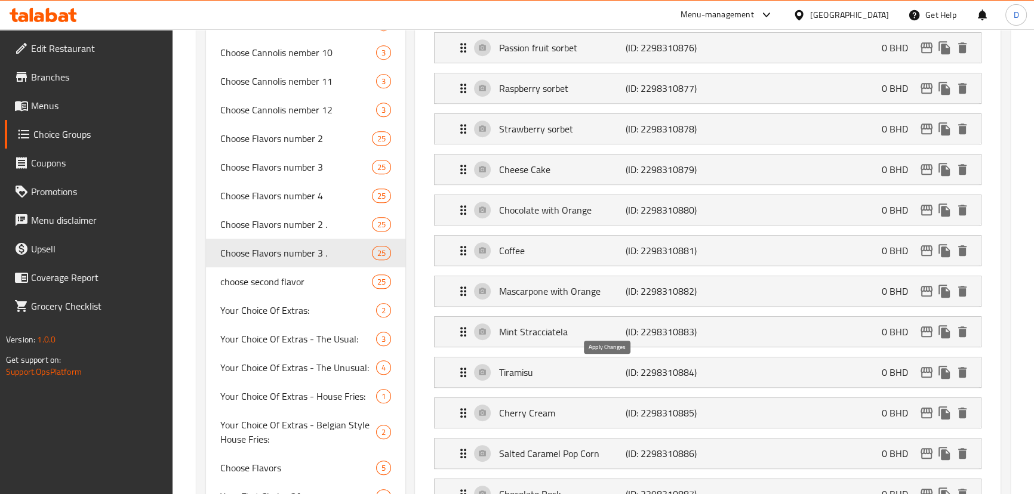
type input "ماسكاربوني بالبرتقال"
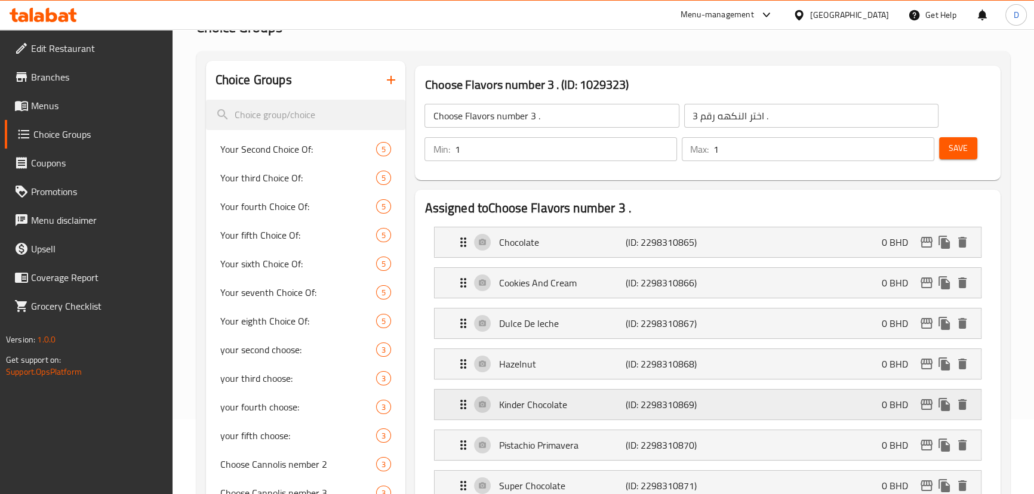
scroll to position [64, 0]
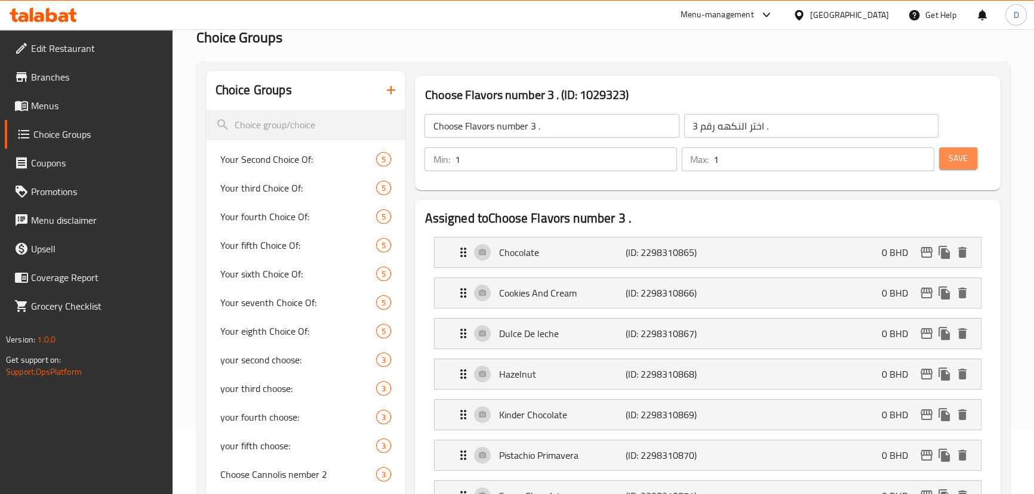
click at [947, 158] on button "Save" at bounding box center [958, 158] width 38 height 22
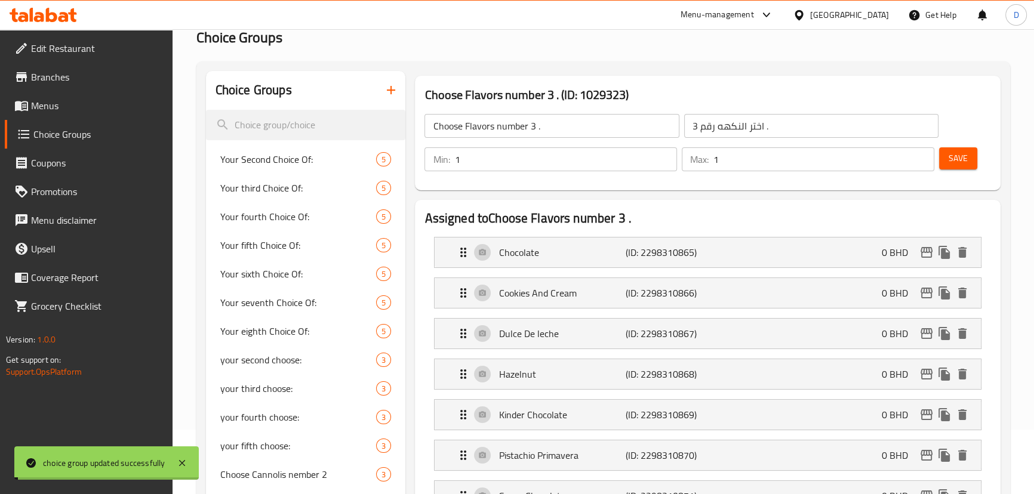
scroll to position [553, 0]
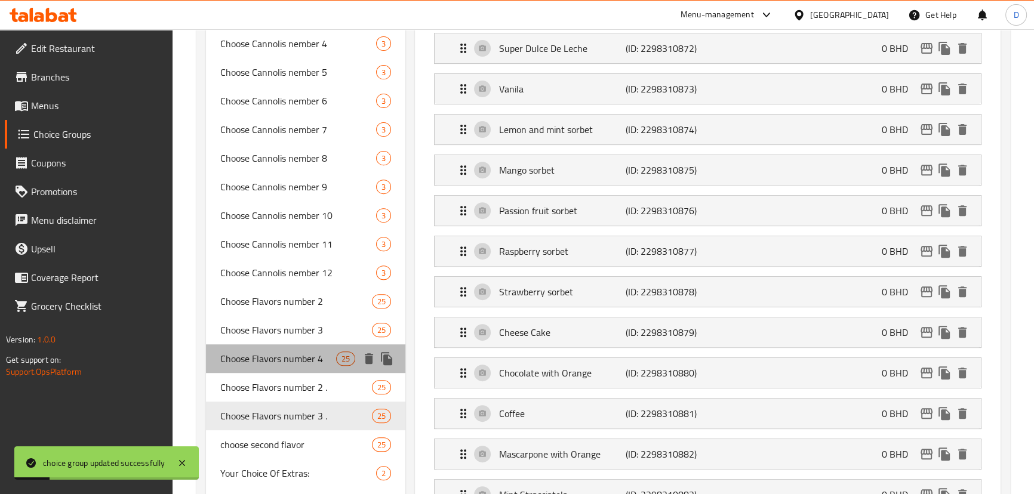
click at [266, 362] on span "Choose Flavors number 4" at bounding box center [278, 359] width 116 height 14
type input "Choose Flavors number 4"
type input "اختر النكهه رقم 4"
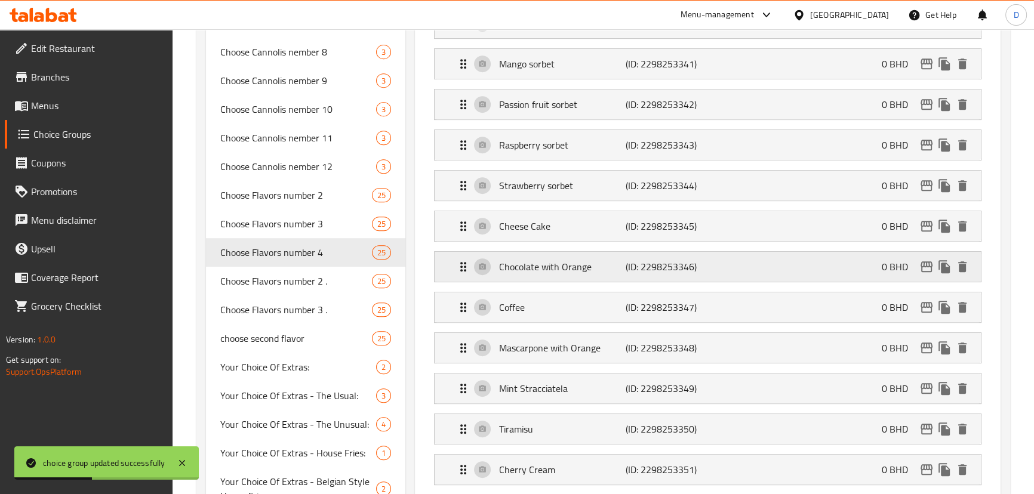
scroll to position [661, 0]
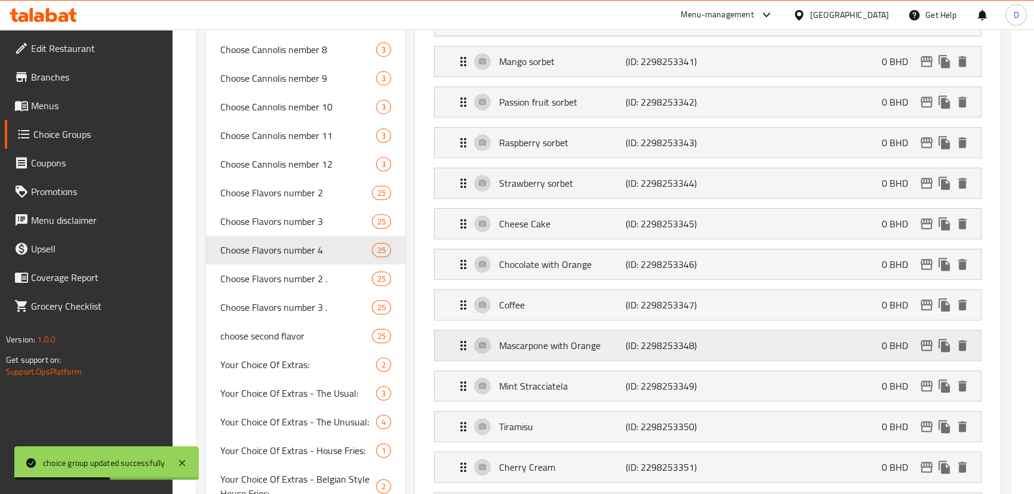
click at [719, 358] on div "Mascarpone with Orange (ID: 2298253348) 0 BHD" at bounding box center [711, 346] width 510 height 30
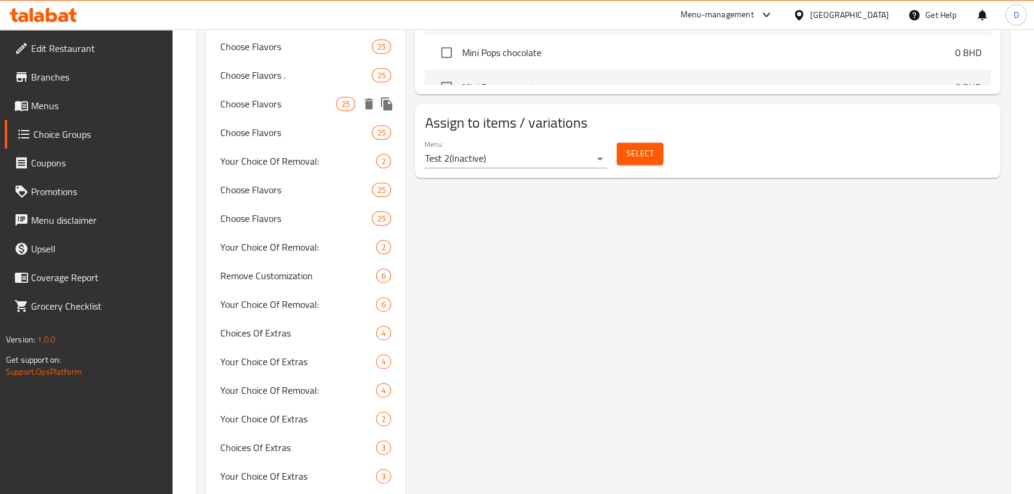
scroll to position [1692, 0]
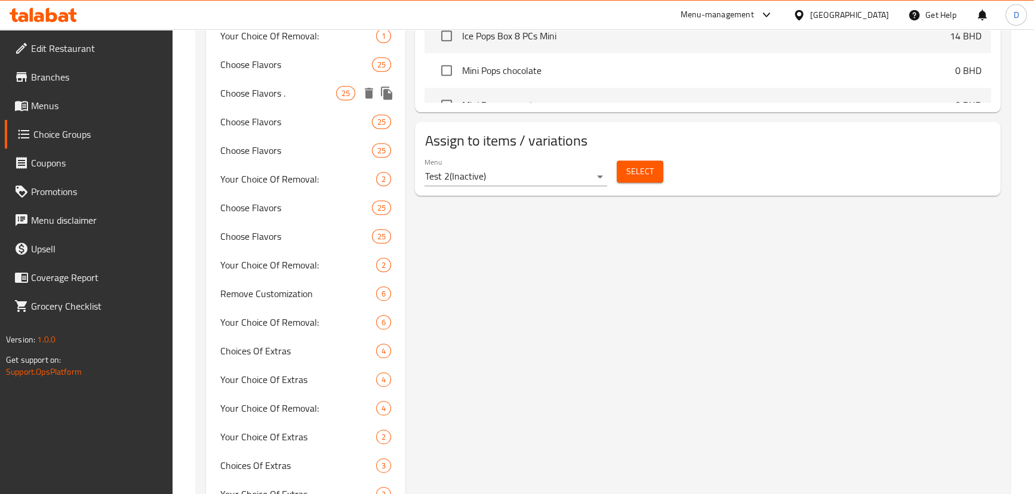
click at [270, 97] on span "Choose Flavors ." at bounding box center [278, 93] width 116 height 14
type input "Choose Flavors ."
type input "اختر النكهات ."
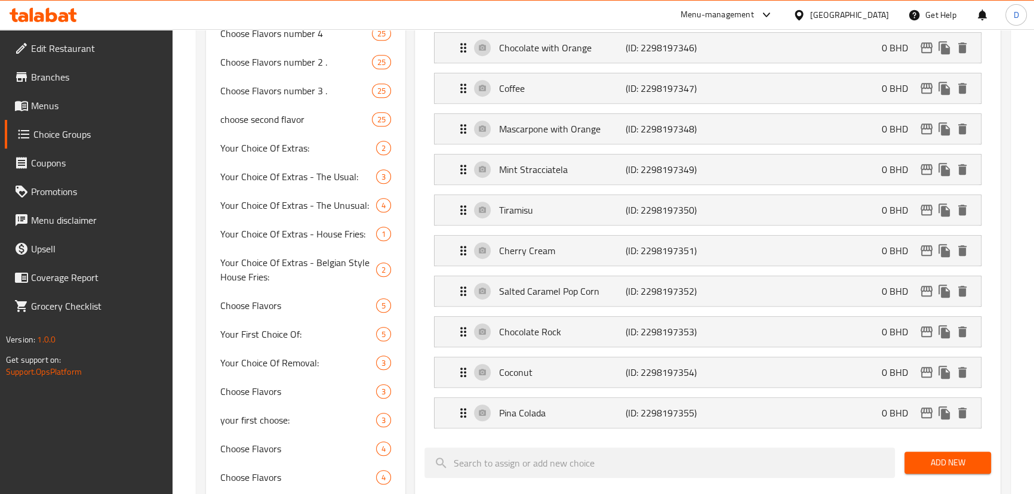
scroll to position [824, 0]
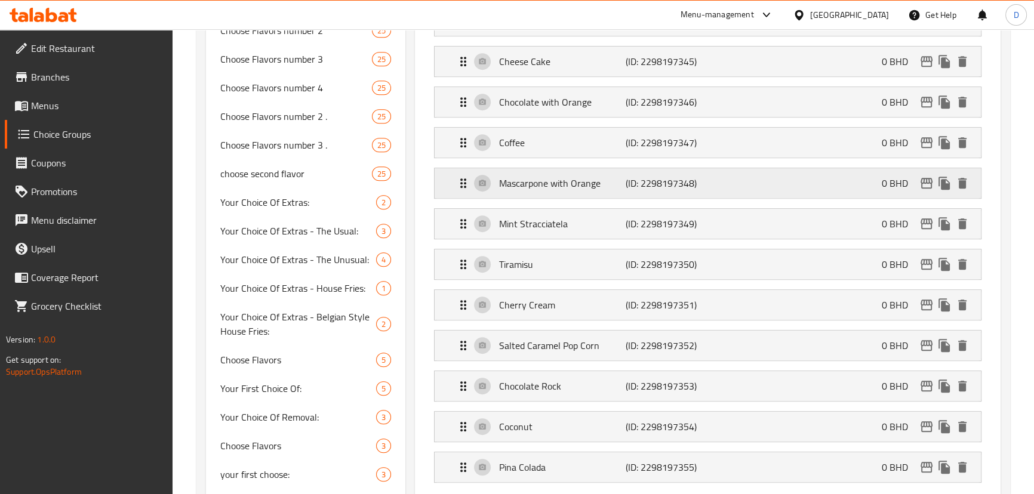
click at [740, 178] on div "Mascarpone with Orange (ID: 2298197348) 0 BHD" at bounding box center [711, 183] width 510 height 30
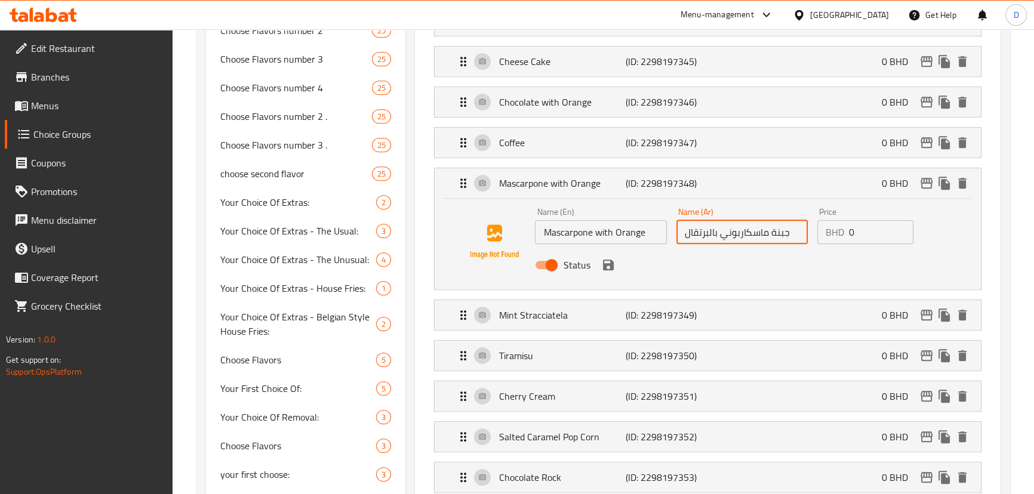
drag, startPoint x: 768, startPoint y: 231, endPoint x: 798, endPoint y: 227, distance: 30.1
click at [798, 227] on input "جبنة ماسكاربوني بالبرتقال" at bounding box center [741, 232] width 131 height 24
click at [608, 263] on icon "save" at bounding box center [608, 265] width 14 height 14
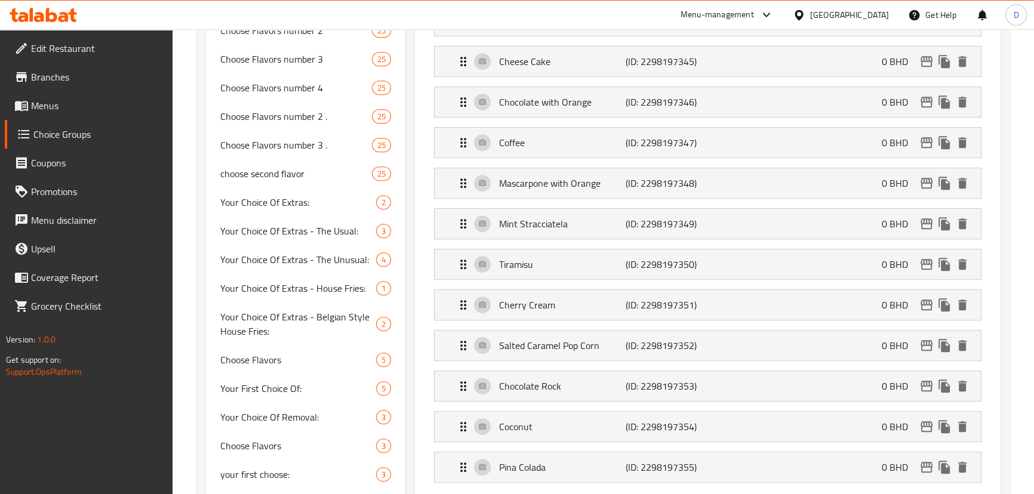
type input "ماسكاربوني بالبرتقال"
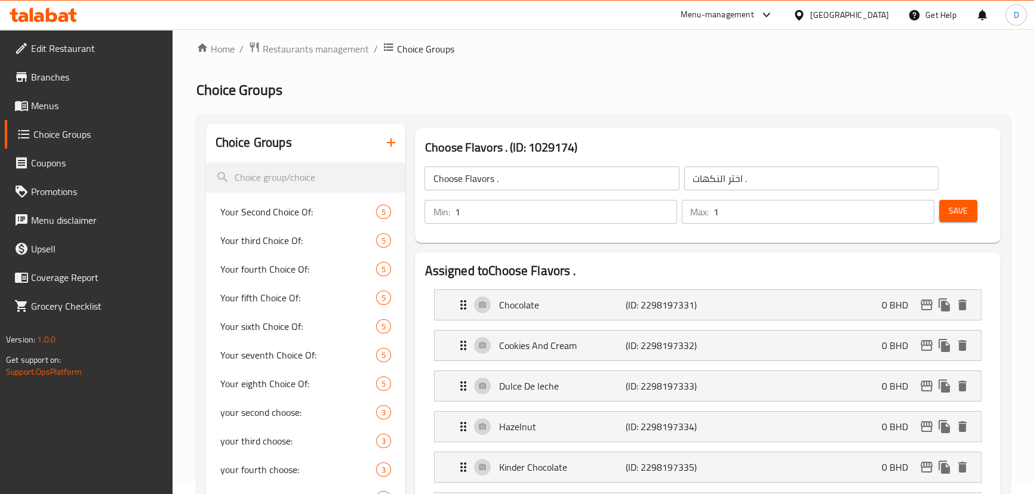
scroll to position [10, 0]
click at [948, 211] on button "Save" at bounding box center [958, 213] width 38 height 22
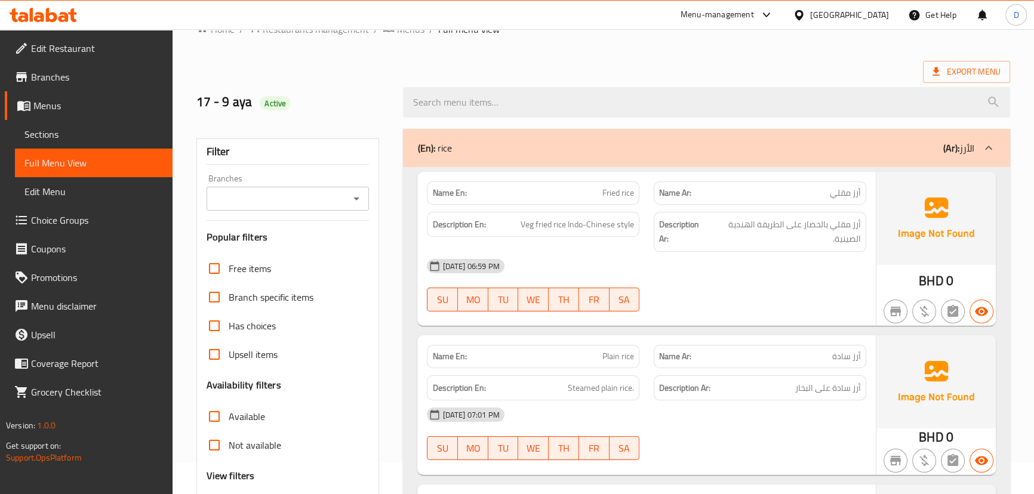
scroll to position [271, 0]
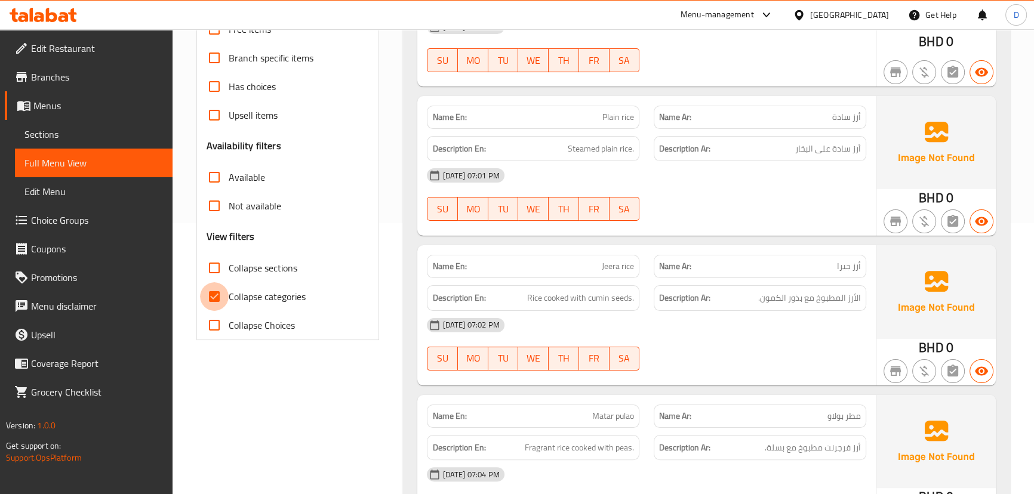
click at [215, 301] on input "Collapse categories" at bounding box center [214, 296] width 29 height 29
checkbox input "false"
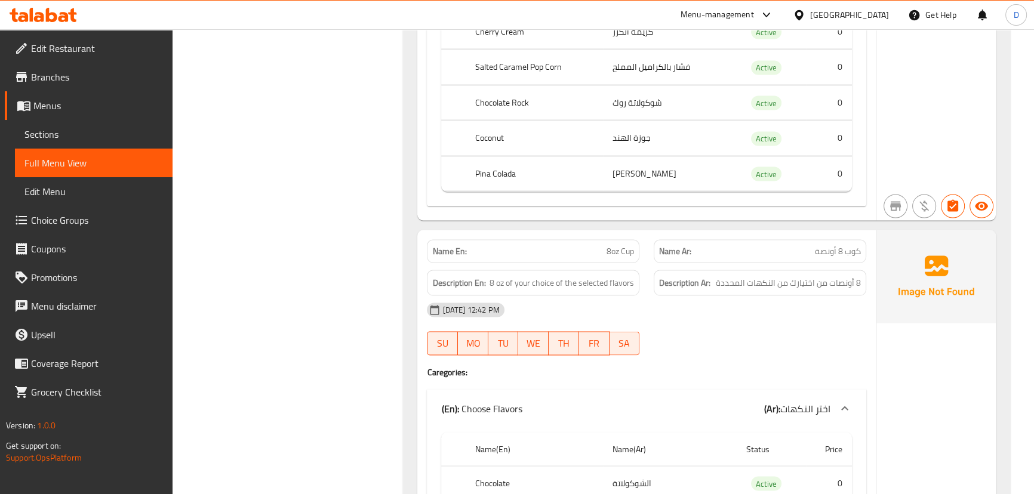
scroll to position [19878, 0]
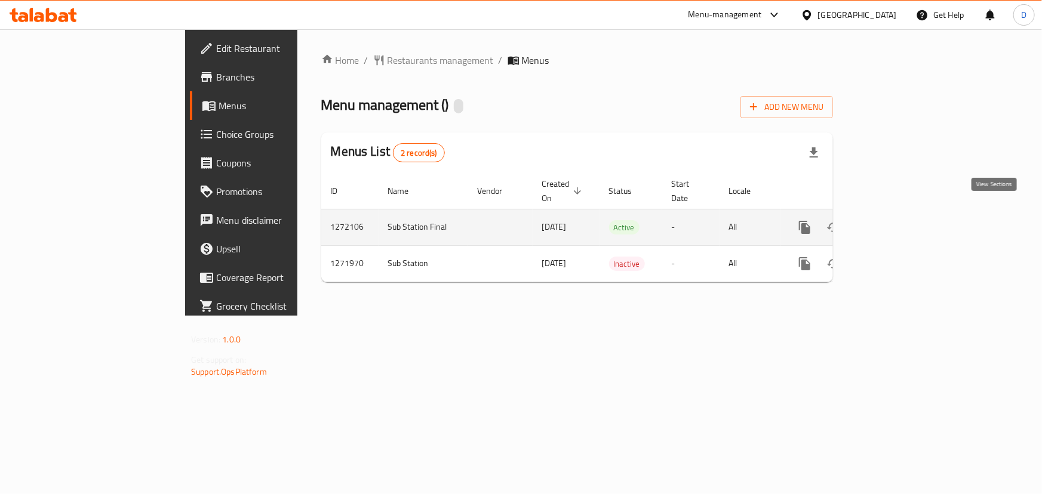
click at [898, 220] on icon "enhanced table" at bounding box center [890, 227] width 14 height 14
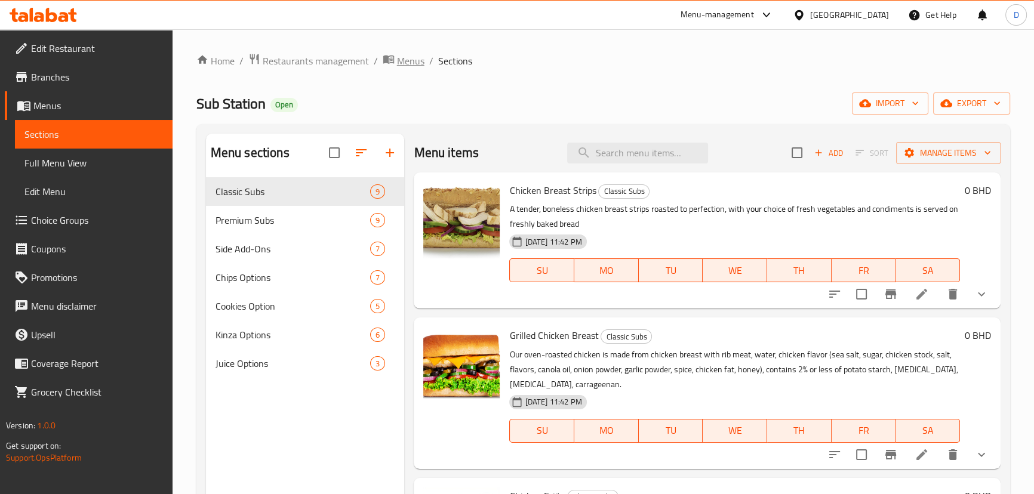
click at [418, 67] on span "Menus" at bounding box center [410, 61] width 27 height 14
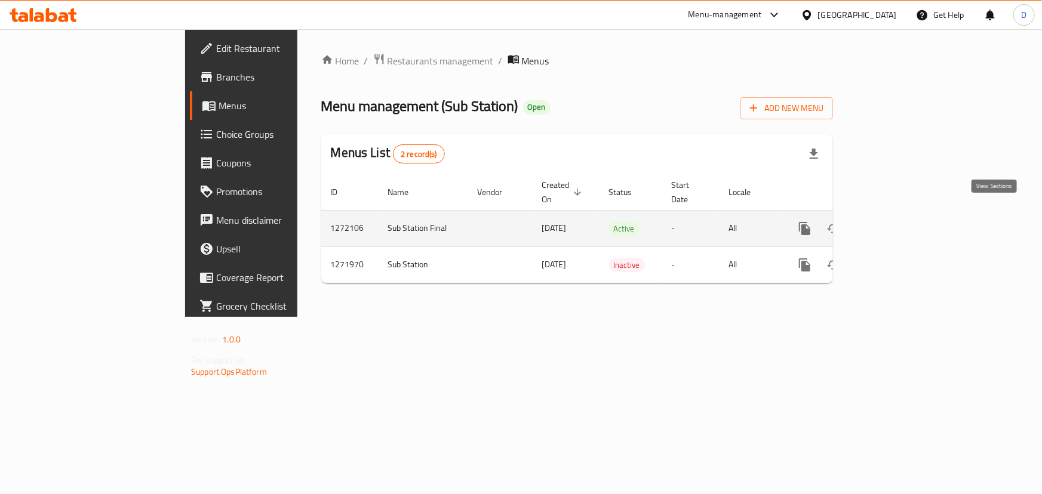
click at [898, 221] on icon "enhanced table" at bounding box center [890, 228] width 14 height 14
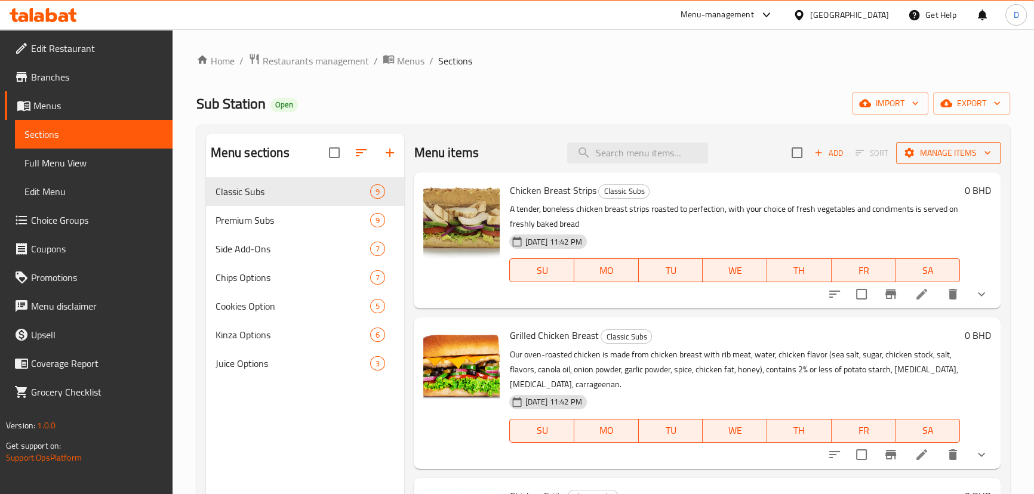
click at [949, 152] on span "Manage items" at bounding box center [948, 153] width 85 height 15
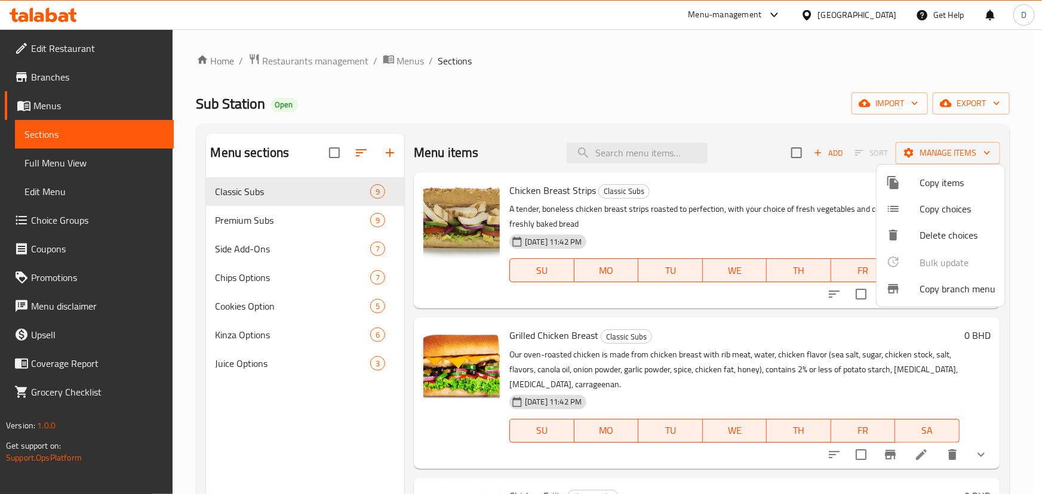
click at [950, 292] on span "Copy branch menu" at bounding box center [957, 289] width 76 height 14
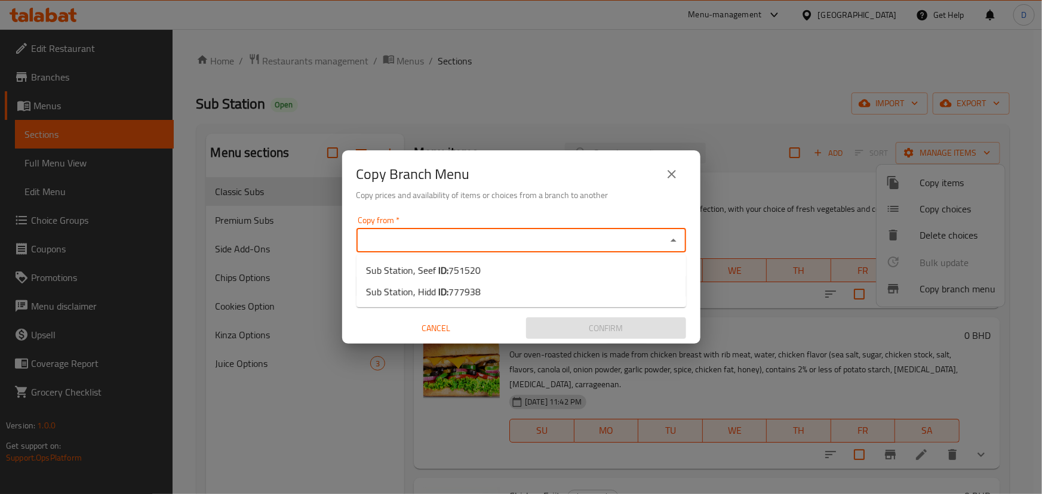
click at [520, 238] on input "Copy from   *" at bounding box center [511, 240] width 303 height 17
click at [486, 276] on li "Sub Station, Seef ID: 751520" at bounding box center [521, 270] width 330 height 21
type input "Sub Station, Seef"
click at [488, 291] on input "Copy to   *" at bounding box center [511, 286] width 303 height 17
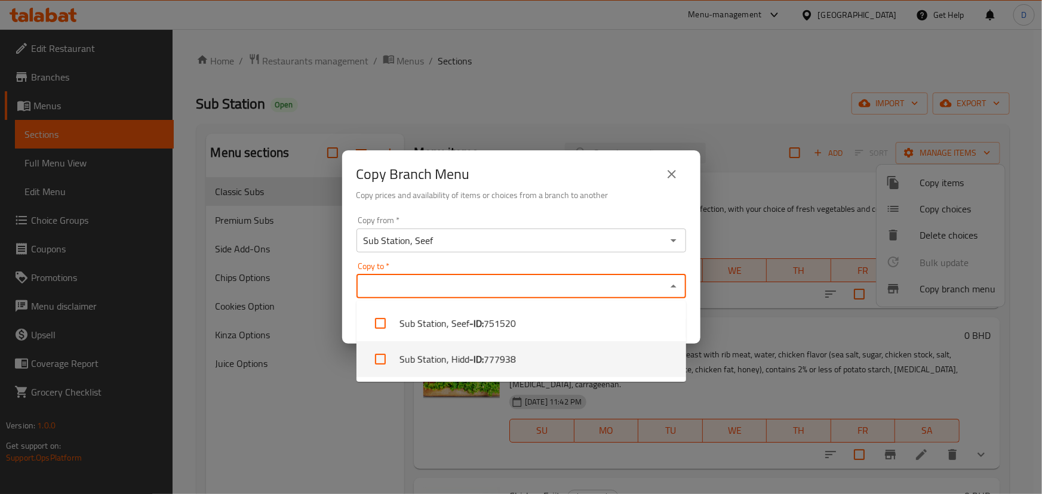
click at [508, 352] on span "777938" at bounding box center [500, 359] width 32 height 14
checkbox input "true"
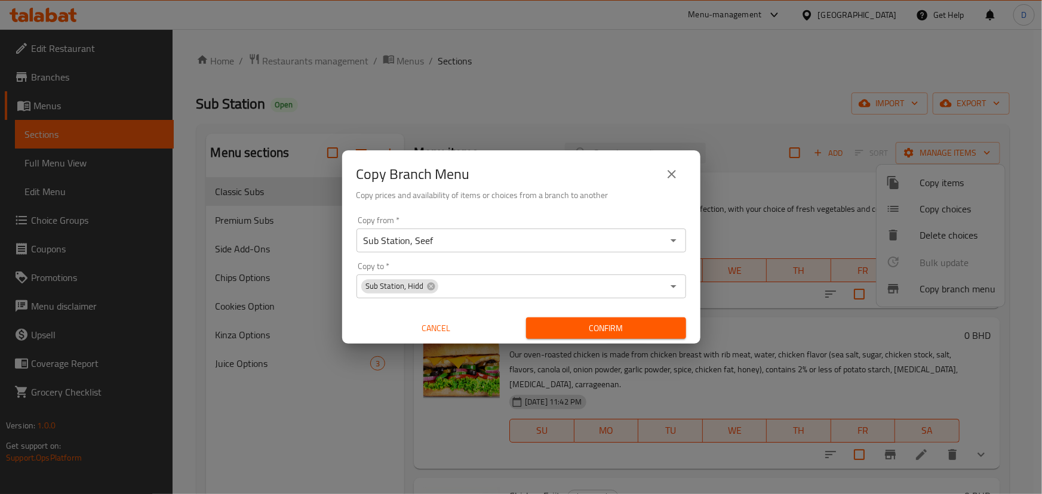
click at [593, 174] on div "Copy Branch Menu" at bounding box center [521, 174] width 330 height 29
click at [605, 328] on span "Confirm" at bounding box center [605, 328] width 141 height 15
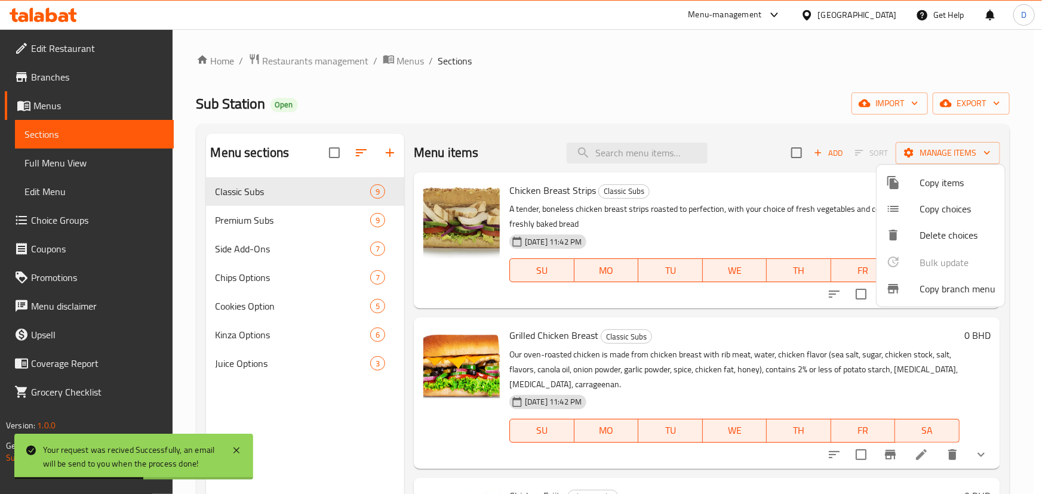
click at [408, 63] on div at bounding box center [521, 247] width 1042 height 494
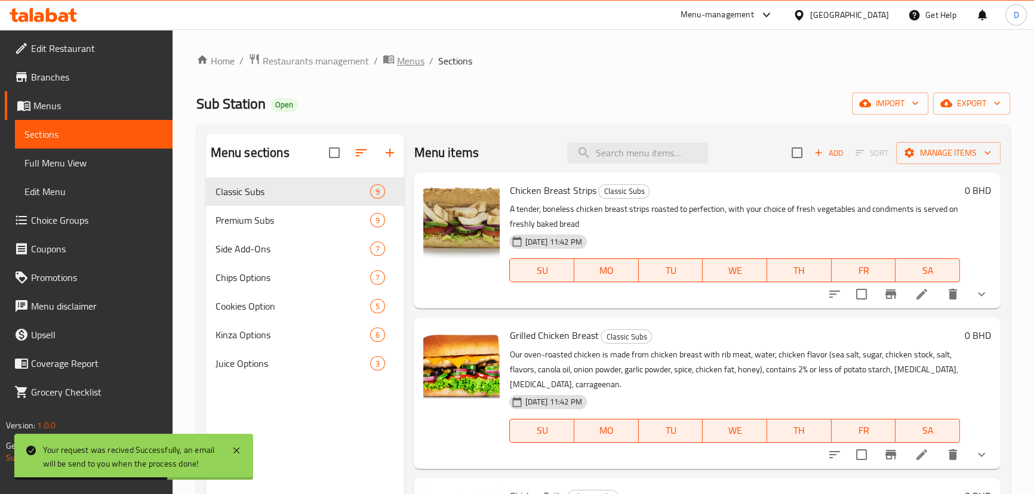
click at [408, 63] on span "Menus" at bounding box center [410, 61] width 27 height 14
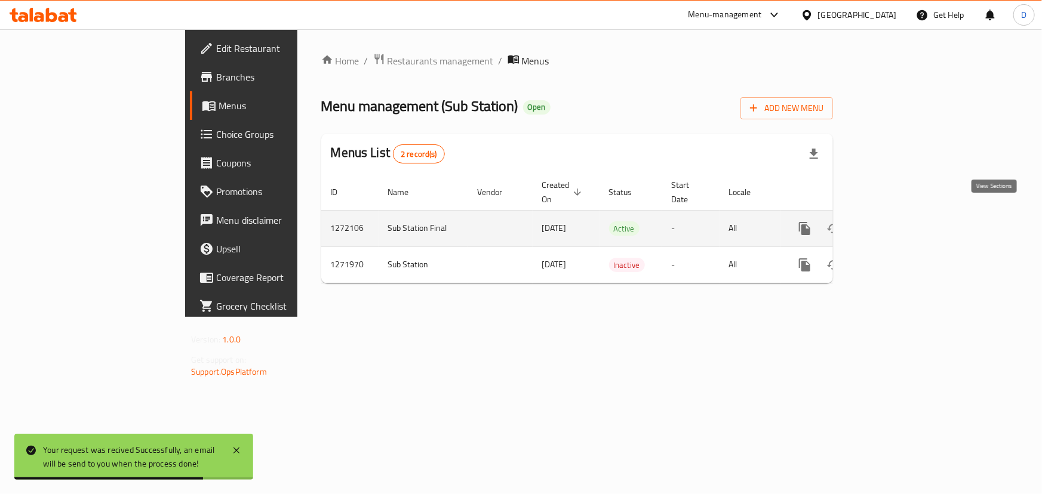
click at [905, 214] on link "enhanced table" at bounding box center [890, 228] width 29 height 29
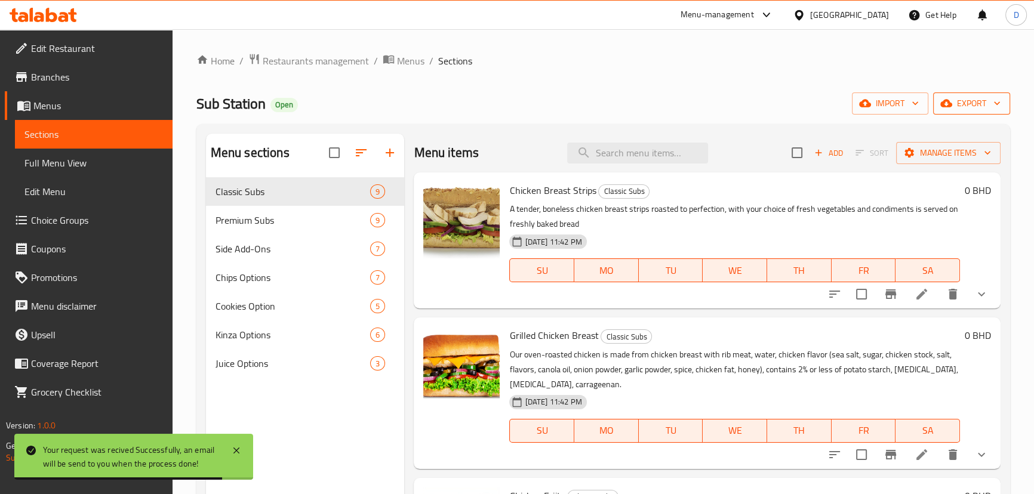
click at [961, 104] on span "export" at bounding box center [972, 103] width 58 height 15
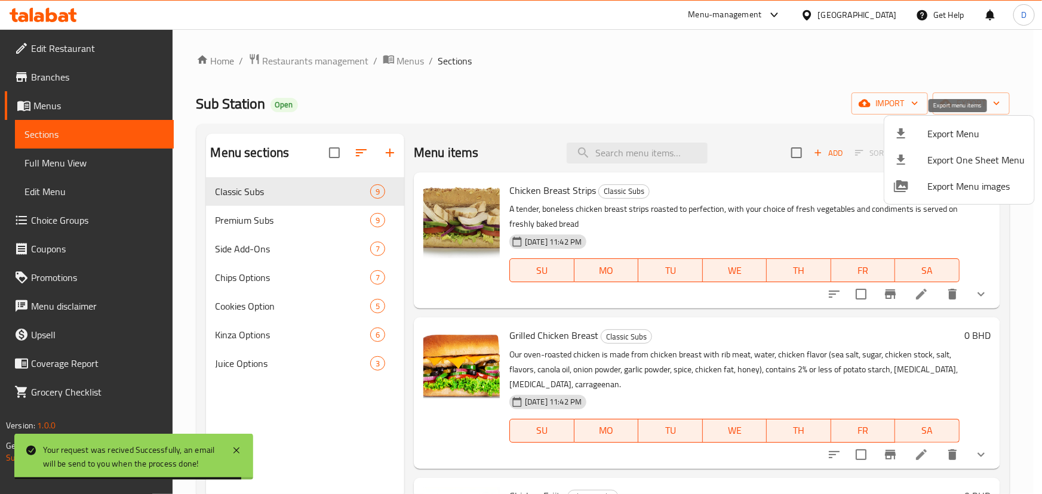
click at [965, 127] on span "Export Menu" at bounding box center [975, 134] width 97 height 14
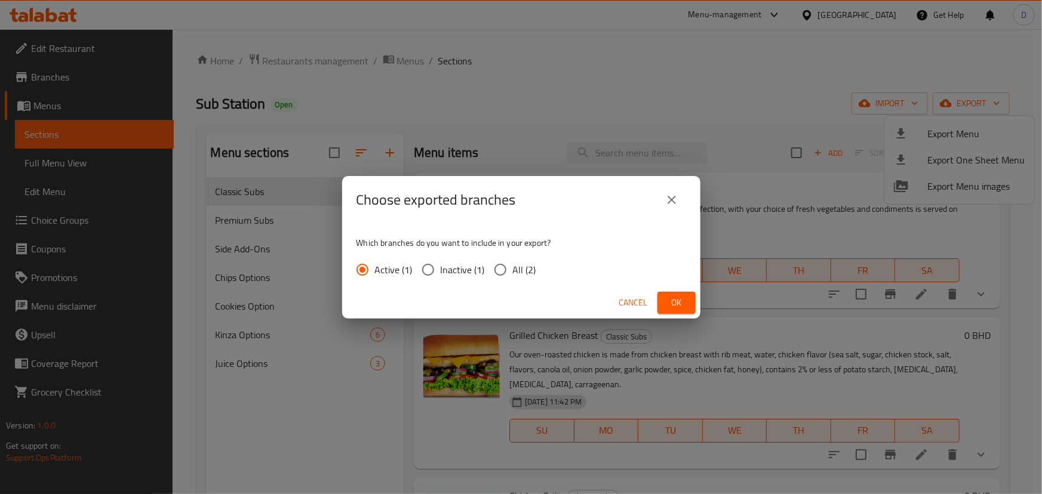
click at [519, 263] on span "All (2)" at bounding box center [524, 270] width 23 height 14
click at [513, 261] on input "All (2)" at bounding box center [500, 269] width 25 height 25
radio input "true"
click at [664, 304] on button "Ok" at bounding box center [676, 303] width 38 height 22
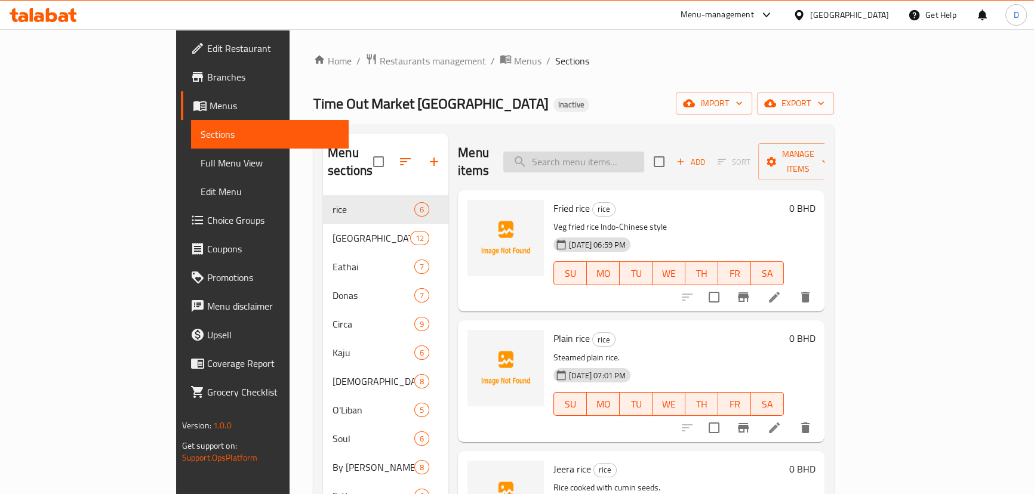
click at [615, 152] on input "search" at bounding box center [573, 162] width 141 height 21
paste input "Lime"
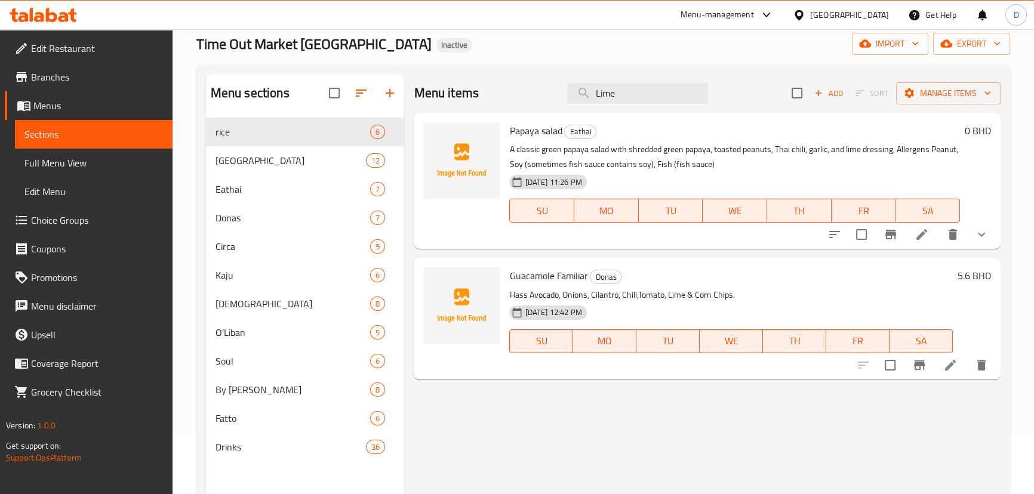
scroll to position [108, 0]
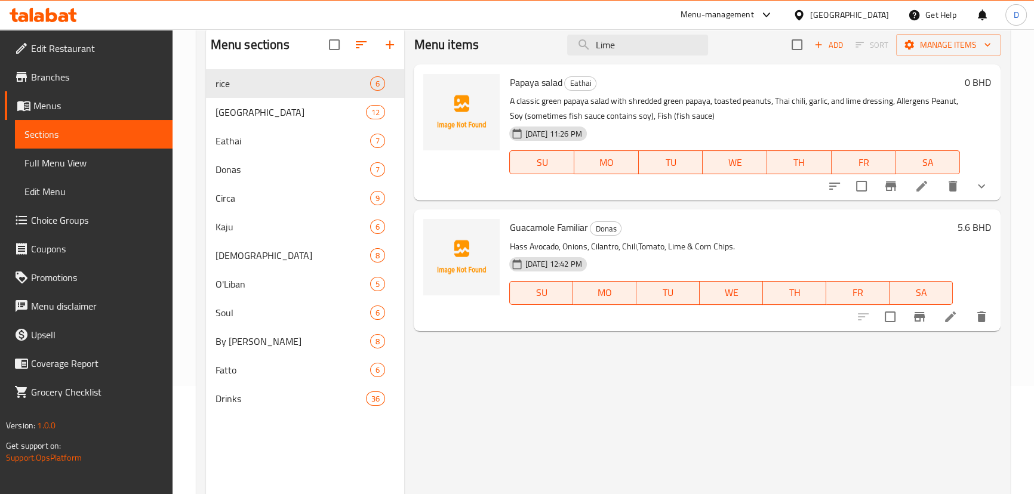
type input "Lime"
click at [941, 319] on li at bounding box center [950, 316] width 33 height 21
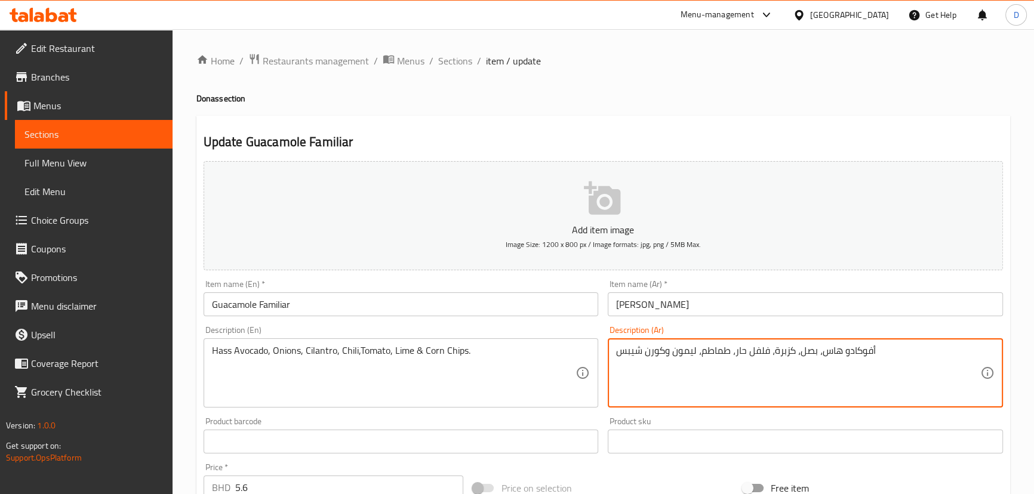
click at [683, 353] on textarea "أفوكادو هاس، بصل، كزبرة، فلفل حار، طماطم، ليمون وكورن شيبس" at bounding box center [798, 373] width 364 height 57
paste textarea "حامض"
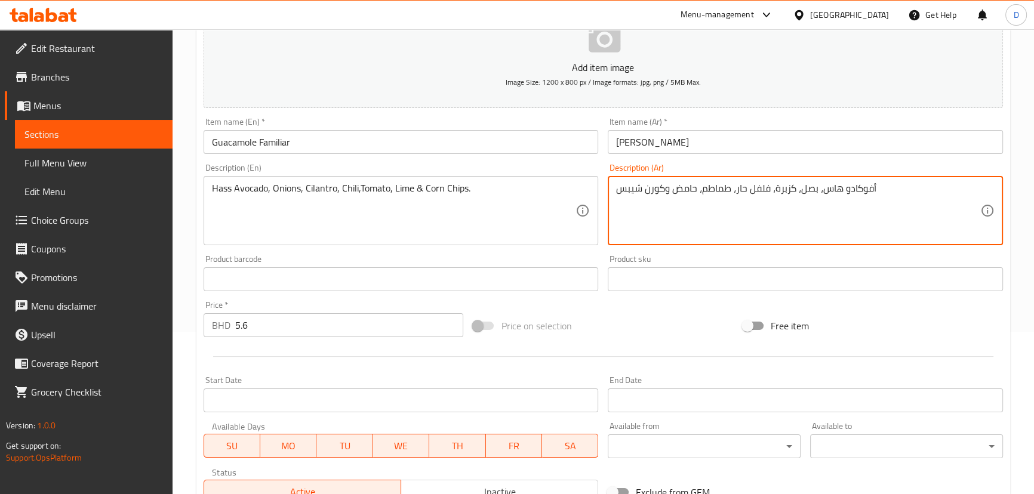
scroll to position [217, 0]
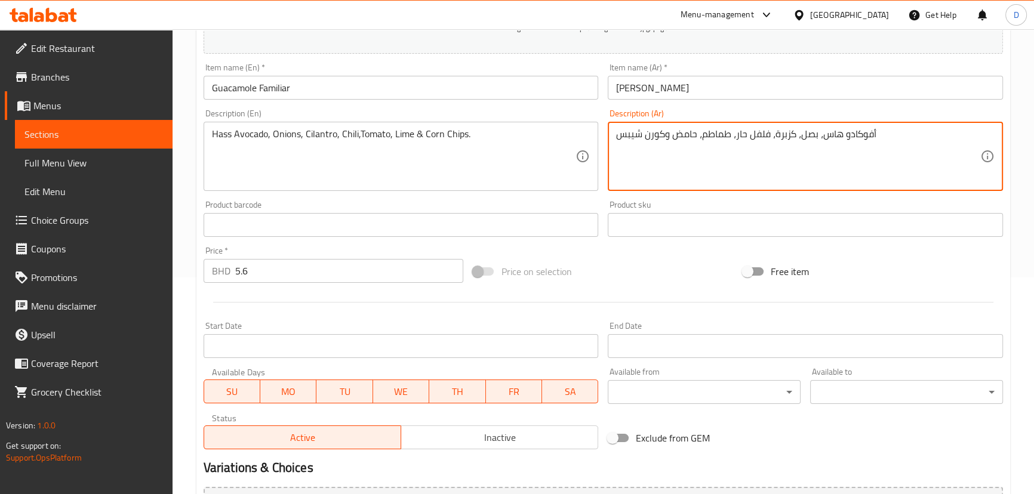
type textarea "أفوكادو هاس، بصل، كزبرة، فلفل حار، طماطم، حامض وكورن شيبس"
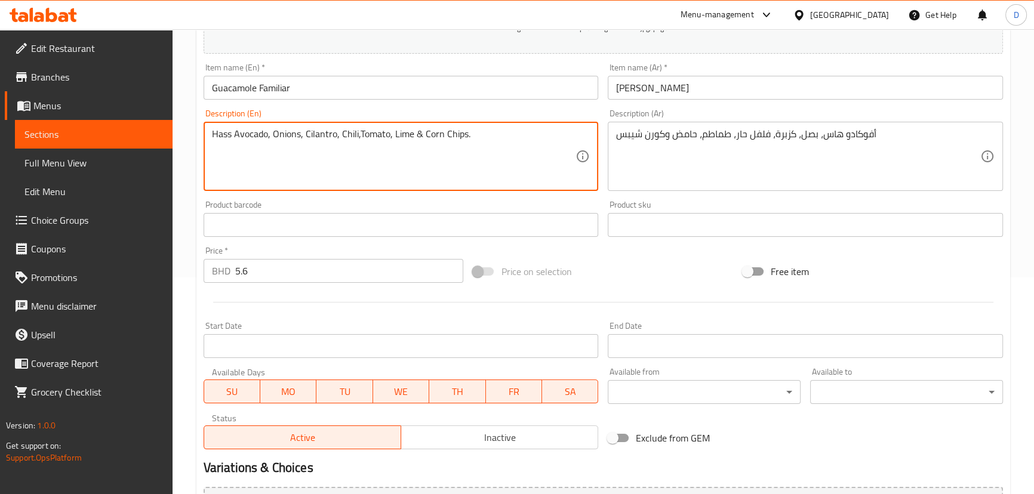
drag, startPoint x: 424, startPoint y: 136, endPoint x: 466, endPoint y: 138, distance: 41.8
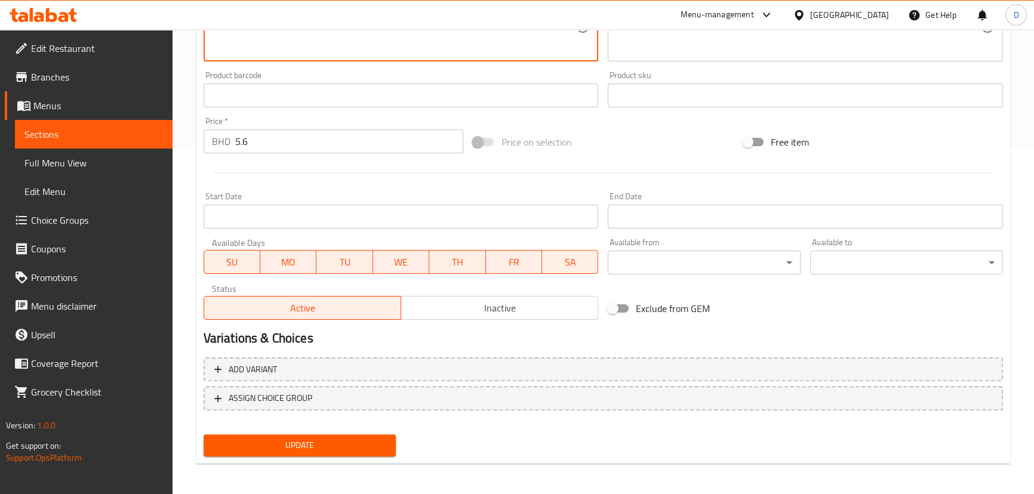
scroll to position [348, 0]
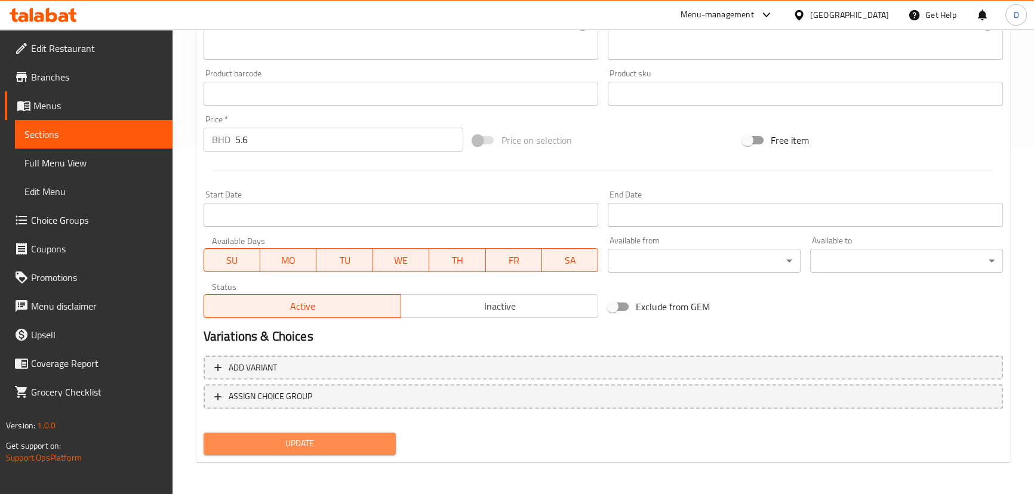
click at [344, 433] on button "Update" at bounding box center [300, 444] width 193 height 22
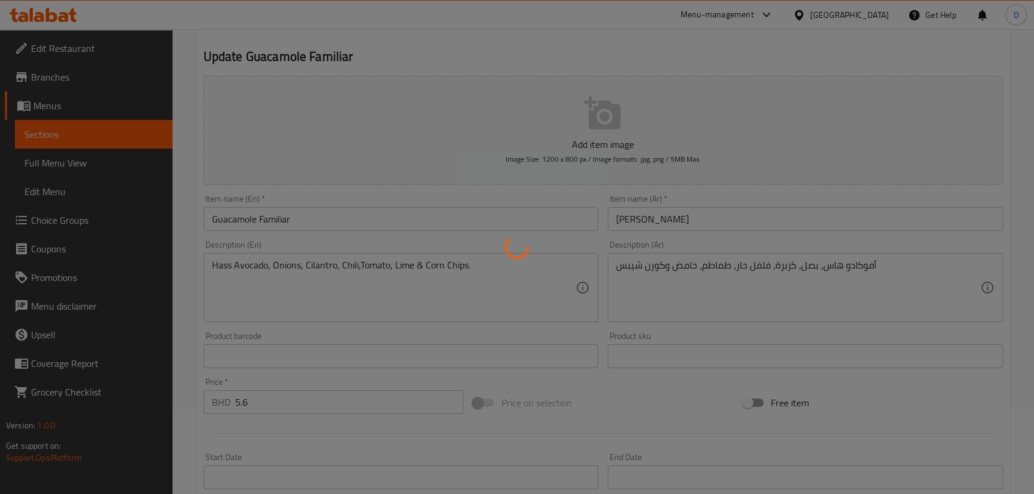
scroll to position [77, 0]
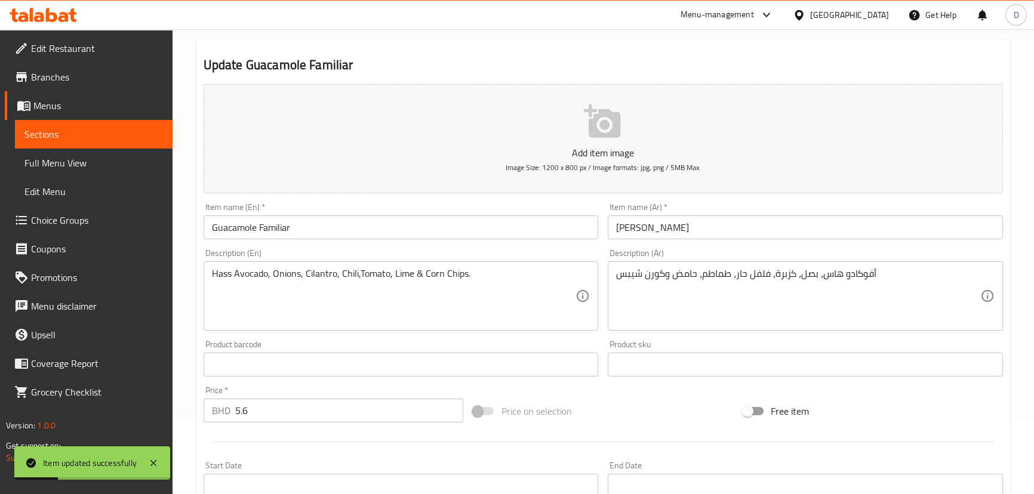
drag, startPoint x: 104, startPoint y: 142, endPoint x: 176, endPoint y: 146, distance: 71.8
click at [104, 142] on link "Sections" at bounding box center [94, 134] width 158 height 29
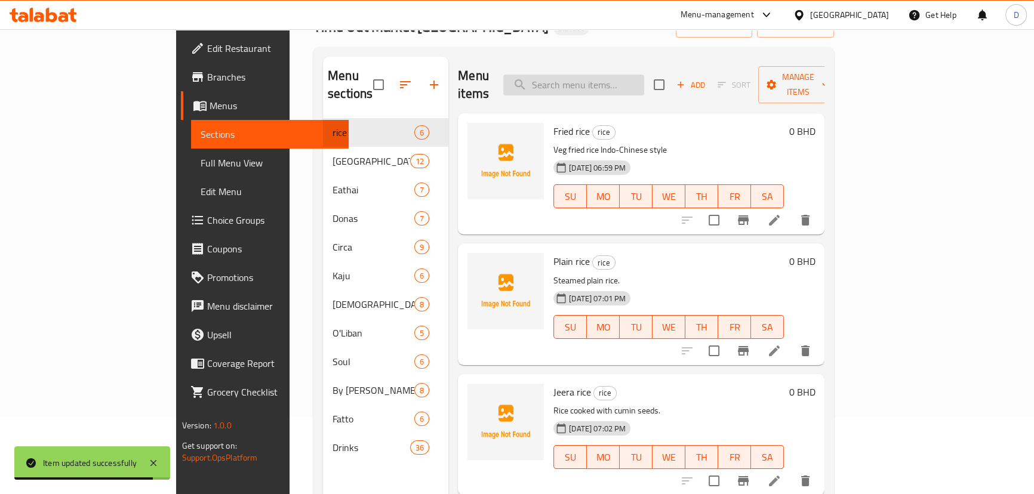
click at [582, 81] on input "search" at bounding box center [573, 85] width 141 height 21
paste input "Quesadillas A La Plancha Beef"
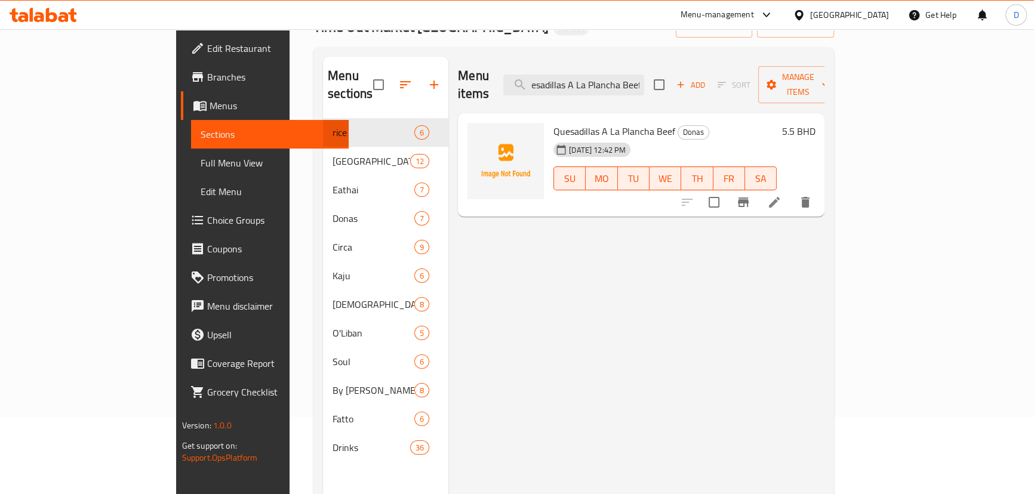
type input "Quesadillas A La Plancha Beef"
click at [781, 195] on icon at bounding box center [774, 202] width 14 height 14
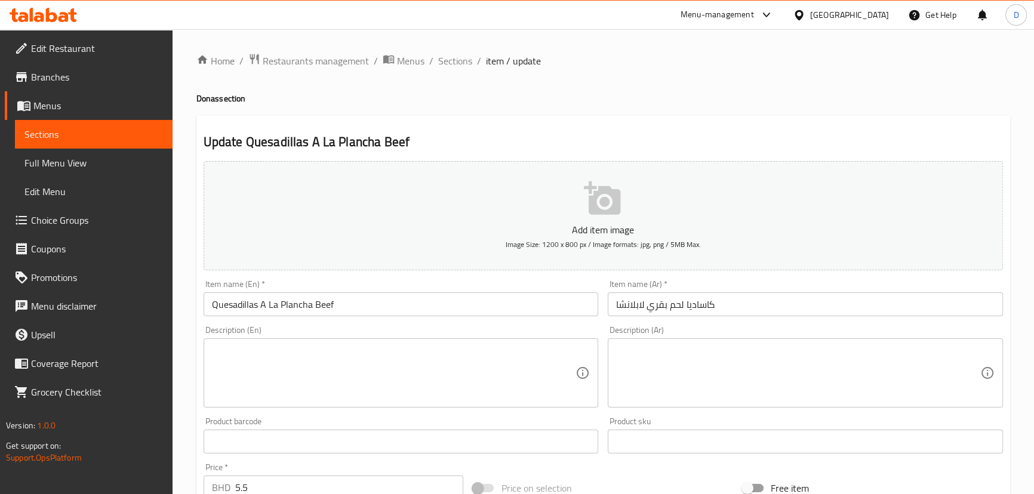
click at [644, 306] on input "كاساديا لحم بقري لابلانشا" at bounding box center [805, 304] width 395 height 24
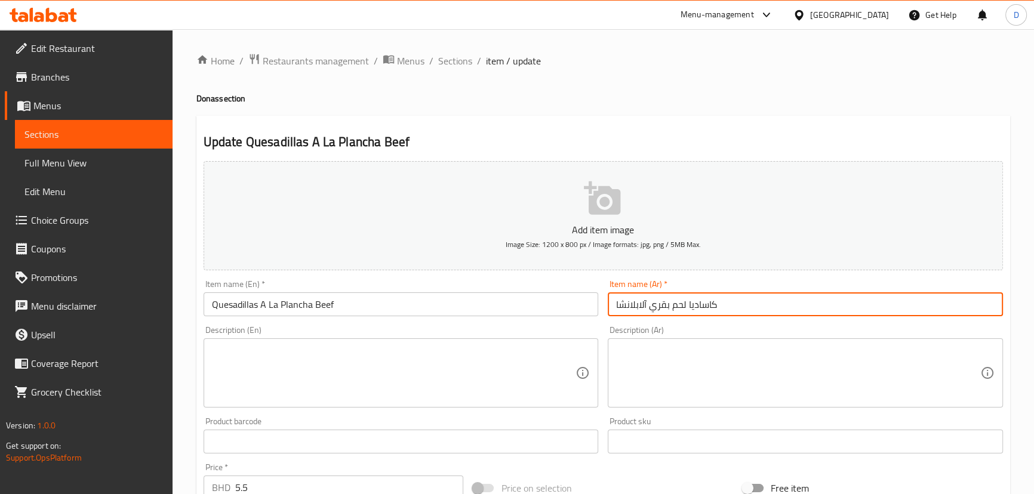
click at [638, 305] on input "كاساديا لحم بقري آلابلانشا" at bounding box center [805, 304] width 395 height 24
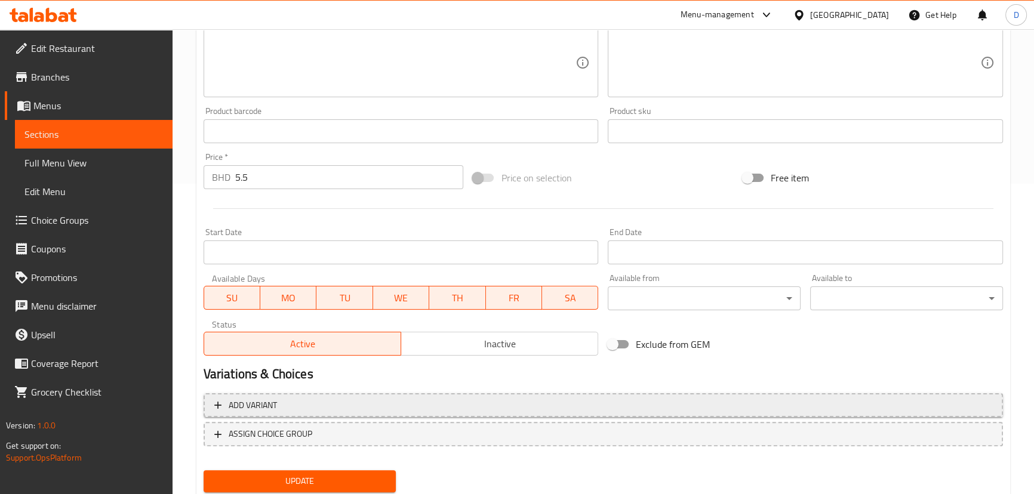
scroll to position [348, 0]
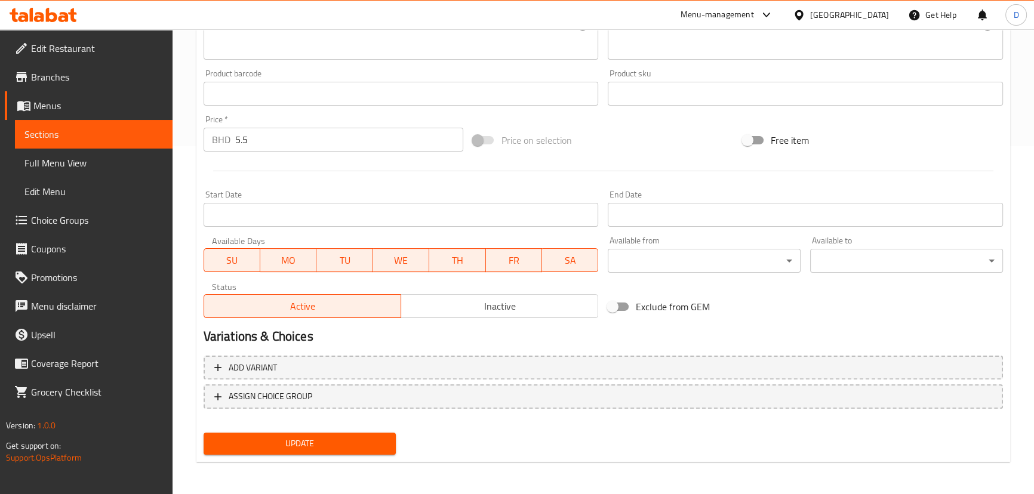
type input "كاساديا لحم بقري آلا بلانشا"
click at [315, 449] on span "Update" at bounding box center [300, 443] width 174 height 15
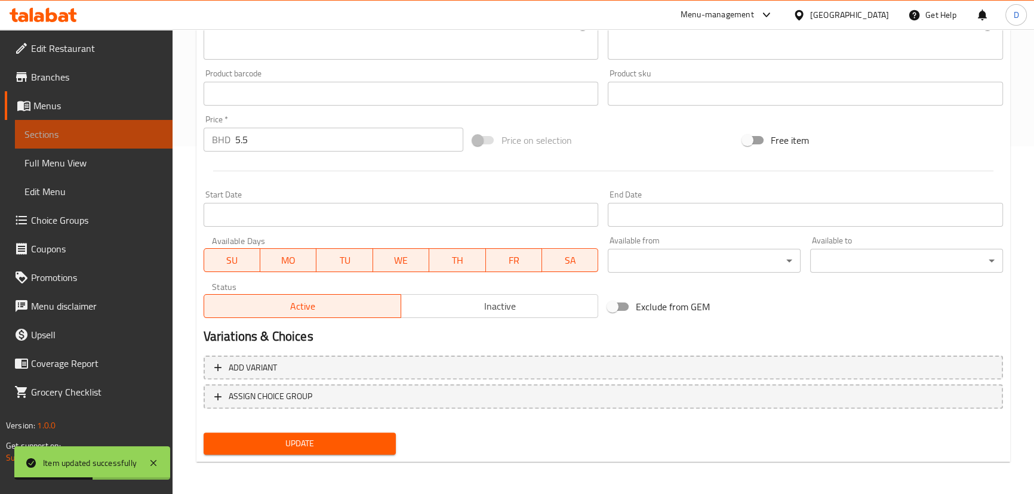
drag, startPoint x: 120, startPoint y: 143, endPoint x: 177, endPoint y: 143, distance: 56.7
click at [120, 142] on link "Sections" at bounding box center [94, 134] width 158 height 29
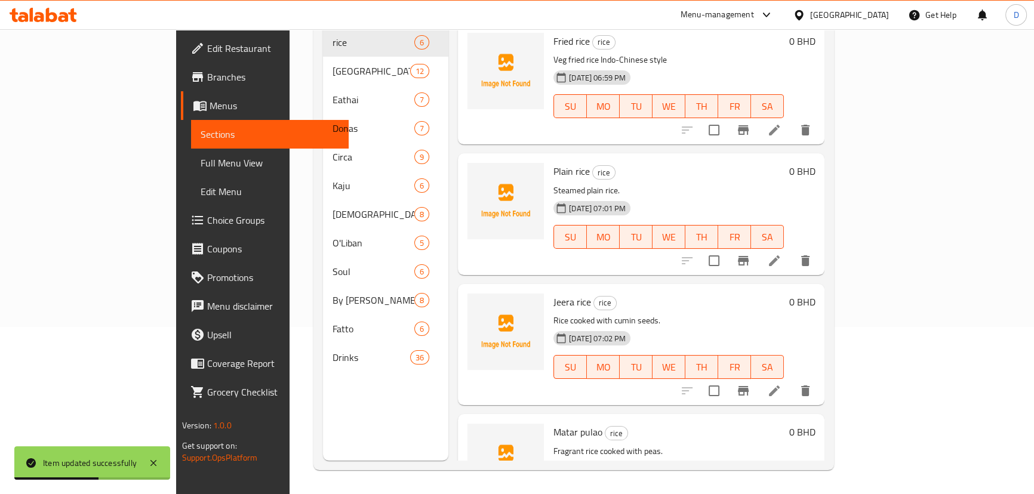
scroll to position [5, 0]
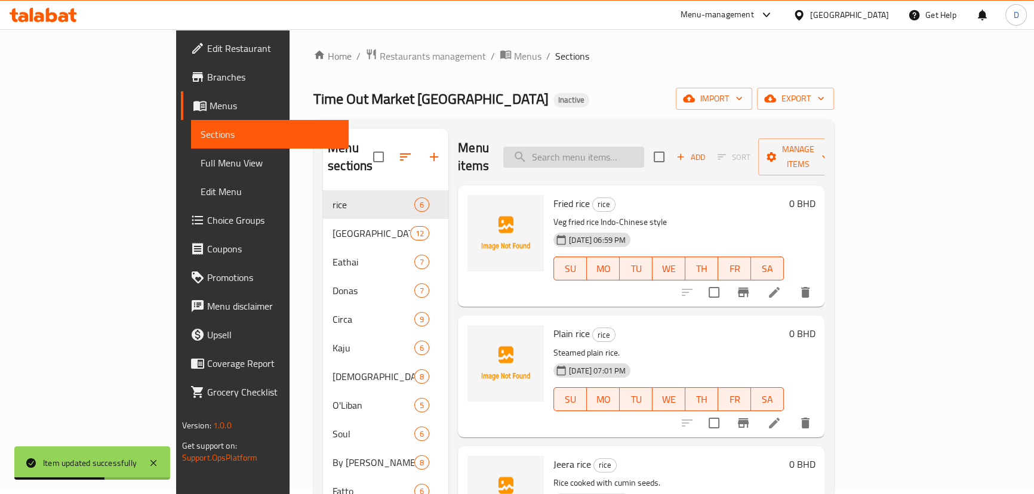
click at [590, 152] on input "search" at bounding box center [573, 157] width 141 height 21
paste input "Quesadillas A La Plancha Beef"
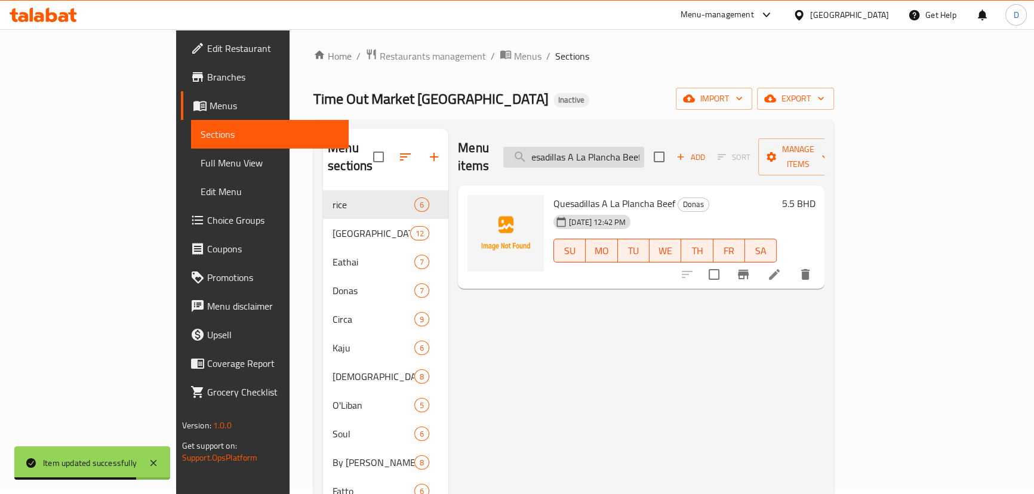
click at [644, 149] on input "Quesadillas A La Plancha Beef" at bounding box center [573, 157] width 141 height 21
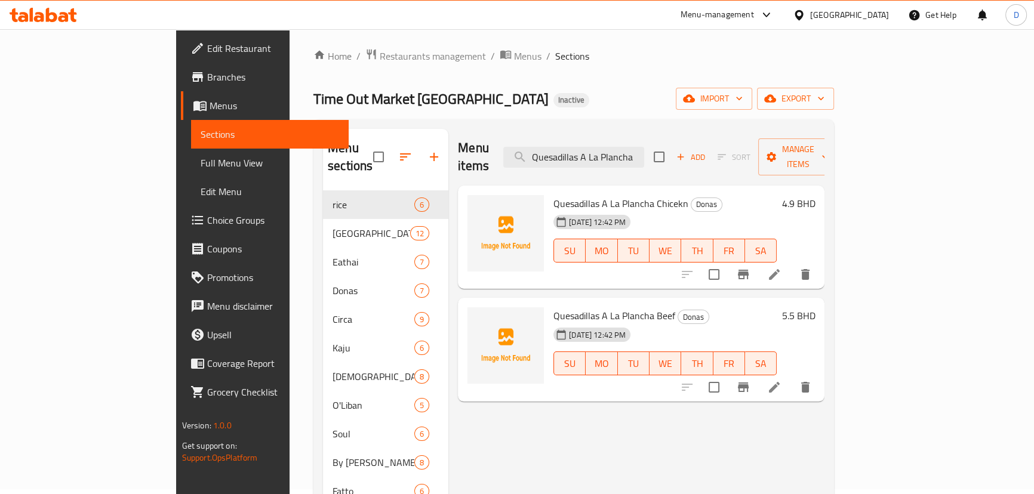
type input "Quesadillas A La Plancha"
click at [780, 269] on icon at bounding box center [774, 274] width 11 height 11
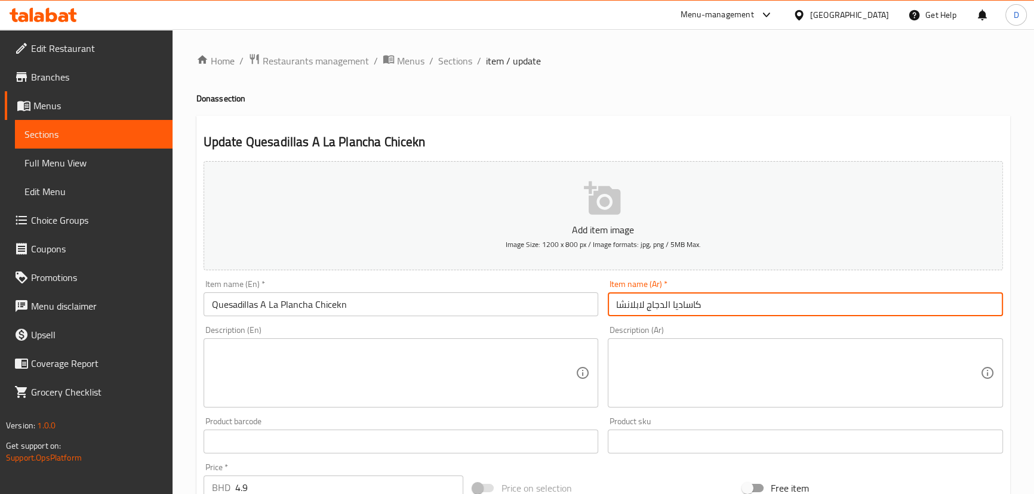
click at [642, 309] on input "كاساديا الدجاج لابلانشا" at bounding box center [805, 304] width 395 height 24
click at [639, 306] on input "كاساديا الدجاج لابلانشا" at bounding box center [805, 304] width 395 height 24
click at [646, 304] on input "كاساديا الدجاج لا بلانشا" at bounding box center [805, 304] width 395 height 24
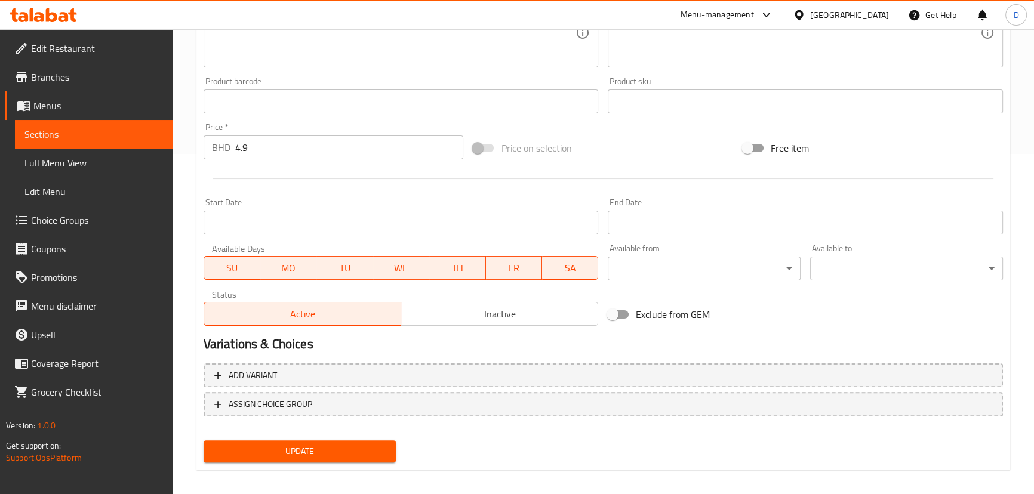
scroll to position [348, 0]
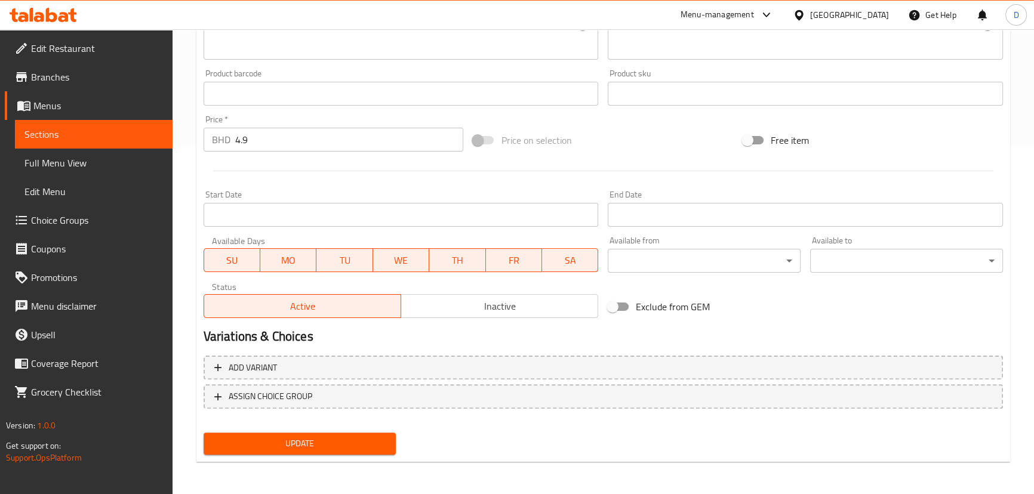
type input "كاساديا الدجاج آلا بلانشا"
click at [376, 439] on span "Update" at bounding box center [300, 443] width 174 height 15
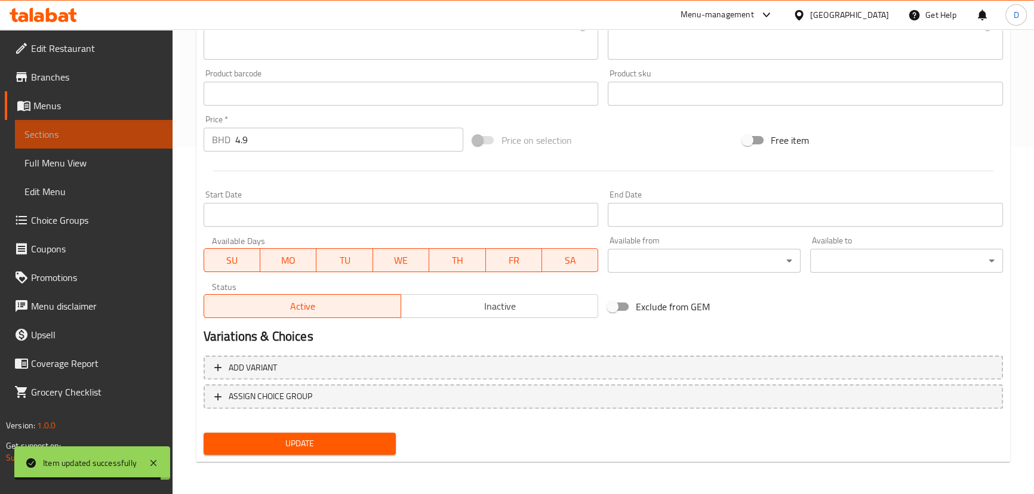
click at [162, 129] on span "Sections" at bounding box center [93, 134] width 138 height 14
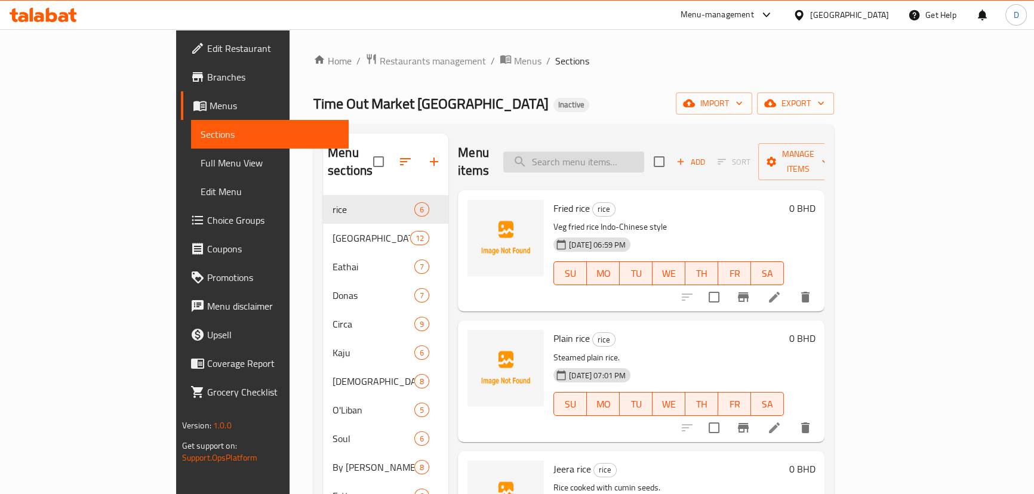
click at [606, 159] on input "search" at bounding box center [573, 162] width 141 height 21
paste input "Crema Fresca"
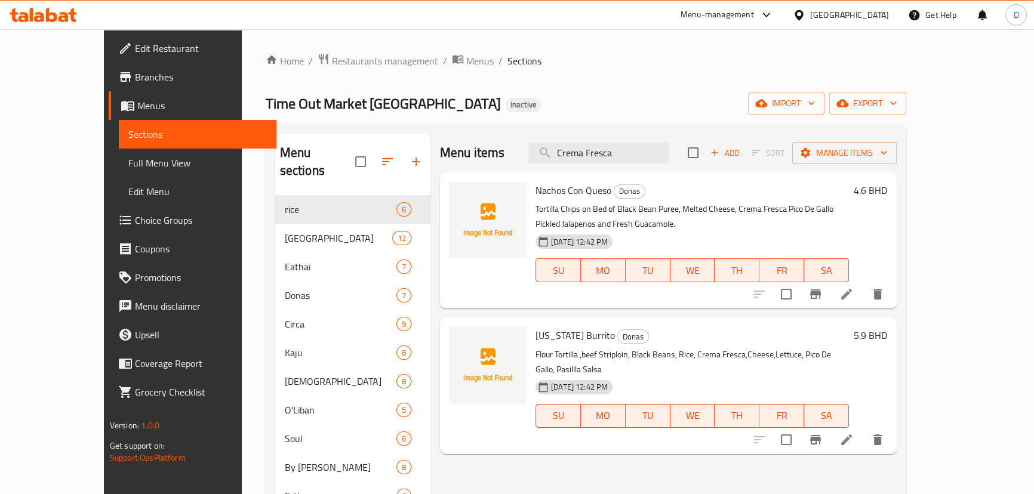
type input "Crema Fresca"
click at [854, 287] on icon at bounding box center [846, 294] width 14 height 14
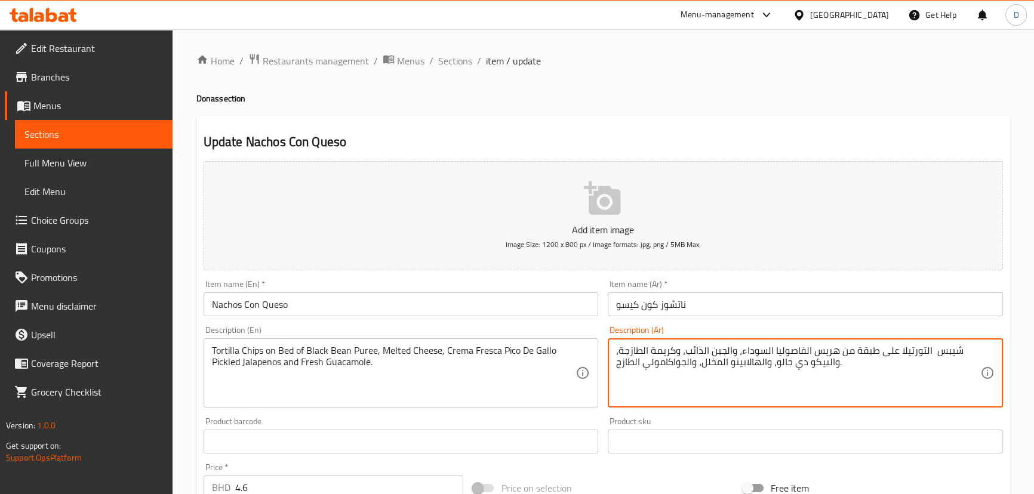
click at [615, 350] on div "شيبس التورتيلا على طبقة من هريس الفاصوليا السوداء، والجبن الذائب، وكريمة الطازج…" at bounding box center [805, 372] width 395 height 69
click at [629, 350] on textarea "شيبس التورتيلا على طبقة من هريس الفاصوليا السوداء، والجبن الذائب، وكريمة الطازج…" at bounding box center [798, 373] width 364 height 57
paste textarea "فريسكا"
type textarea "شيبس التورتيلا على طبقة من هريس الفاصوليا السوداء، والجبن الذائب، وكريمة فريسكا…"
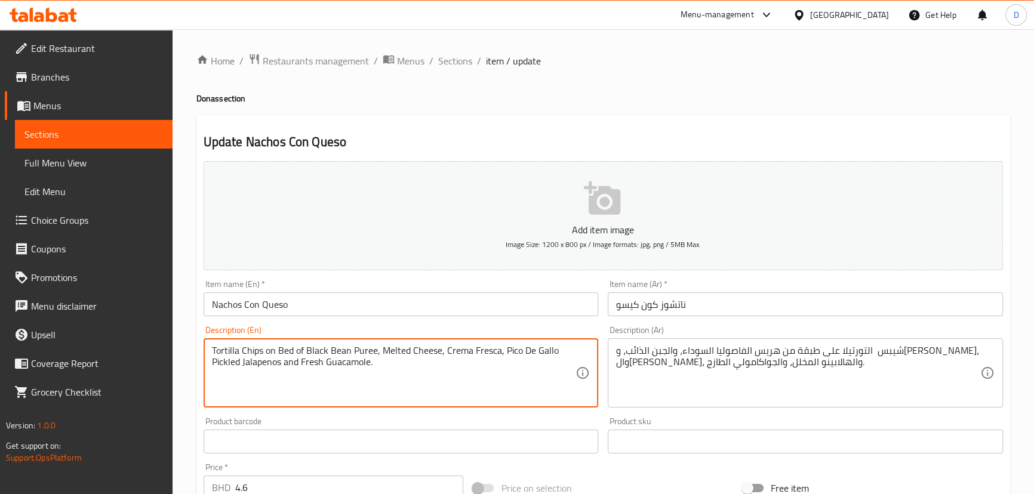
type textarea "Tortilla Chips on Bed of Black Bean Puree, Melted Cheese, Crema Fresca, Pico De…"
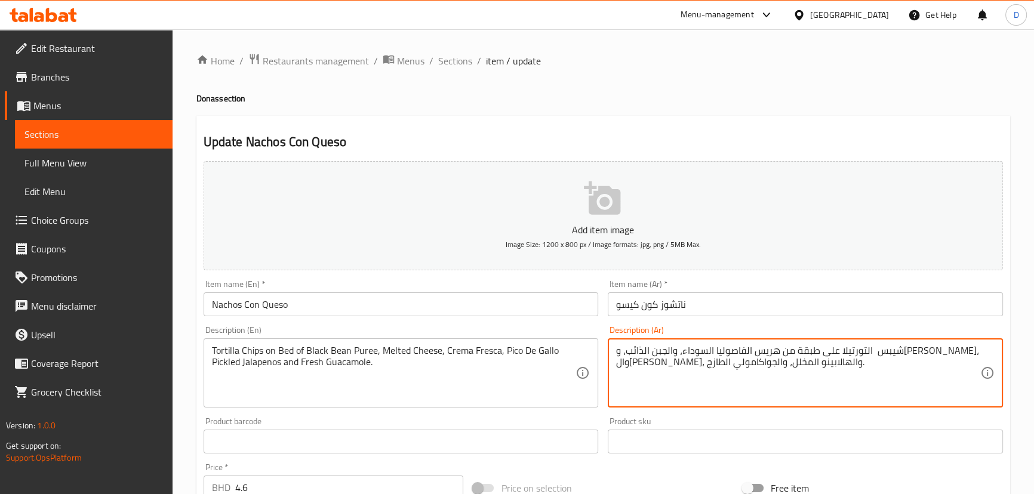
drag, startPoint x: 828, startPoint y: 361, endPoint x: 836, endPoint y: 364, distance: 8.9
click at [836, 364] on textarea "شيبس التورتيلا على طبقة من هريس الفاصوليا السوداء، والجبن الذائب، وكريمة فريسكا…" at bounding box center [798, 373] width 364 height 57
click at [746, 362] on textarea "شيبس التورتيلا على طبقة من هريس الفاصوليا السوداء، والجبن الذائب، وكريمة فريسكا…" at bounding box center [798, 373] width 364 height 57
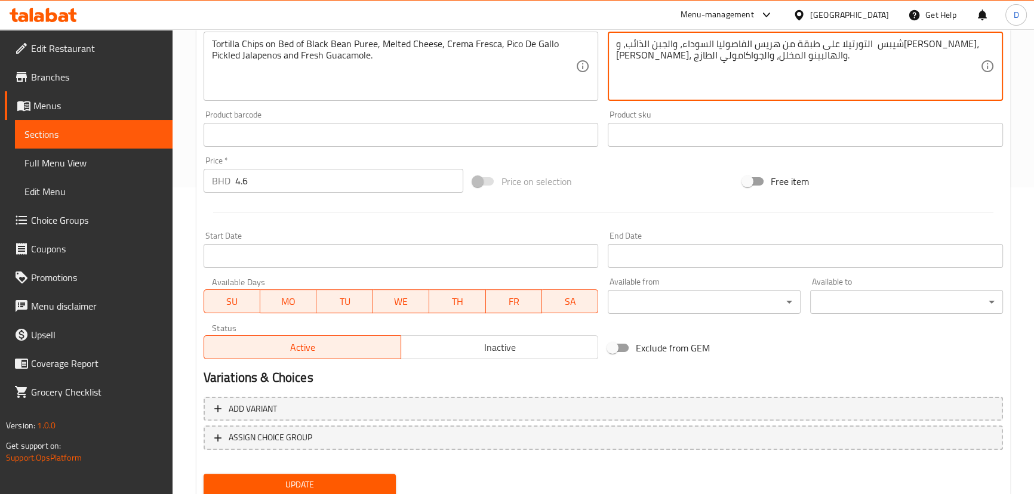
scroll to position [325, 0]
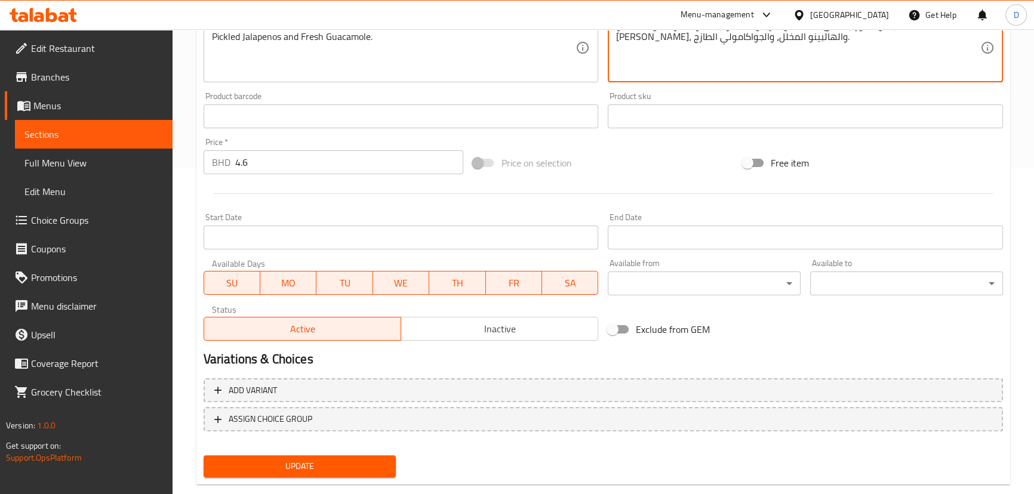
type textarea "شيبس التورتيلا على طبقة من هريس الفاصوليا السوداء، والجبن الذائب، وكريمة فريسكا…"
click at [344, 461] on span "Update" at bounding box center [300, 466] width 174 height 15
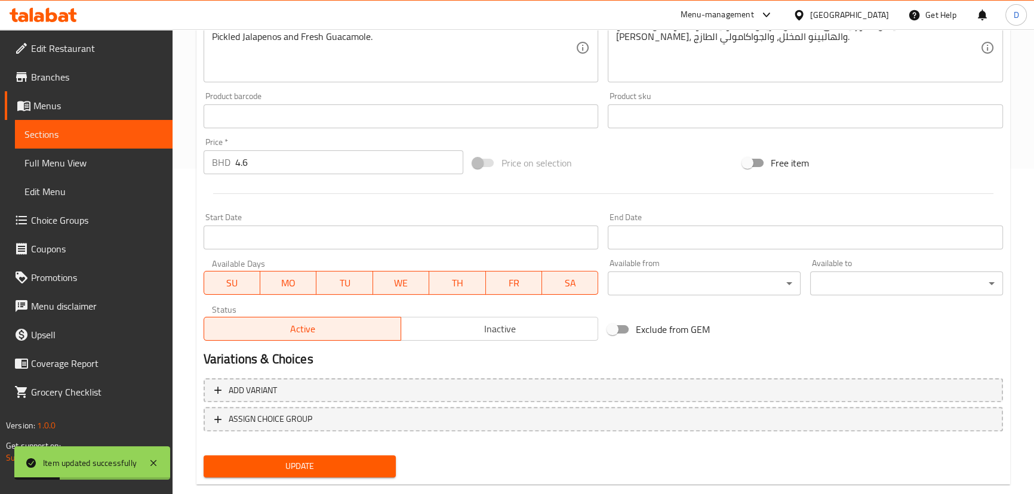
click at [126, 129] on span "Sections" at bounding box center [93, 134] width 138 height 14
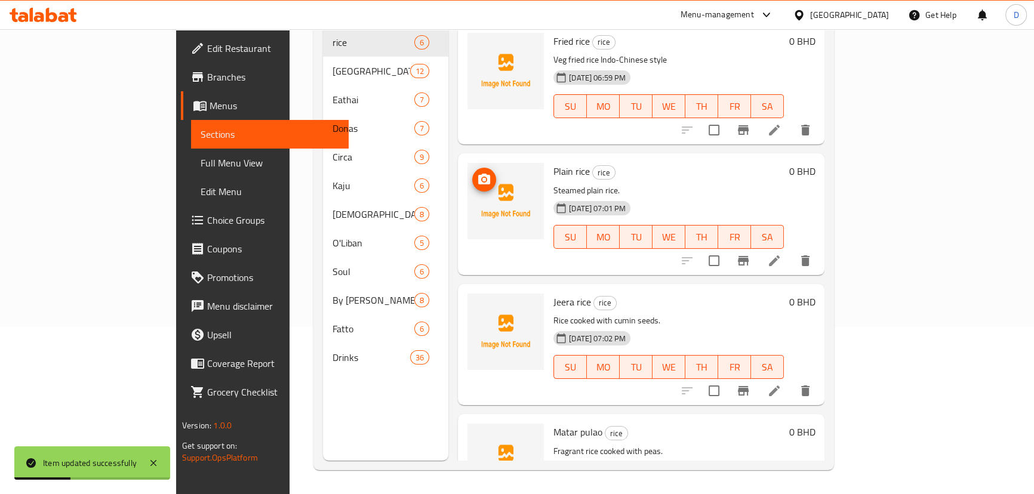
scroll to position [59, 0]
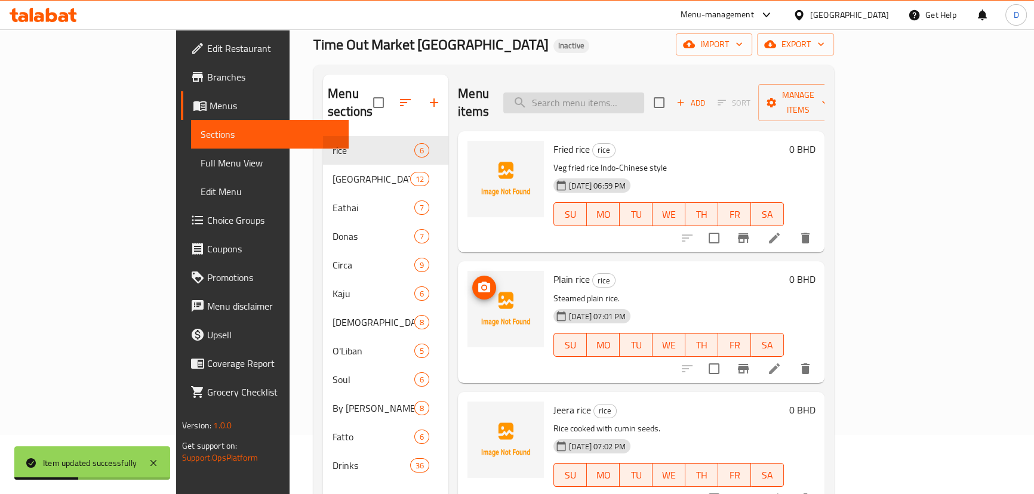
click at [626, 97] on input "search" at bounding box center [573, 103] width 141 height 21
paste input "Striploin"
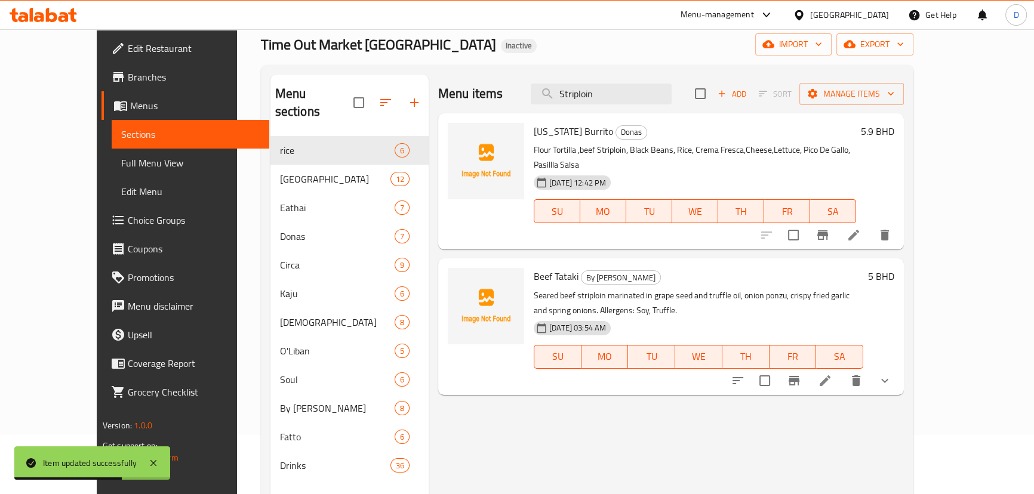
type input "Striploin"
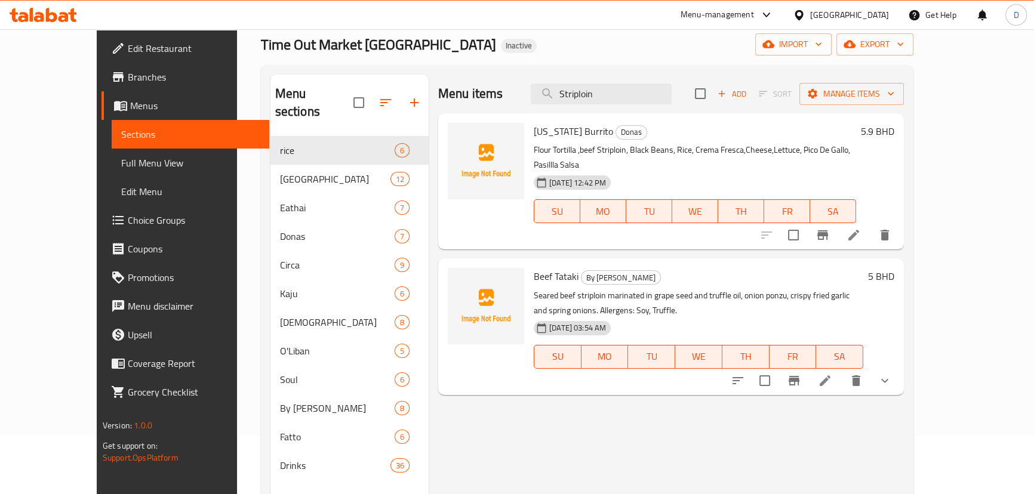
click at [540, 127] on span "[US_STATE] Burrito" at bounding box center [573, 131] width 79 height 18
copy h6 "[US_STATE] Burrito"
drag, startPoint x: 689, startPoint y: 233, endPoint x: 718, endPoint y: 232, distance: 29.3
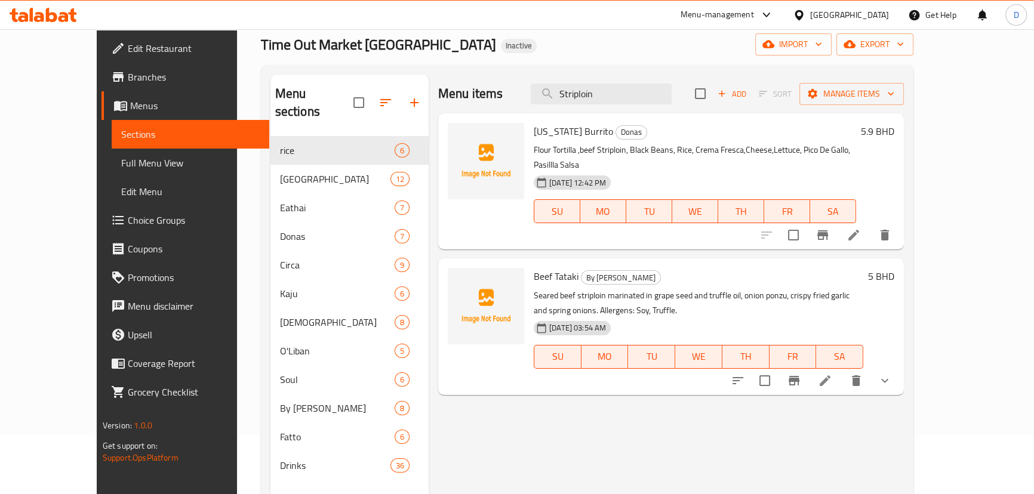
click at [689, 233] on div "California Burrito Donas Flour Tortilla ,beef Striploin, Black Beans, Rice, Cre…" at bounding box center [671, 181] width 466 height 136
click at [830, 228] on icon "Branch-specific-item" at bounding box center [822, 235] width 14 height 14
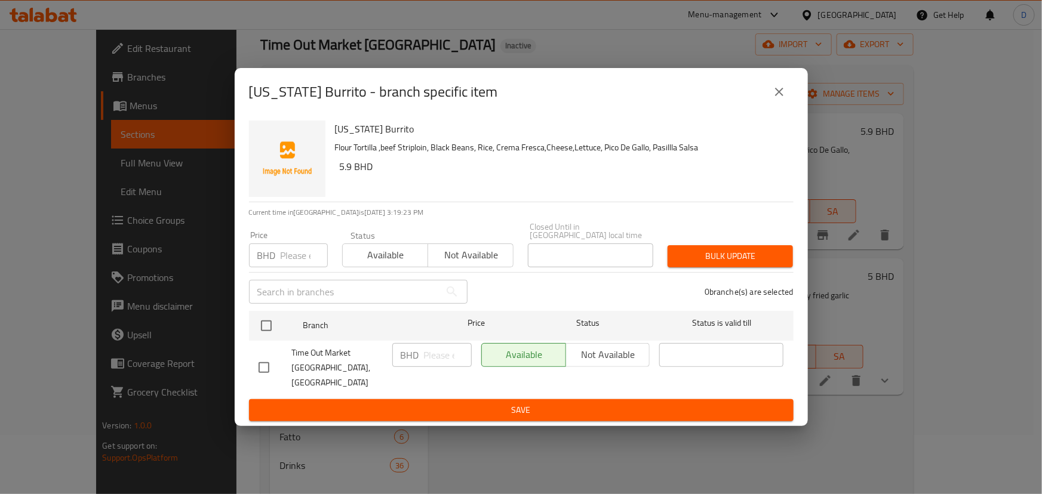
click at [783, 99] on icon "close" at bounding box center [779, 92] width 14 height 14
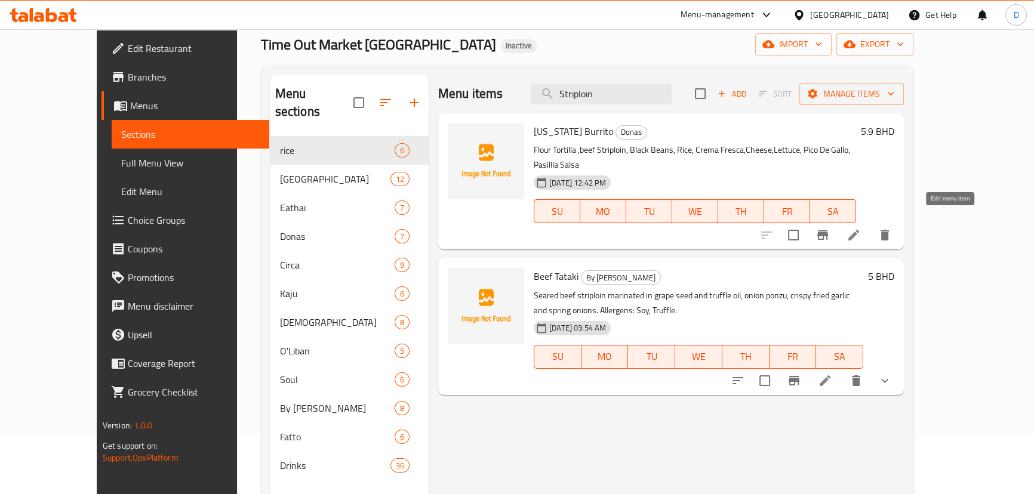
click at [861, 228] on icon at bounding box center [853, 235] width 14 height 14
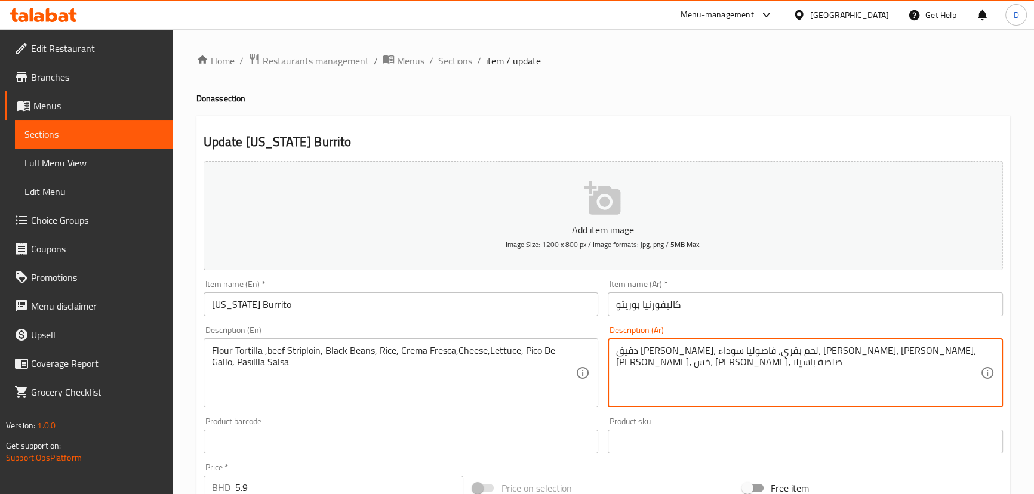
click at [776, 353] on textarea "دقيق تورتيلا، لحم بقري، فاصوليا سوداء، أرز، كريما فريسكا، جبنة، خس، بيكو دي جال…" at bounding box center [798, 373] width 364 height 57
click at [774, 353] on textarea "دقيق تورتيلا، لحم بقري، فاصوليا سوداء، أرز، كريما فريسكا، جبنة، خس، بيكو دي جال…" at bounding box center [798, 373] width 364 height 57
click at [880, 358] on textarea "دقيق تورتيلا، لحم بقري، فاصوليا سوداء، أرز، كريمة فريسكا، جبنة، خس، بيكو دي جال…" at bounding box center [798, 373] width 364 height 57
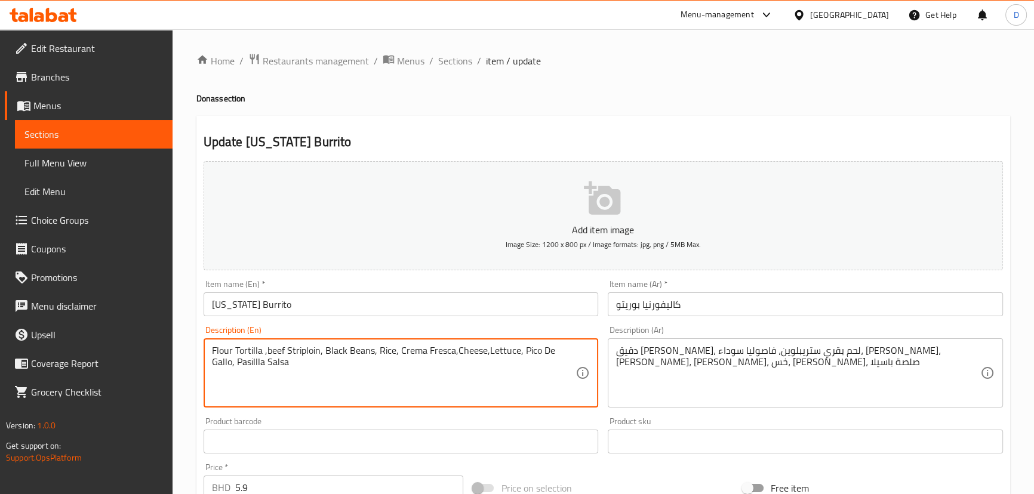
click at [316, 350] on textarea "Flour Tortilla ,beef Striploin, Black Beans, Rice, Crema Fresca,Cheese,Lettuce,…" at bounding box center [394, 373] width 364 height 57
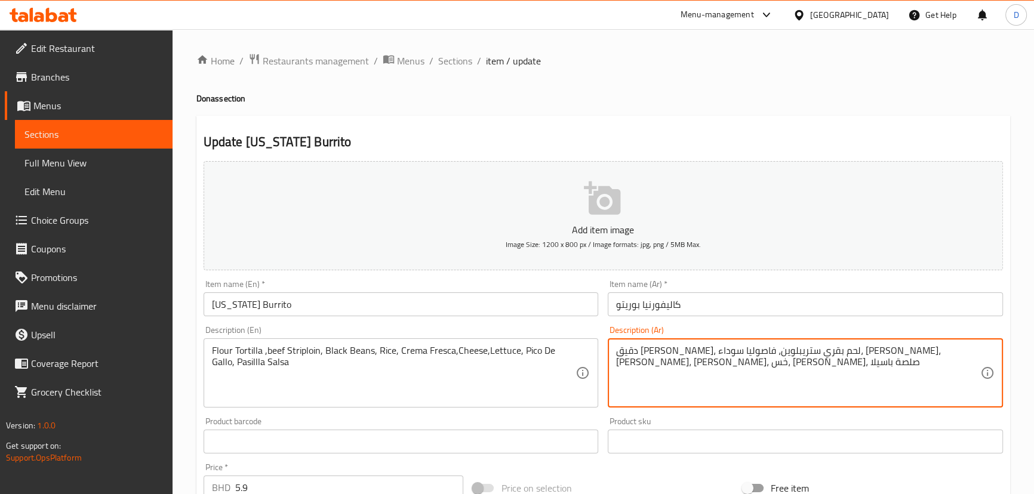
click at [851, 353] on textarea "دقيق تورتيلا، لحم بقري ستريبلوين، فاصوليا سوداء، أرز، كريمة فريسكا، جبنة، خس، ب…" at bounding box center [798, 373] width 364 height 57
paste textarea
type textarea "دقيق تورتيلا، لحم بقري ستريبلوين، فاصوليا سوداء، أرز، كريمة فريسكا، جبنة، خس، ب…"
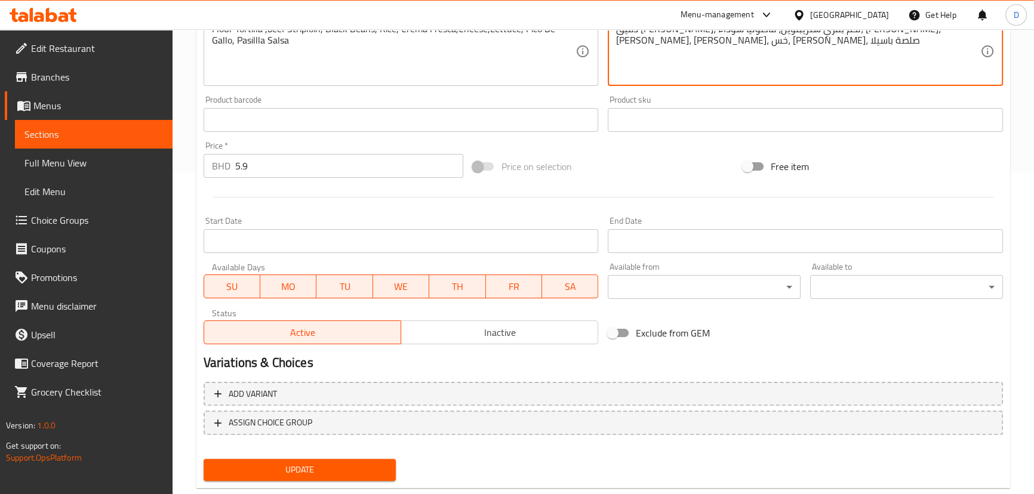
scroll to position [325, 0]
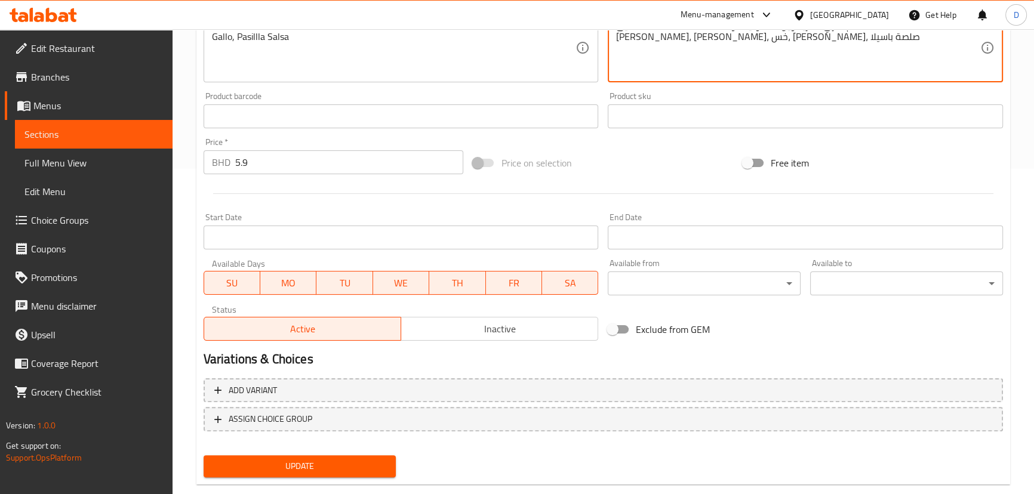
click at [334, 468] on span "Update" at bounding box center [300, 466] width 174 height 15
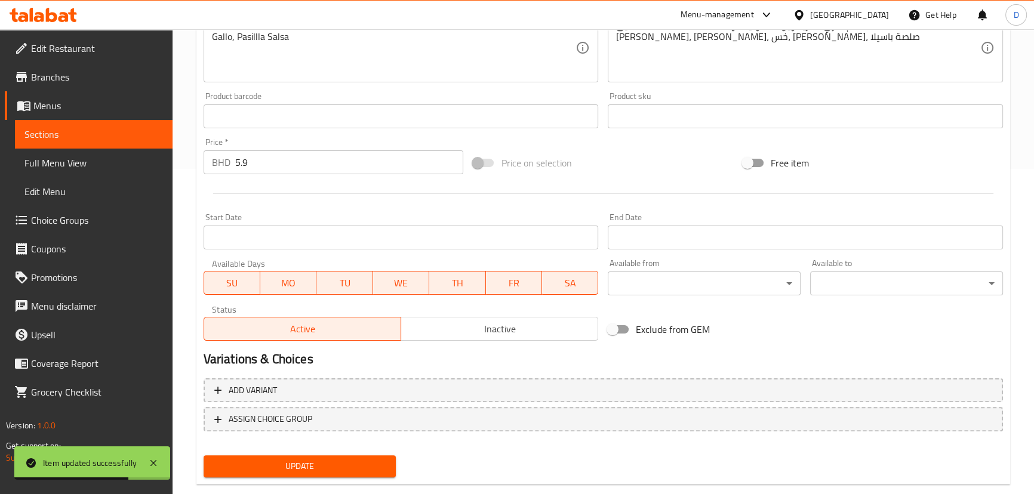
drag, startPoint x: 119, startPoint y: 137, endPoint x: 187, endPoint y: 137, distance: 67.5
click at [120, 137] on span "Sections" at bounding box center [93, 134] width 138 height 14
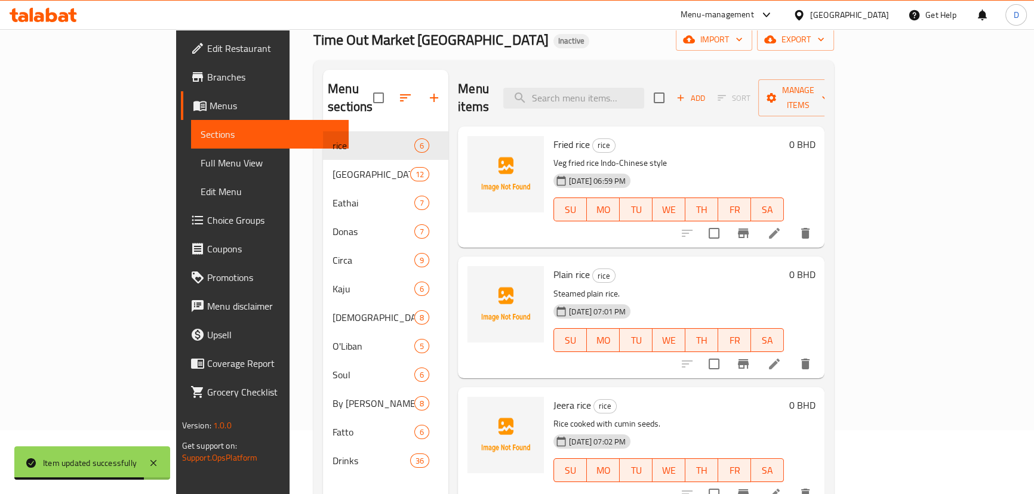
scroll to position [5, 0]
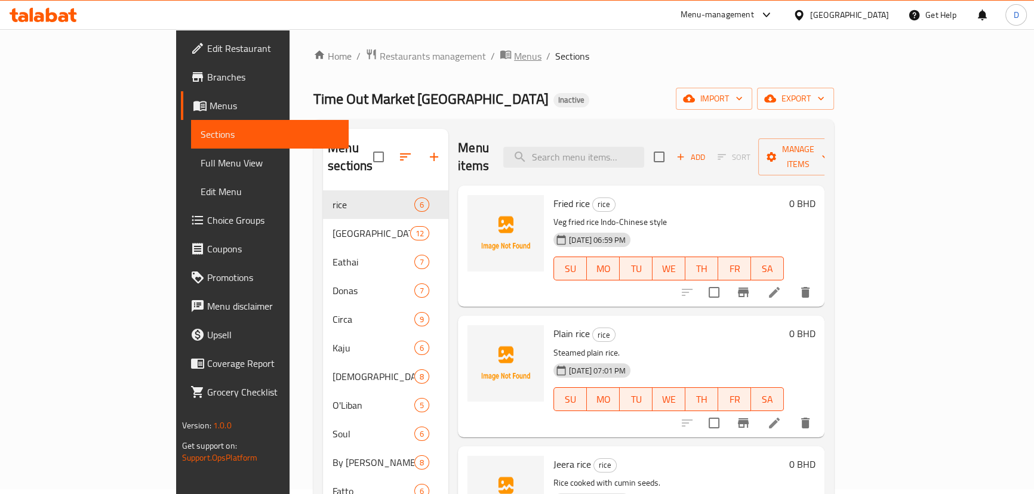
click at [500, 51] on icon "breadcrumb" at bounding box center [506, 54] width 12 height 12
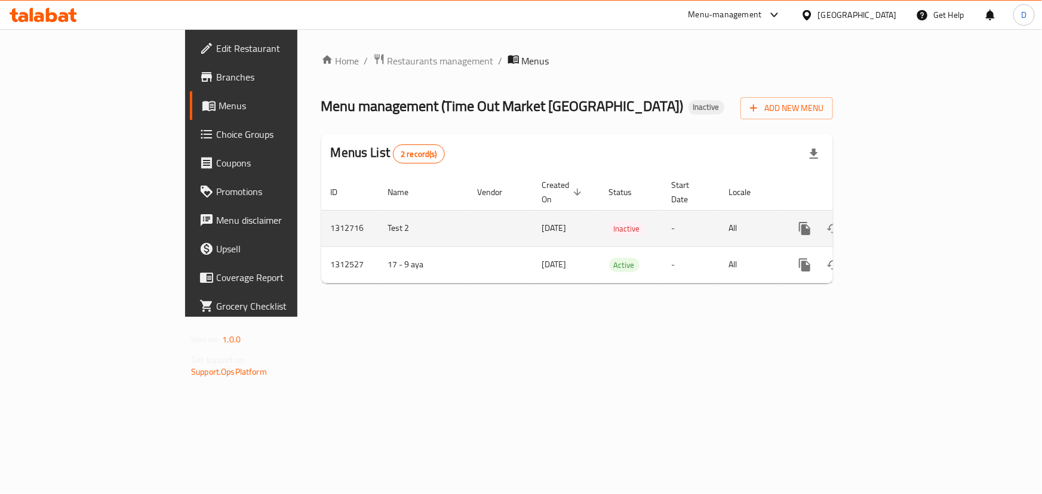
click at [898, 221] on icon "enhanced table" at bounding box center [890, 228] width 14 height 14
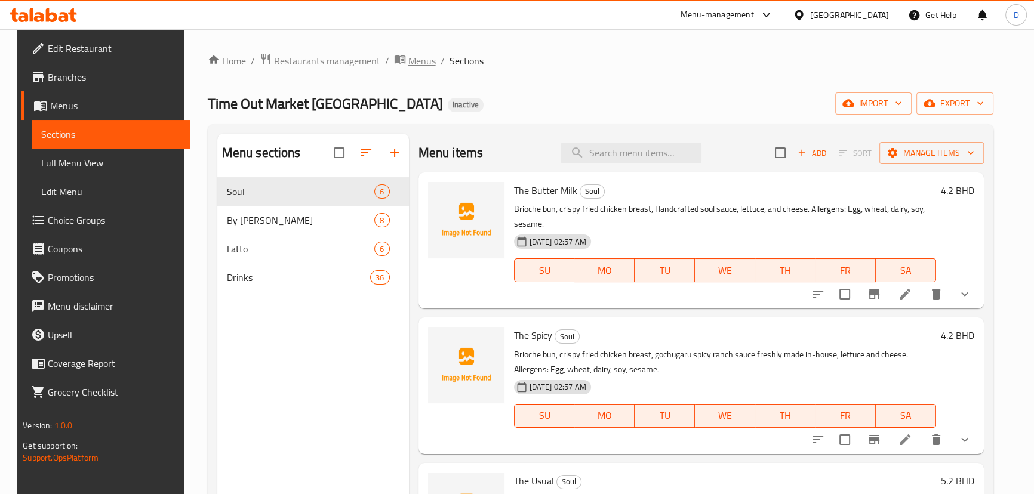
click at [408, 54] on span "Menus" at bounding box center [421, 61] width 27 height 14
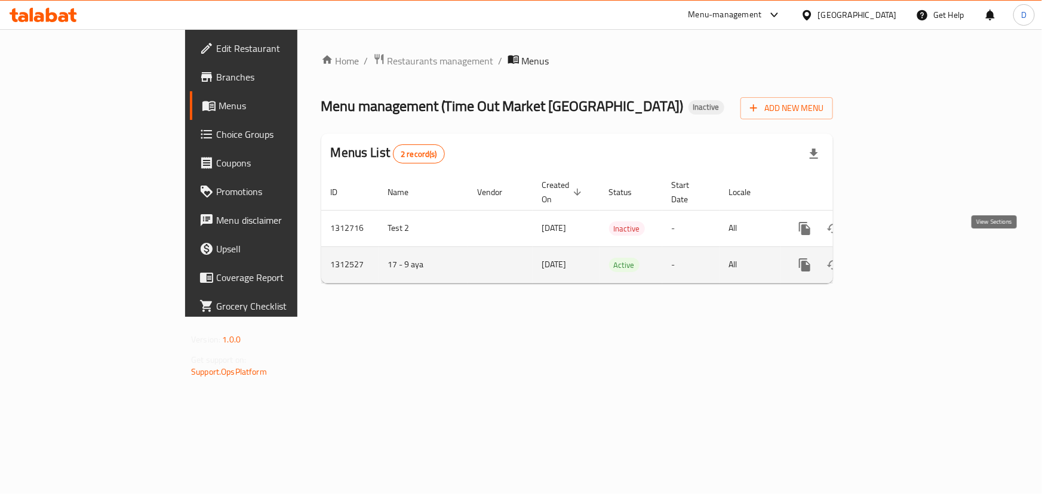
click at [898, 258] on icon "enhanced table" at bounding box center [890, 265] width 14 height 14
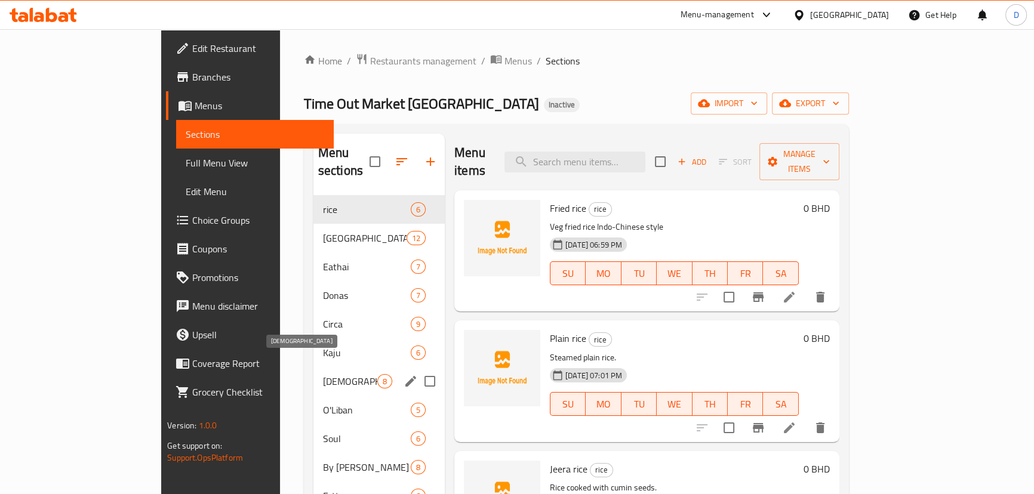
drag, startPoint x: 284, startPoint y: 363, endPoint x: 318, endPoint y: 353, distance: 36.1
click at [323, 374] on span "Zen" at bounding box center [350, 381] width 54 height 14
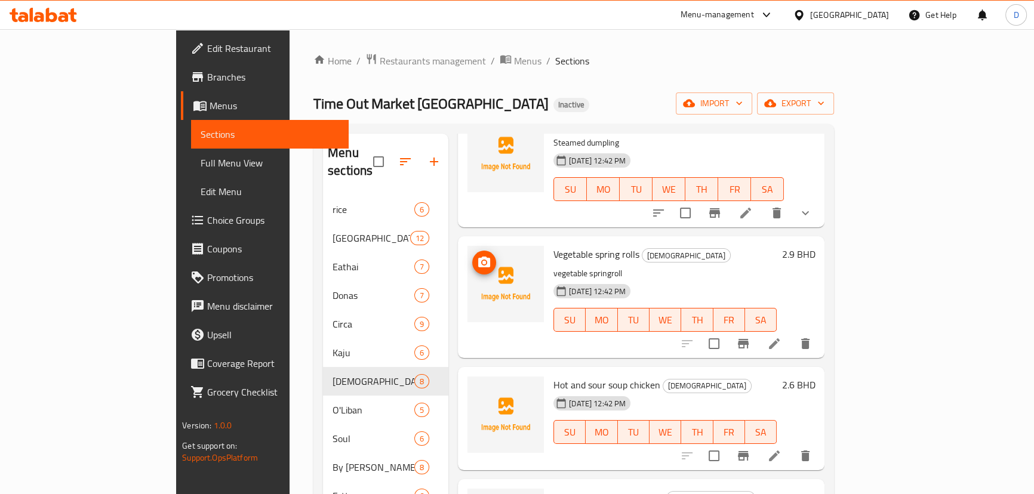
scroll to position [108, 0]
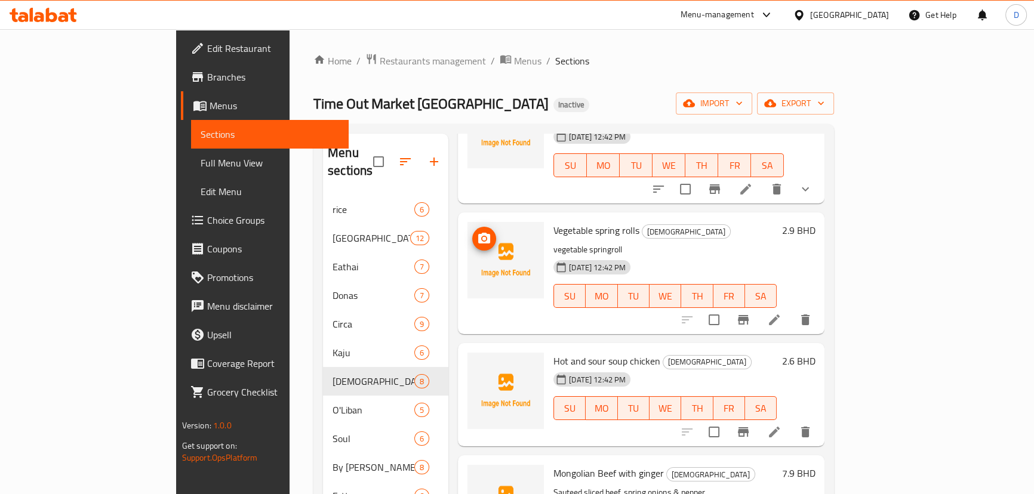
click at [791, 309] on li at bounding box center [774, 319] width 33 height 21
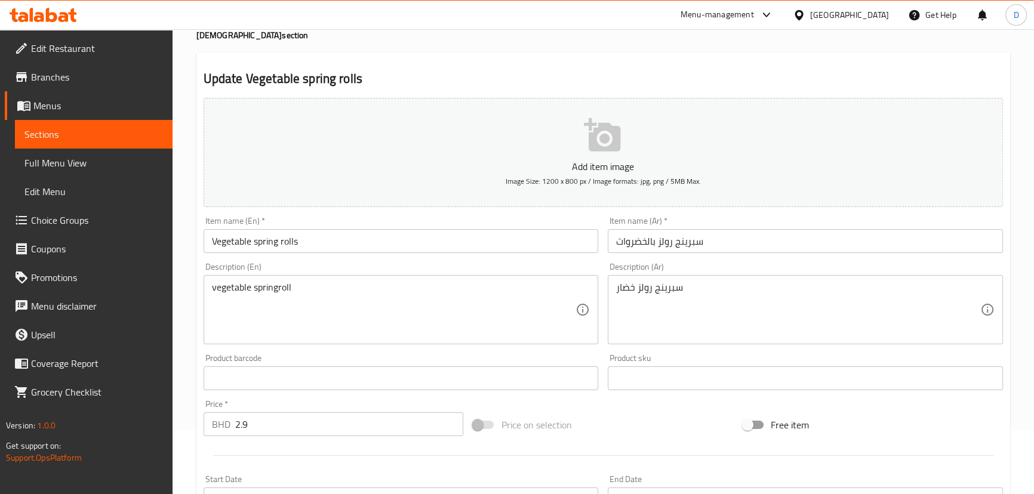
scroll to position [108, 0]
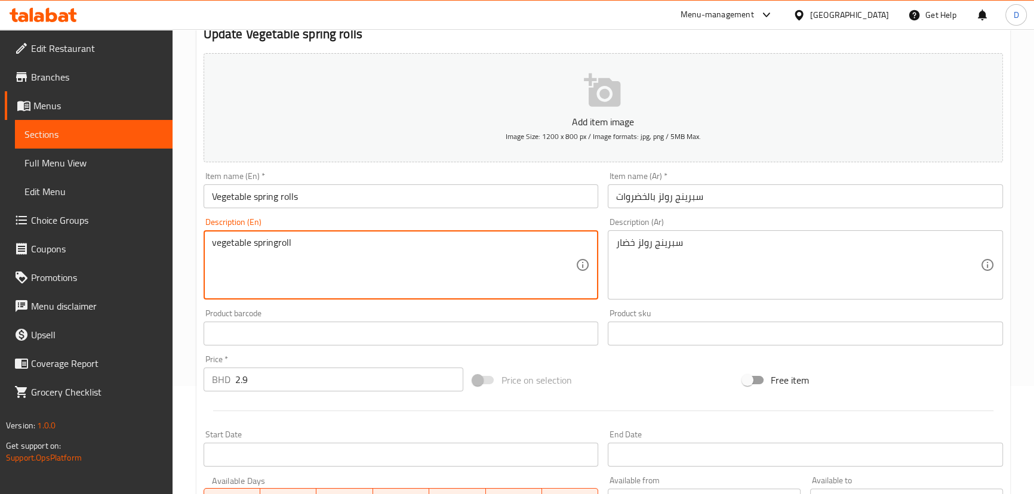
click at [335, 250] on textarea "vegetable springroll" at bounding box center [394, 265] width 364 height 57
paste textarea "thin dough filled with a variety of vegetables, such as cabbage, carrots, onion…"
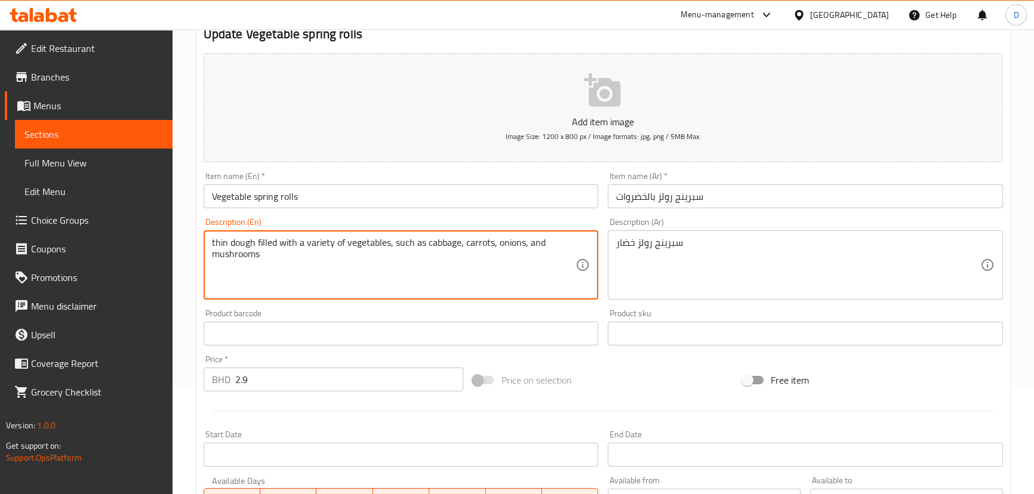
type textarea "thin dough filled with a variety of vegetables, such as cabbage, carrots, onion…"
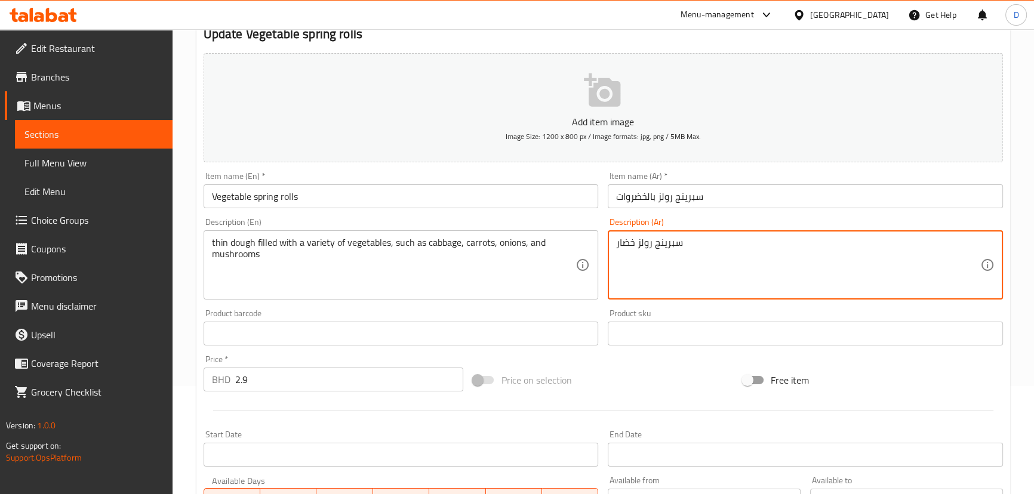
click at [675, 243] on textarea "سبرينج رولز خضار" at bounding box center [798, 265] width 364 height 57
paste textarea "جينة رقيقة مليئة بمجموعة متنوعة من الخضار، مثل الملفوف، والجزر، والبصل، والفط"
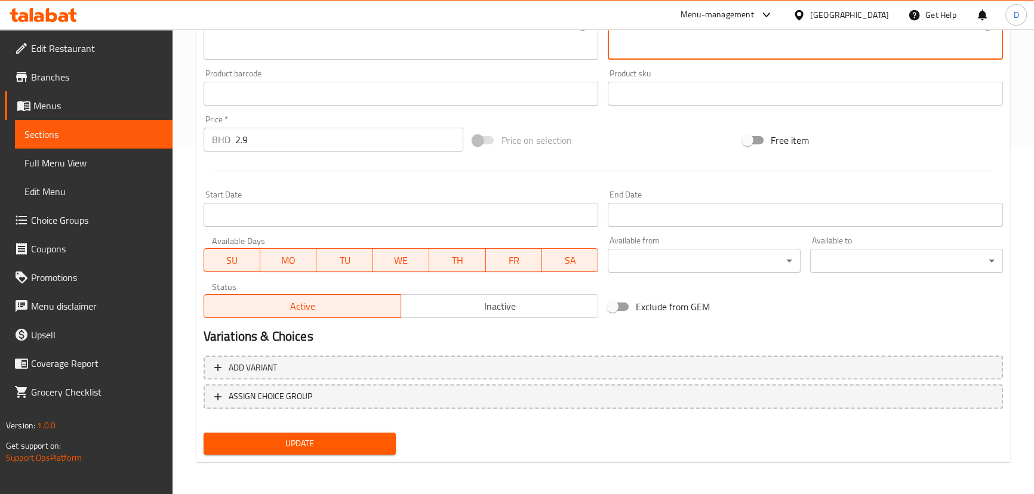
type textarea "عجينة رقيقة مليئة بمجموعة متنوعة من الخضار، مثل الملفوف، والجزر، والبصل، والفطر"
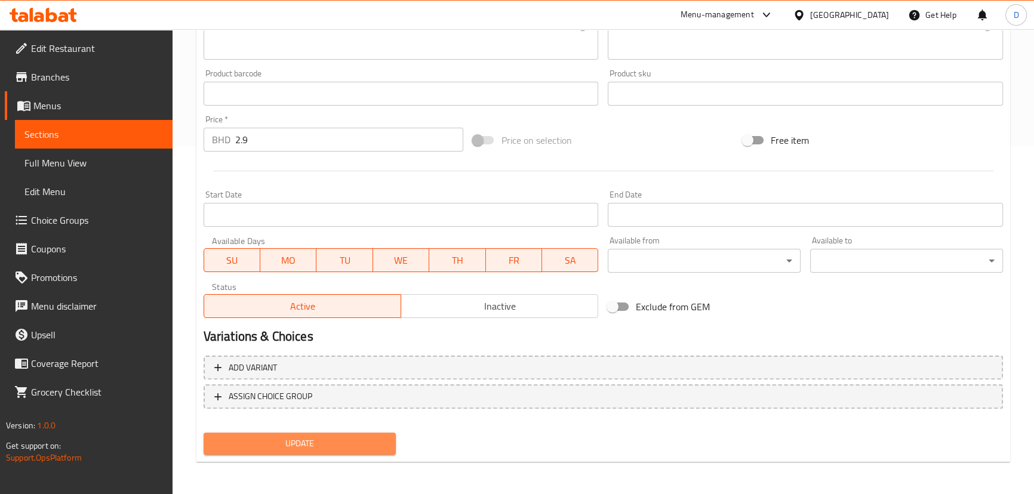
click at [368, 451] on button "Update" at bounding box center [300, 444] width 193 height 22
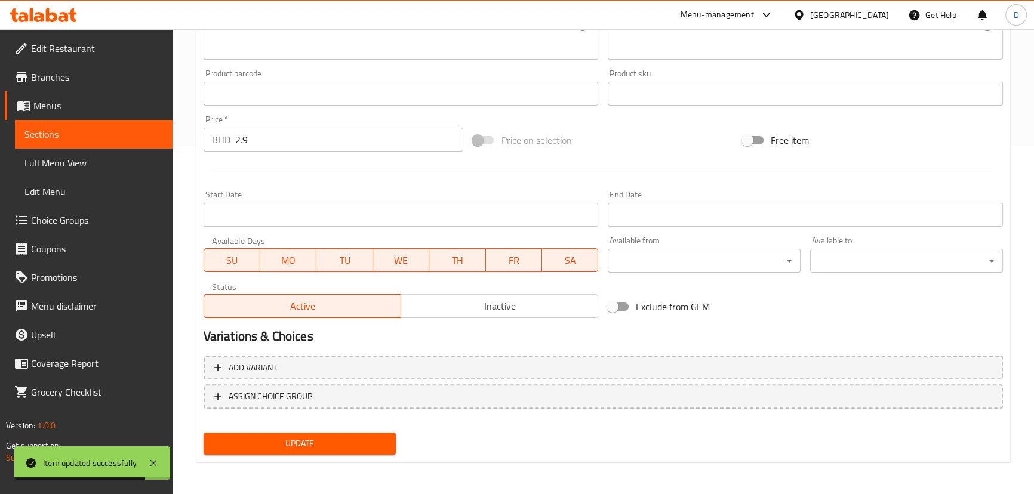
click at [136, 137] on span "Sections" at bounding box center [93, 134] width 138 height 14
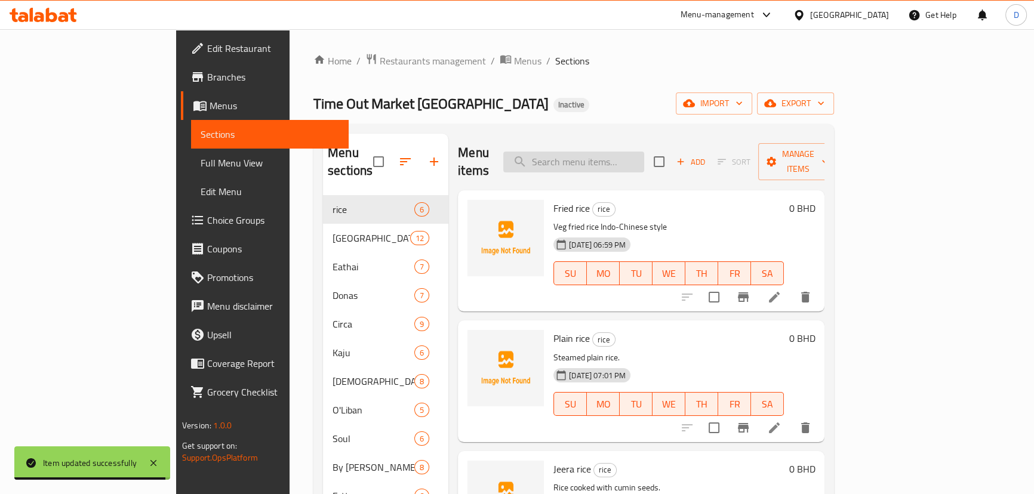
click at [644, 158] on input "search" at bounding box center [573, 162] width 141 height 21
paste input "Stir-fried chicken with Cashu nut and vegetables"
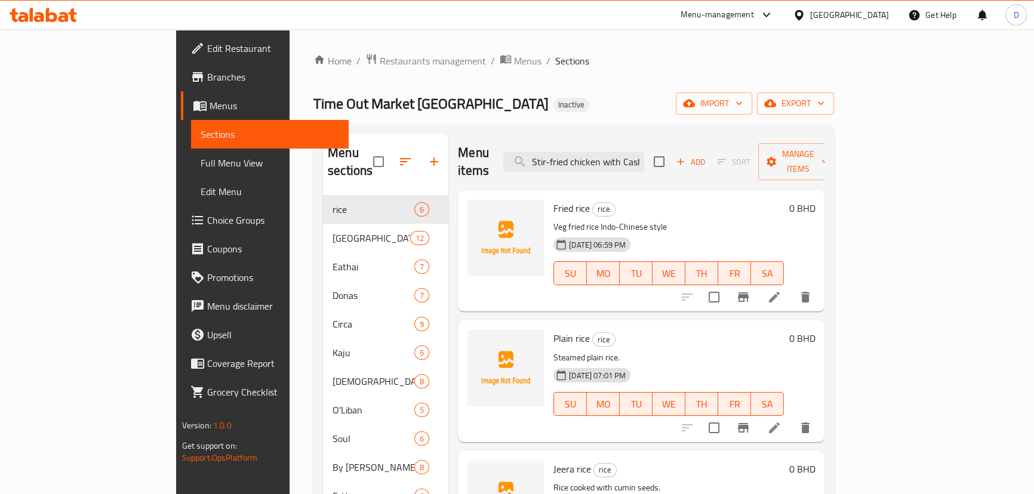
scroll to position [0, 85]
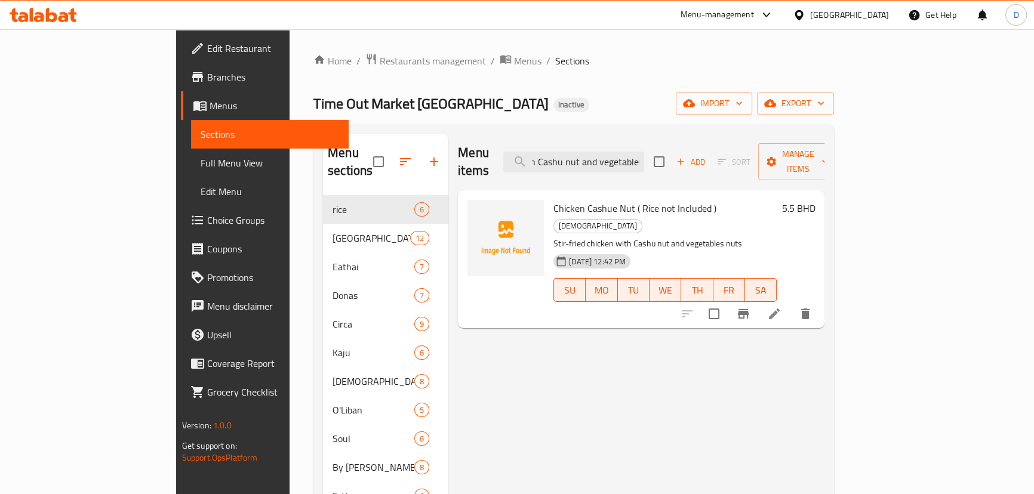
type input "Stir-fried chicken with Cashu nut and vegetables"
click at [791, 303] on li at bounding box center [774, 313] width 33 height 21
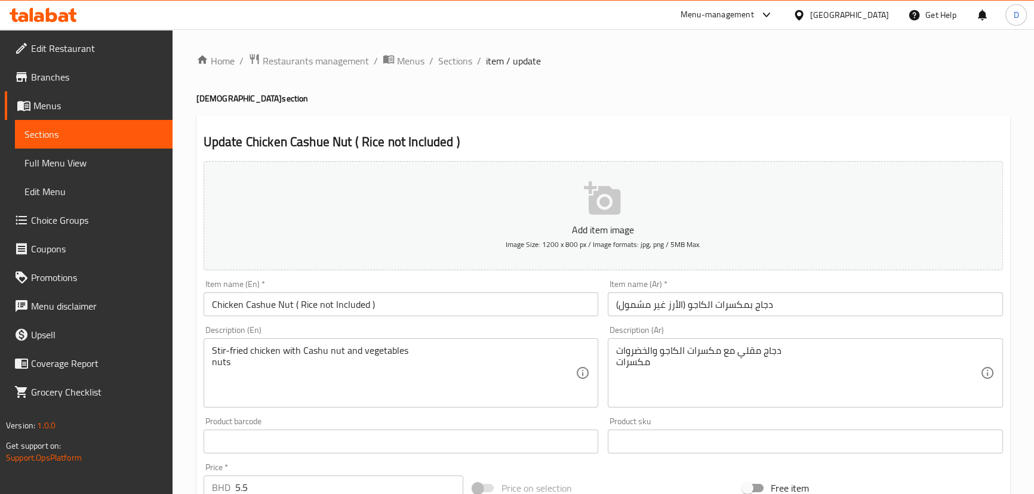
scroll to position [162, 0]
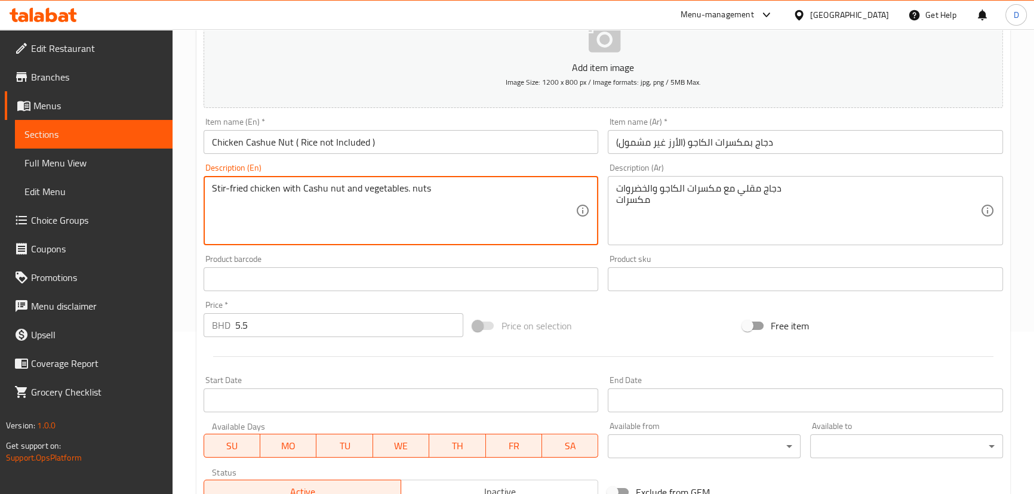
paste textarea "Allergens"
drag, startPoint x: 404, startPoint y: 189, endPoint x: 476, endPoint y: 193, distance: 72.4
click at [476, 193] on textarea "Stir-fried chicken with Cashu nut and vegetables. Allergens: nuts" at bounding box center [394, 211] width 364 height 57
type textarea "Stir-fried chicken with Cashu nut and vegetables. Allergens: nuts"
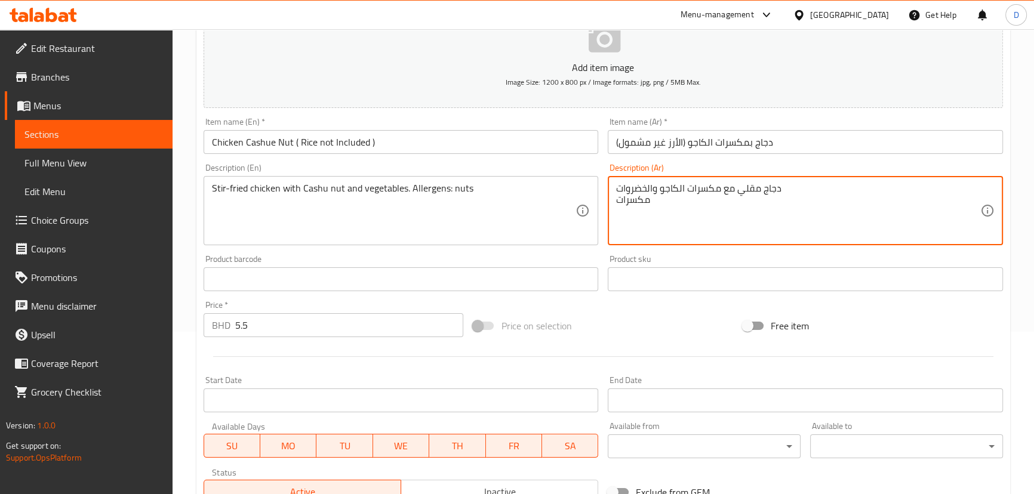
click at [644, 204] on textarea "دجاج مقلي مع مكسرات الكاجو والخضروات مكسرات" at bounding box center [798, 211] width 364 height 57
paste textarea ". المواد المسببة للحساسية: المكسرات"
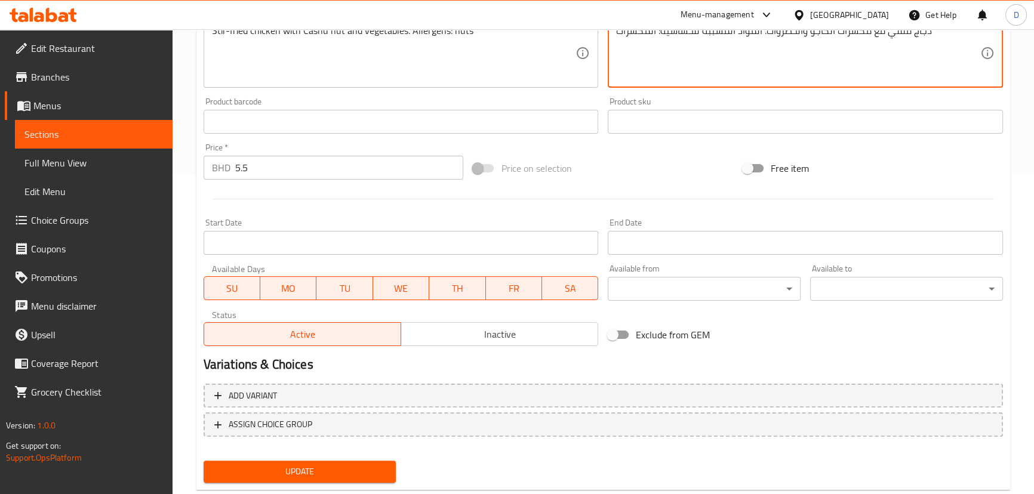
scroll to position [348, 0]
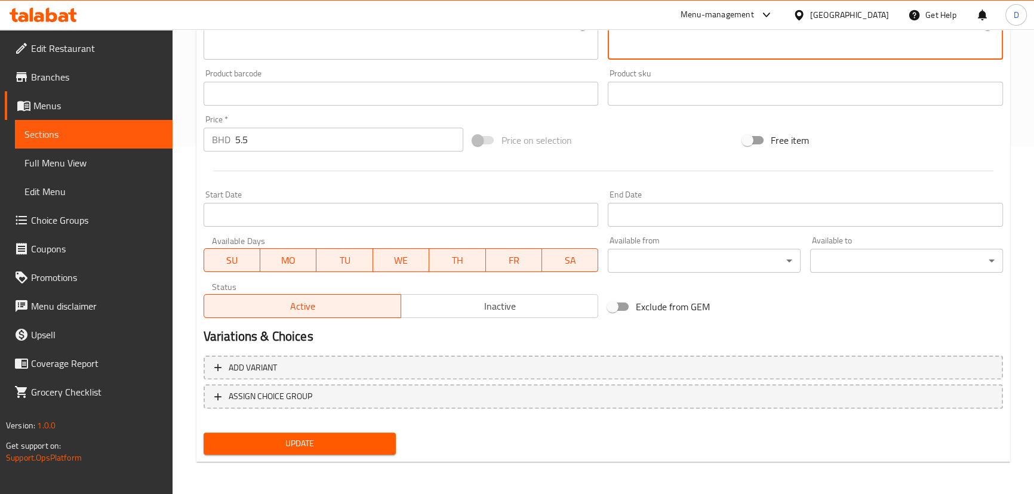
type textarea "دجاج مقلي مع مكسرات الكاجو والخضروات. المواد المسببة للحساسية: المكسرات"
click at [352, 445] on span "Update" at bounding box center [300, 443] width 174 height 15
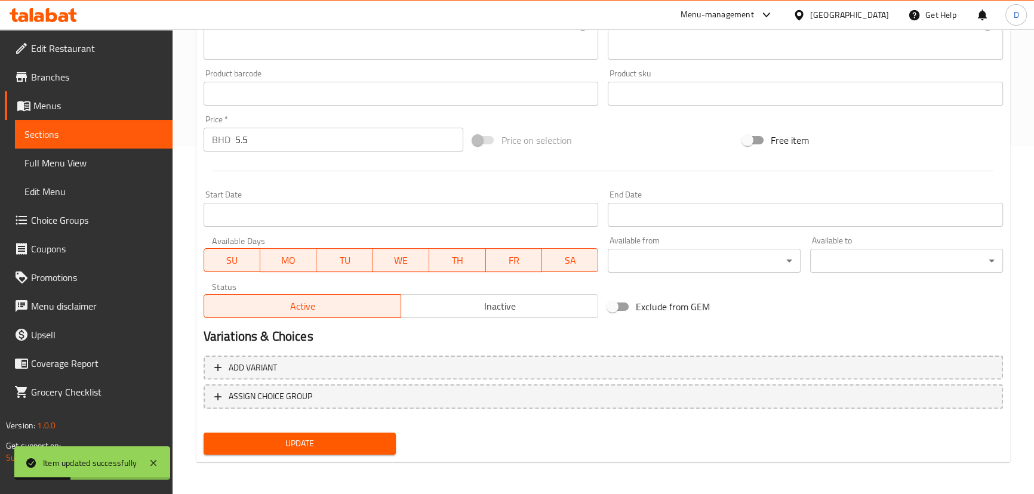
click at [155, 141] on link "Sections" at bounding box center [94, 134] width 158 height 29
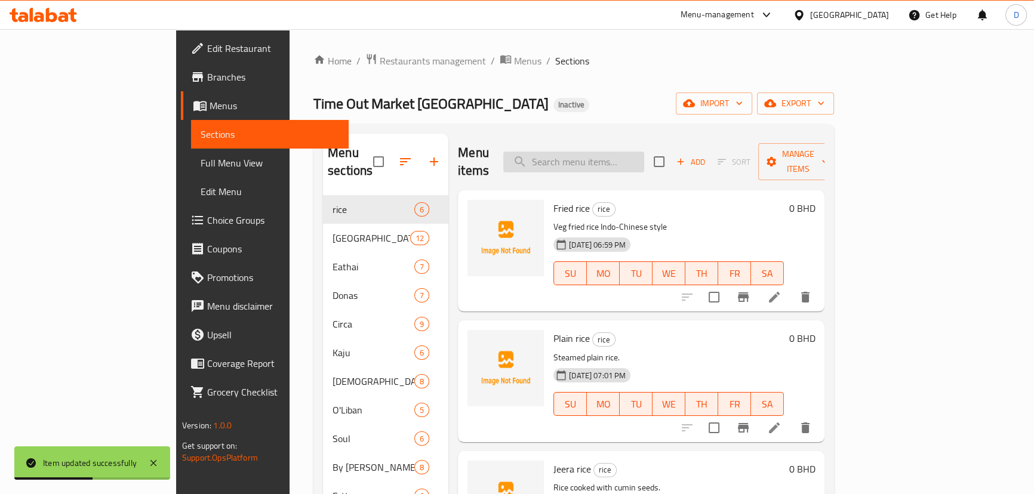
click at [644, 153] on input "search" at bounding box center [573, 162] width 141 height 21
paste input "Deep-fried Battered chicken with Tangy sauce"
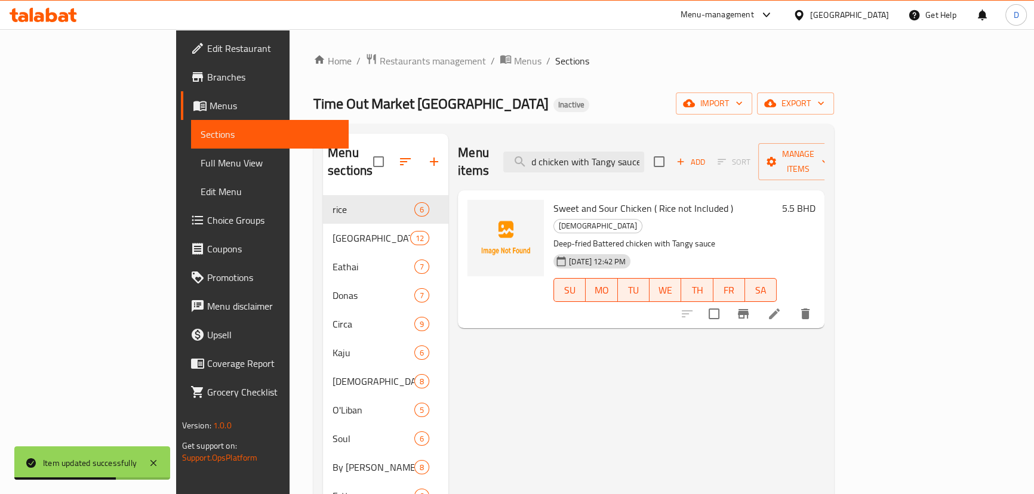
type input "Deep-fried Battered chicken with Tangy sauce"
click at [781, 307] on icon at bounding box center [774, 314] width 14 height 14
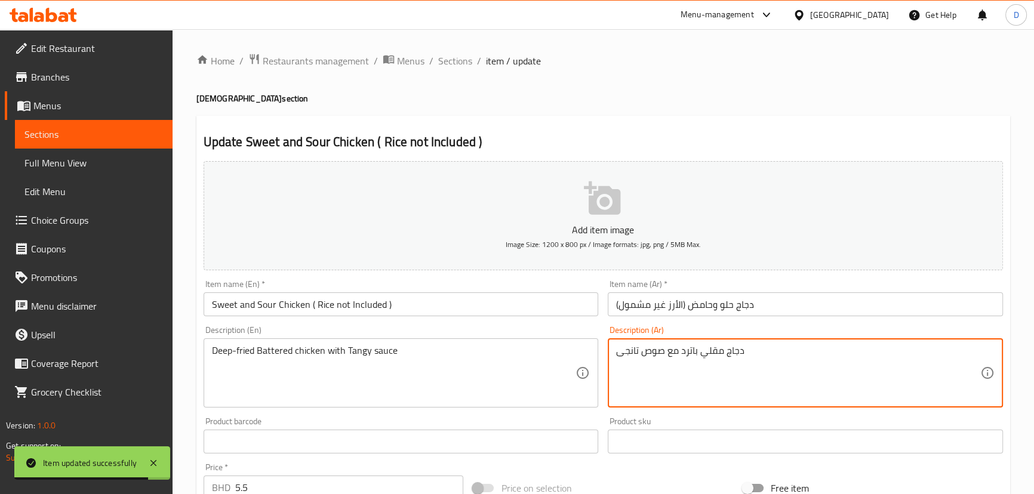
click at [690, 352] on textarea "دجاج مقلي باترد مع صوص تانجى" at bounding box center [798, 373] width 364 height 57
type textarea "دجاج بخليط مقلي مع صوص تانجى"
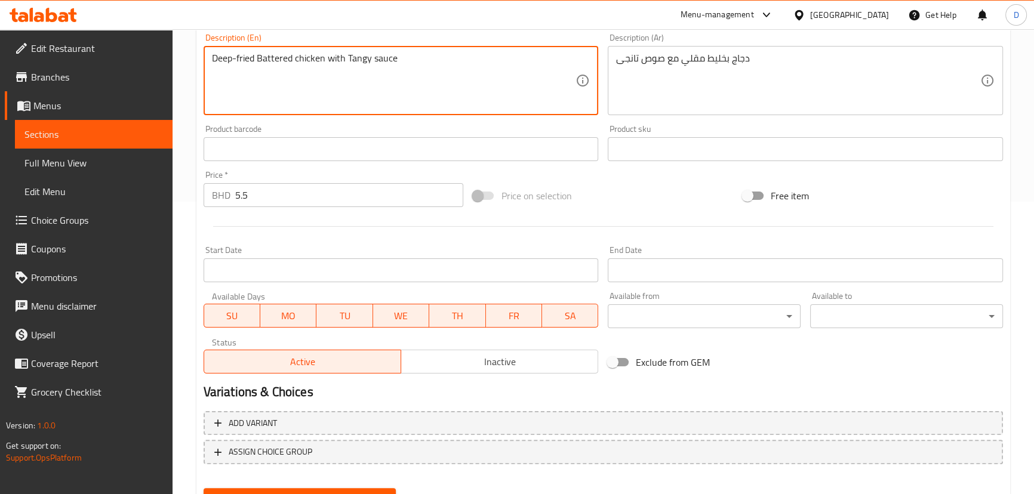
scroll to position [325, 0]
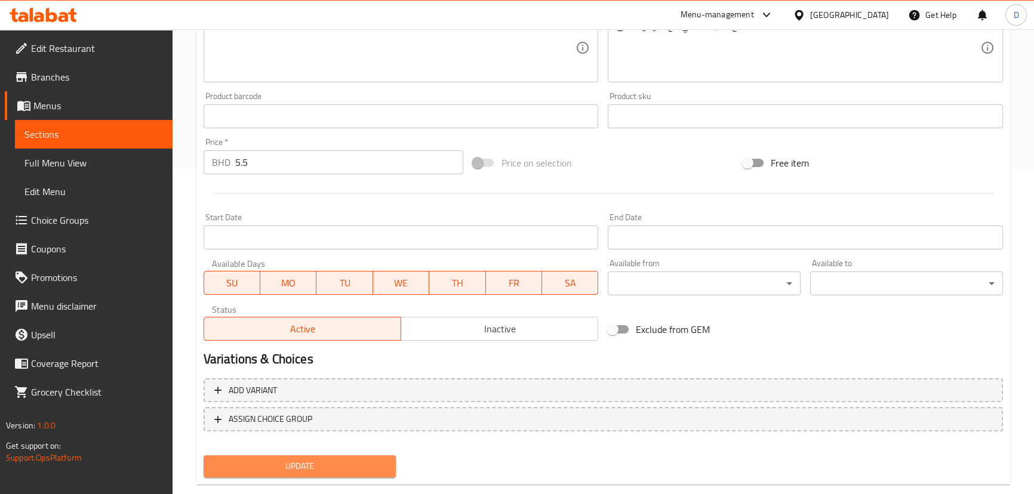
click at [346, 471] on span "Update" at bounding box center [300, 466] width 174 height 15
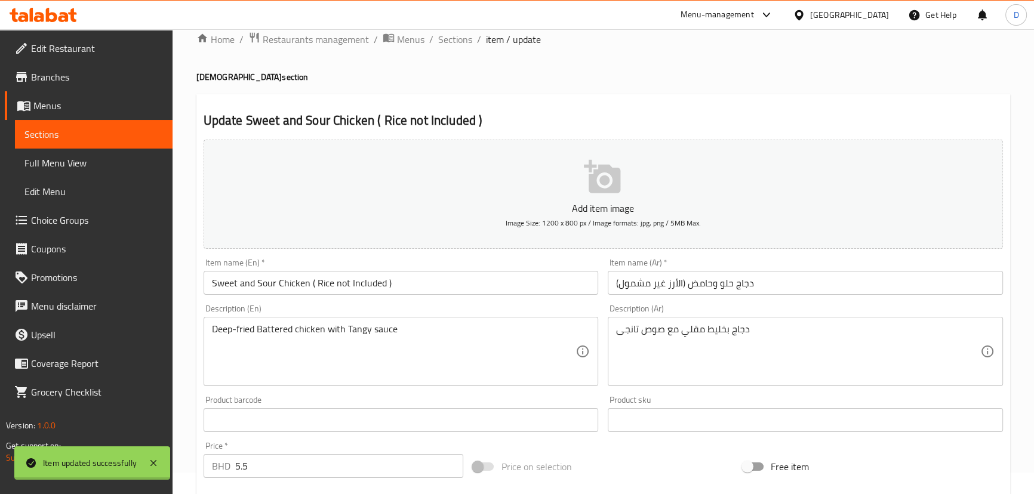
scroll to position [0, 0]
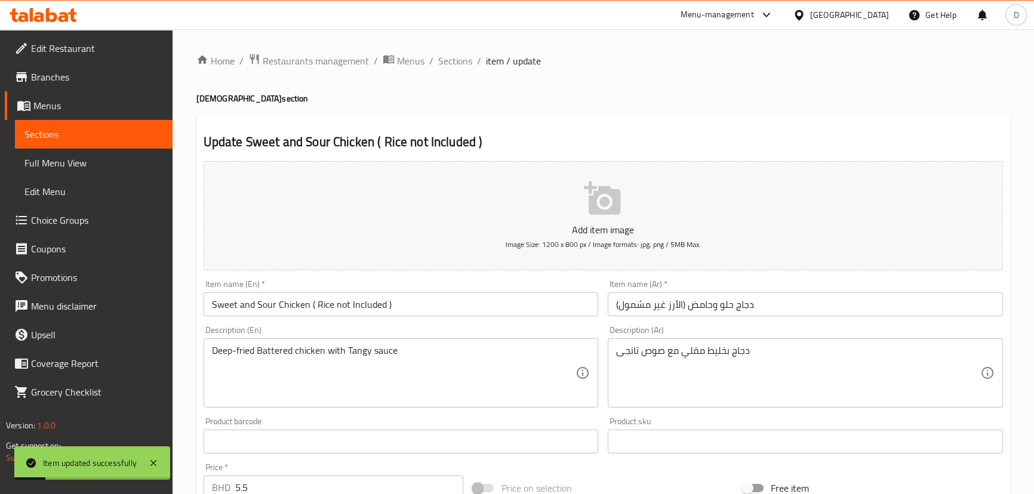
click at [136, 131] on span "Sections" at bounding box center [93, 134] width 138 height 14
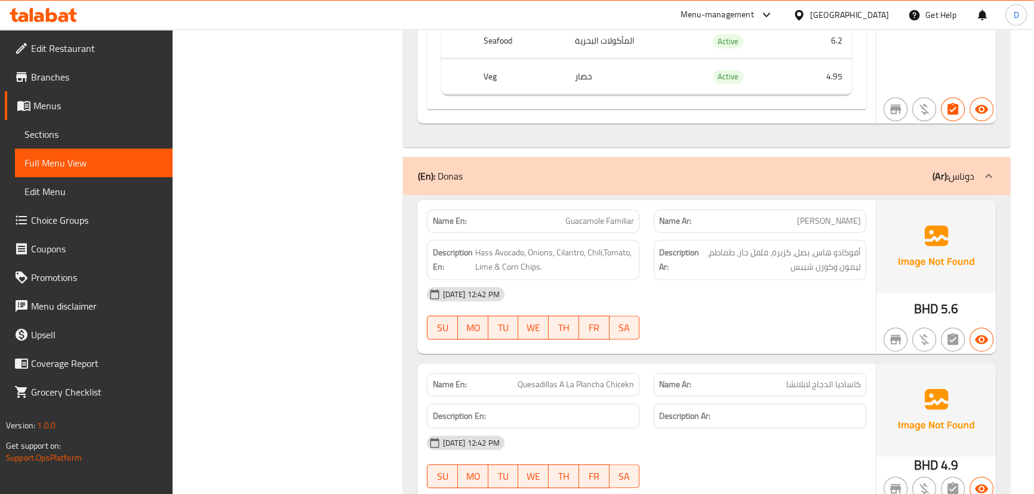
scroll to position [23626, 0]
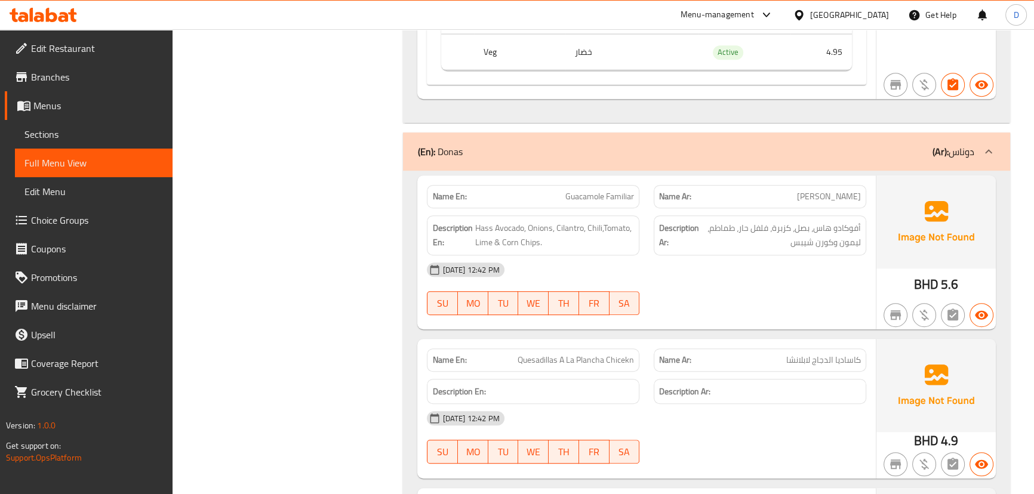
click at [481, 221] on span "Hass Avocado, Onions, Cilantro, Chili,Tomato, Lime & Corn Chips." at bounding box center [554, 235] width 159 height 29
copy span "Lime"
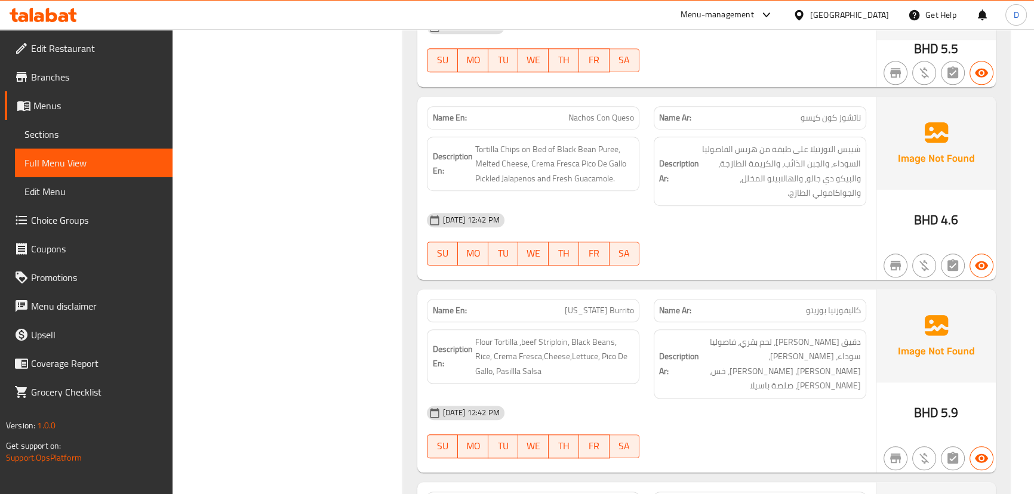
scroll to position [24169, 0]
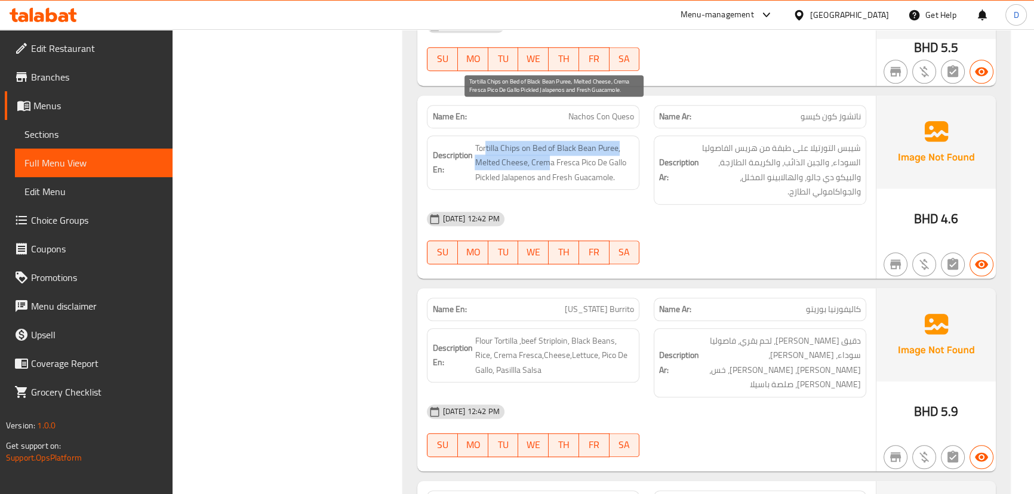
drag, startPoint x: 485, startPoint y: 114, endPoint x: 547, endPoint y: 121, distance: 61.9
click at [547, 141] on span "Tortilla Chips on Bed of Black Bean Puree, Melted Cheese, Crema Fresca Pico De …" at bounding box center [554, 163] width 159 height 44
click at [557, 141] on span "Tortilla Chips on Bed of Black Bean Puree, Melted Cheese, Crema Fresca Pico De …" at bounding box center [554, 163] width 159 height 44
drag, startPoint x: 531, startPoint y: 127, endPoint x: 578, endPoint y: 129, distance: 47.2
click at [578, 141] on span "Tortilla Chips on Bed of Black Bean Puree, Melted Cheese, Crema Fresca Pico De …" at bounding box center [554, 163] width 159 height 44
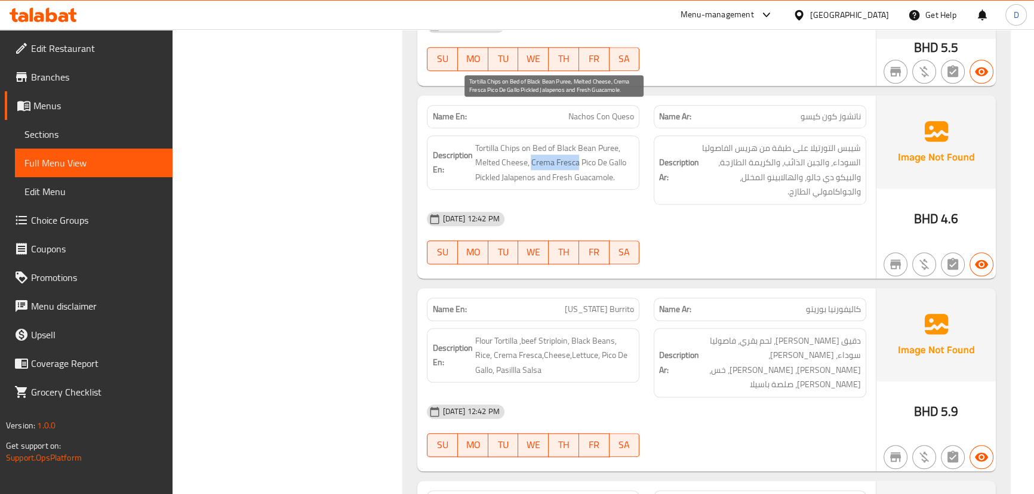
copy span "Crema Fresca"
click at [565, 141] on span "Tortilla Chips on Bed of Black Bean Puree, Melted Cheese, Crema Fresca Pico De …" at bounding box center [554, 163] width 159 height 44
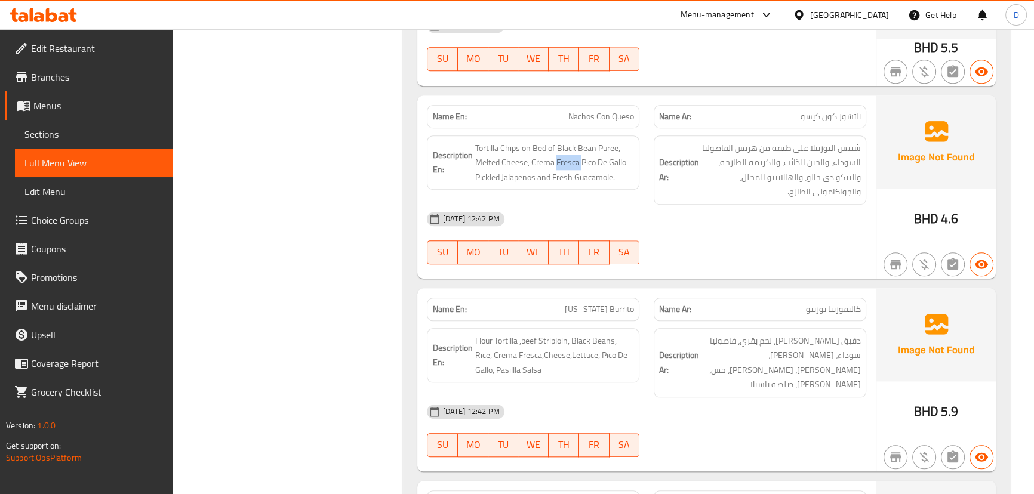
click at [600, 110] on span "Nachos Con Queso" at bounding box center [601, 116] width 66 height 13
copy span "Nachos Con Queso"
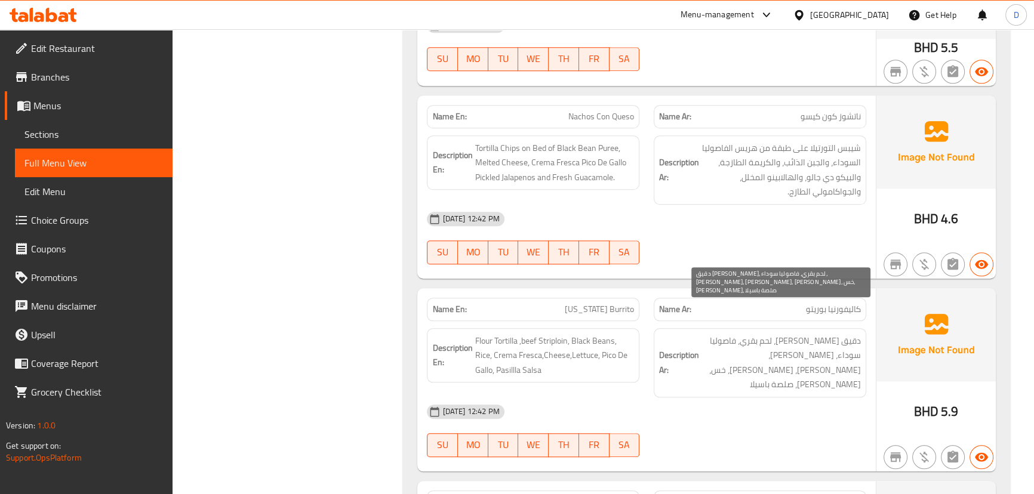
click at [822, 334] on span "دقيق [PERSON_NAME]، لحم بقري، فاصوليا سوداء، [PERSON_NAME]، [PERSON_NAME]، [PER…" at bounding box center [780, 363] width 159 height 58
copy span "فريسكا"
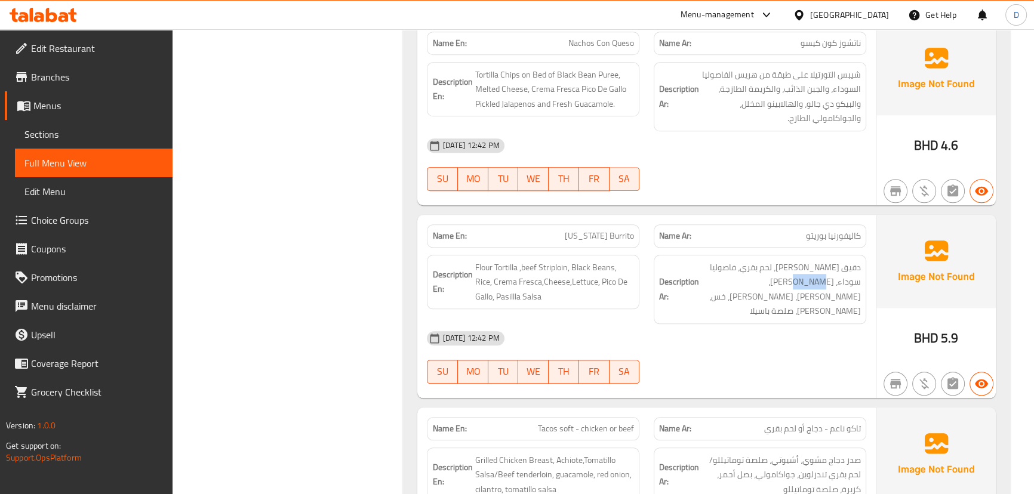
scroll to position [24223, 0]
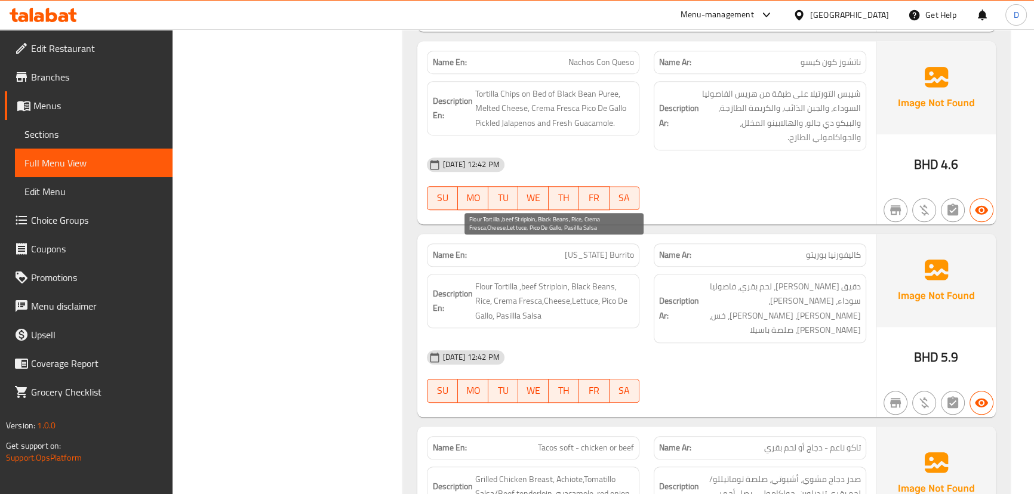
click at [546, 279] on span "Flour Tortilla ,beef Striploin, Black Beans, Rice, Crema Fresca,Cheese,Lettuce,…" at bounding box center [554, 301] width 159 height 44
copy span "Striploin"
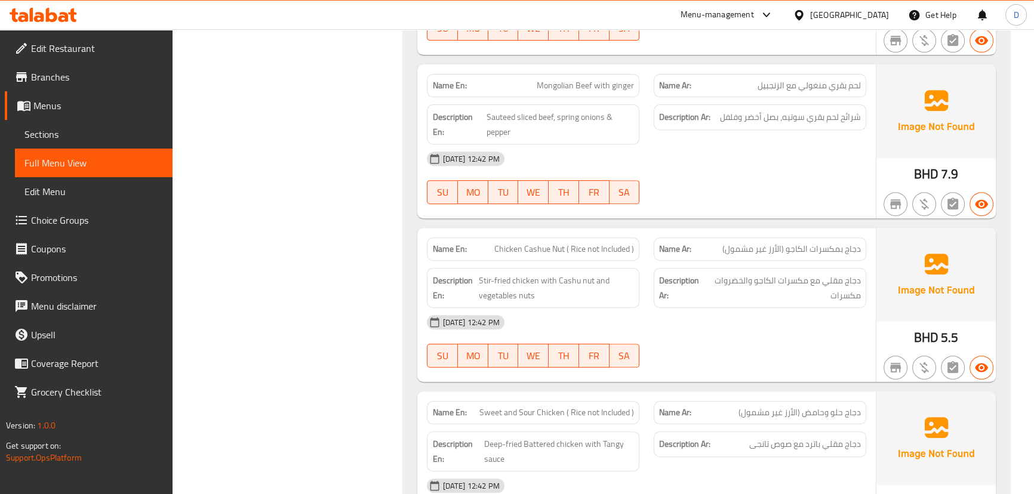
scroll to position [29023, 0]
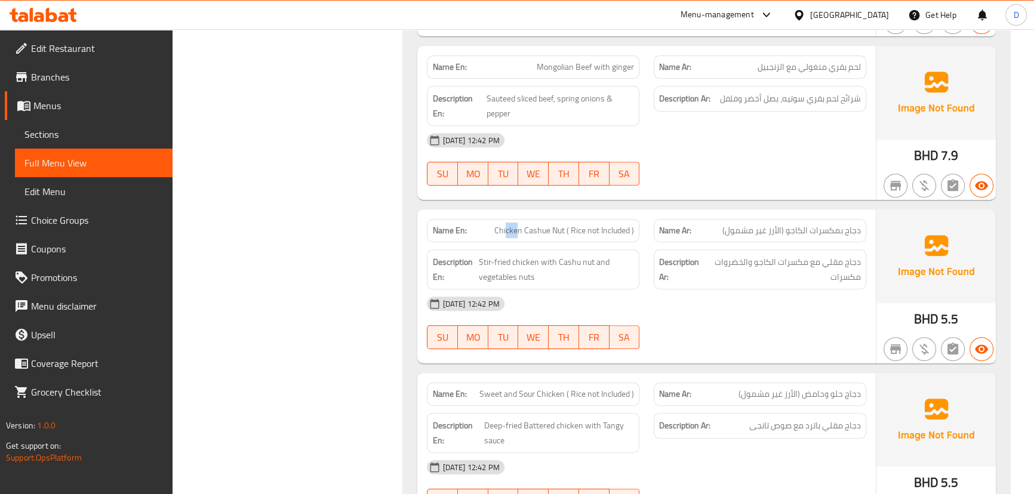
drag, startPoint x: 518, startPoint y: 125, endPoint x: 505, endPoint y: 122, distance: 13.6
click at [505, 224] on span "Chicken Cashue Nut ( Rice not Included )" at bounding box center [564, 230] width 140 height 13
click at [498, 255] on span "Stir-fried chicken with Cashu nut and vegetables nuts" at bounding box center [556, 269] width 155 height 29
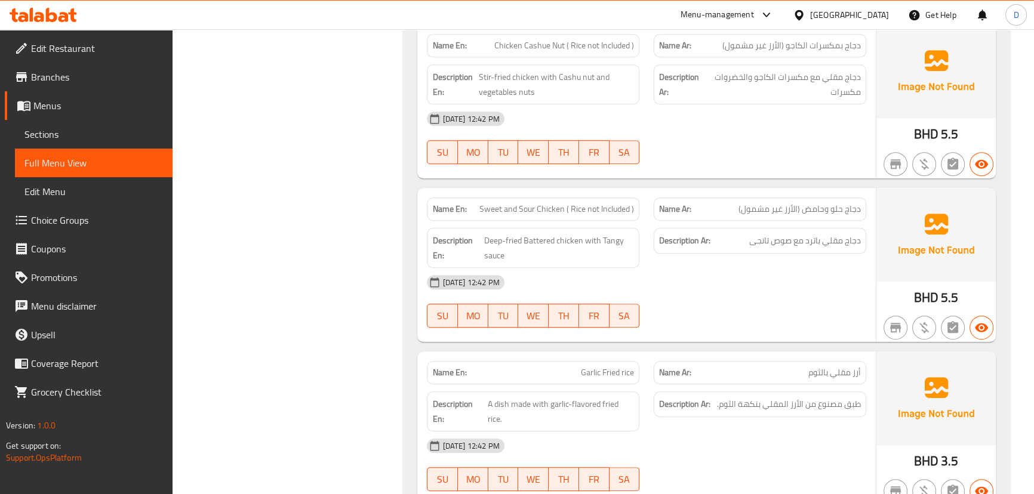
scroll to position [29294, 0]
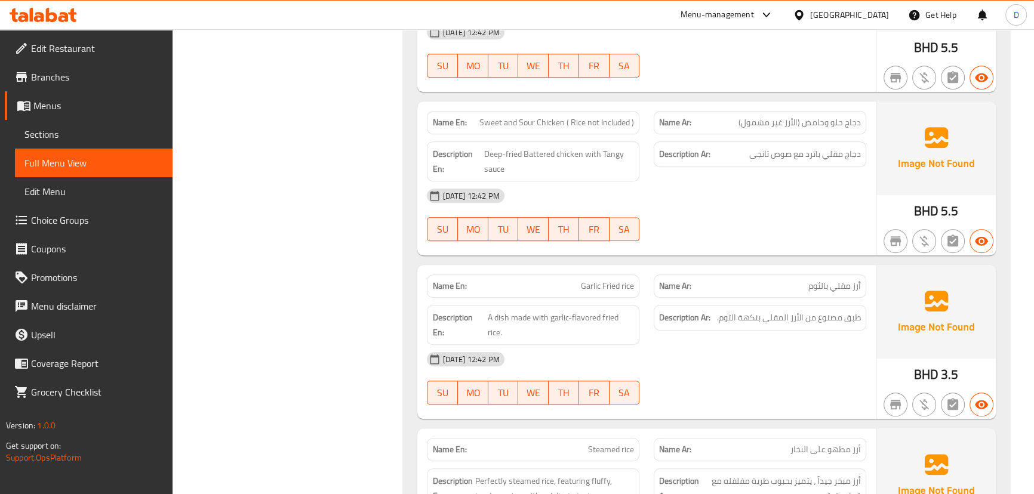
click at [609, 280] on span "Garlic Fried rice" at bounding box center [607, 286] width 53 height 13
copy span "Garlic Fried rice"
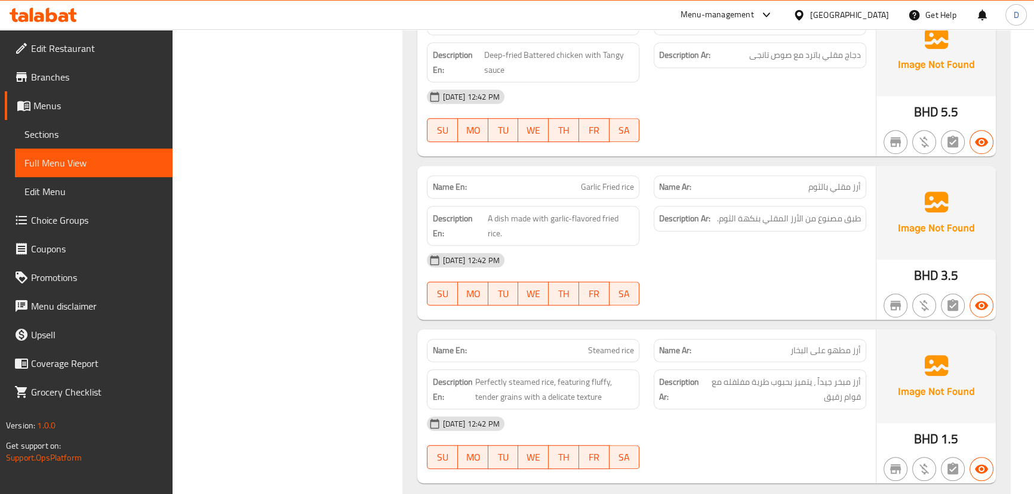
scroll to position [29457, 0]
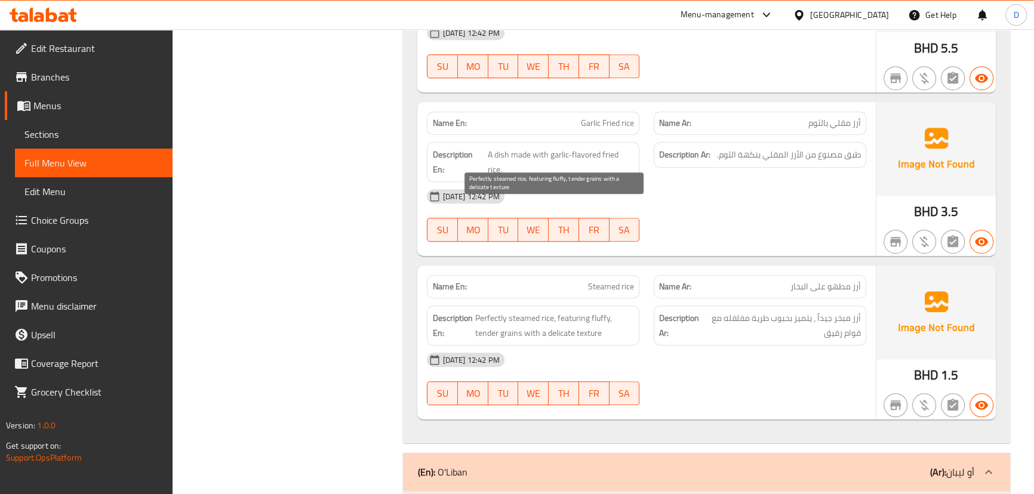
click at [510, 311] on span "Perfectly steamed rice, featuring fluffy, tender grains with a delicate texture" at bounding box center [554, 325] width 159 height 29
copy span "Perfectly steamed rice, featuring fluffy, tender grains with a delicate texture"
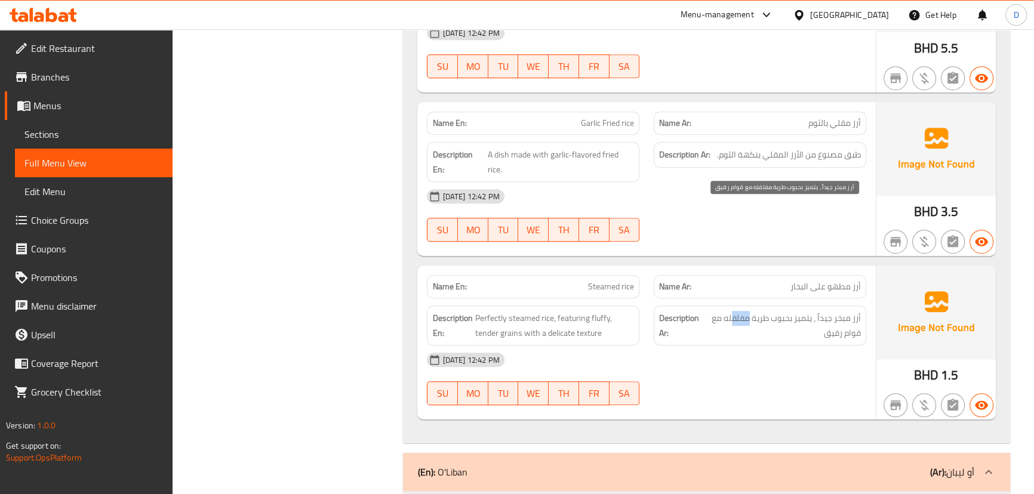
drag, startPoint x: 730, startPoint y: 209, endPoint x: 750, endPoint y: 212, distance: 19.9
click at [750, 311] on span "أرز مبخر جيداً ، يتميز بحبوب طرية مفلفله مع قوام رقيق" at bounding box center [782, 325] width 156 height 29
copy span "مفلف"
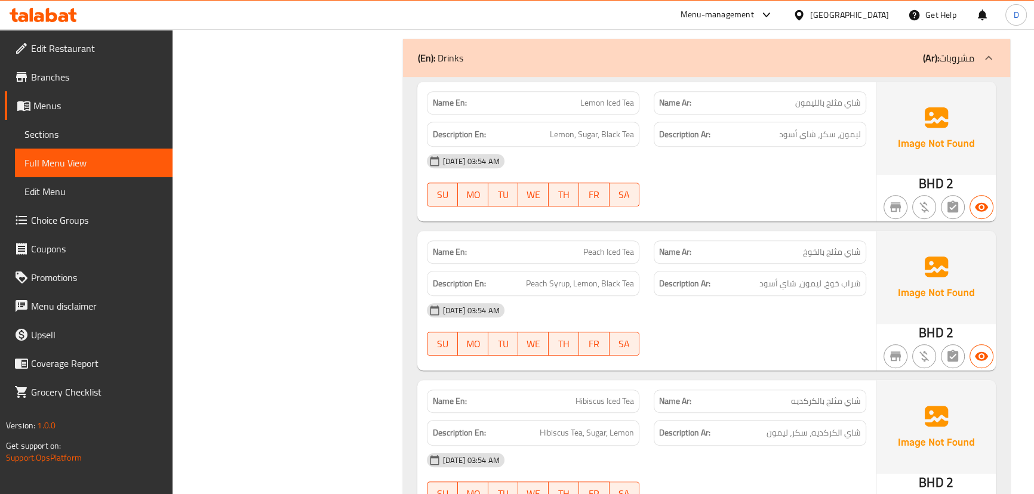
scroll to position [40723, 0]
